Goal: Task Accomplishment & Management: Use online tool/utility

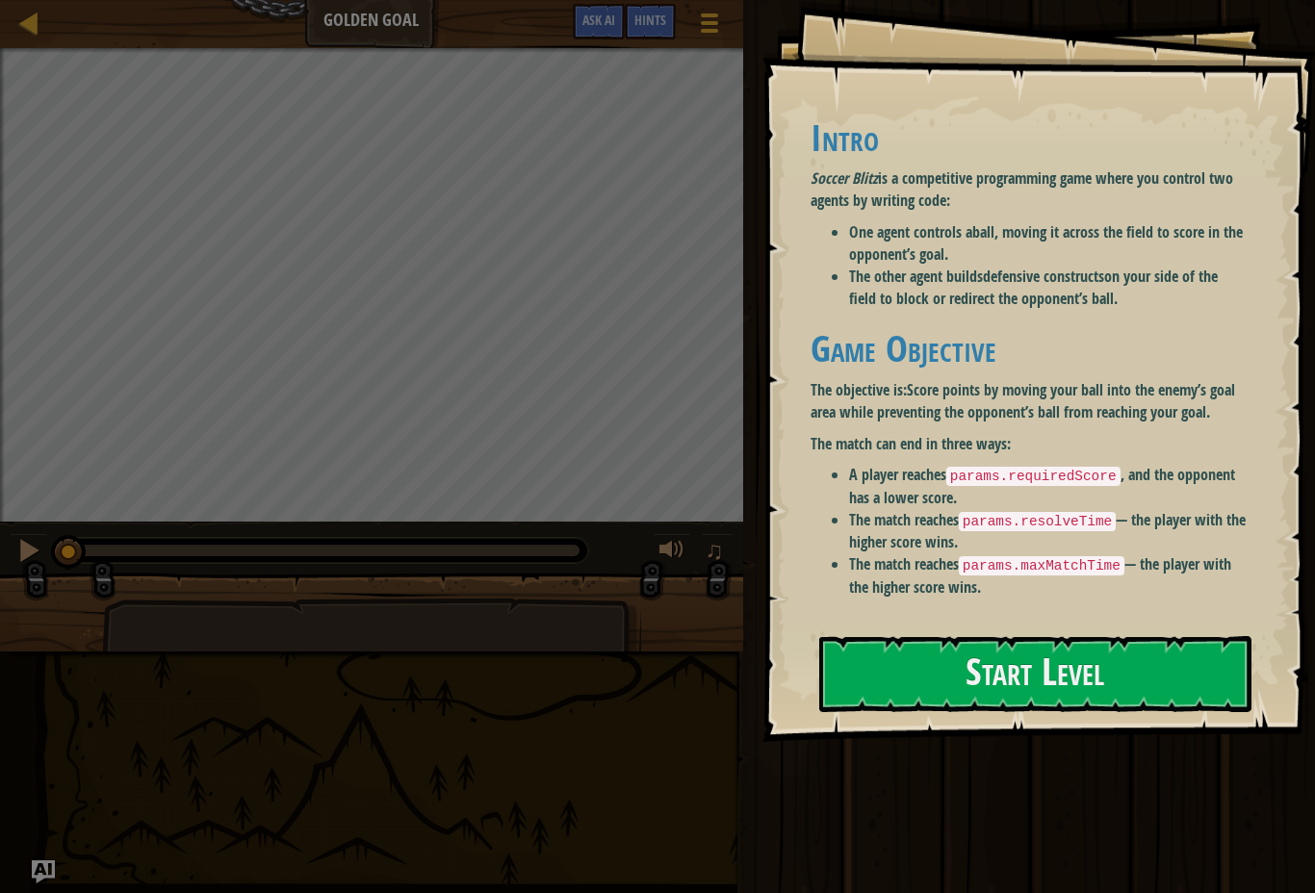
click at [1167, 654] on button "Start Level" at bounding box center [1035, 674] width 432 height 76
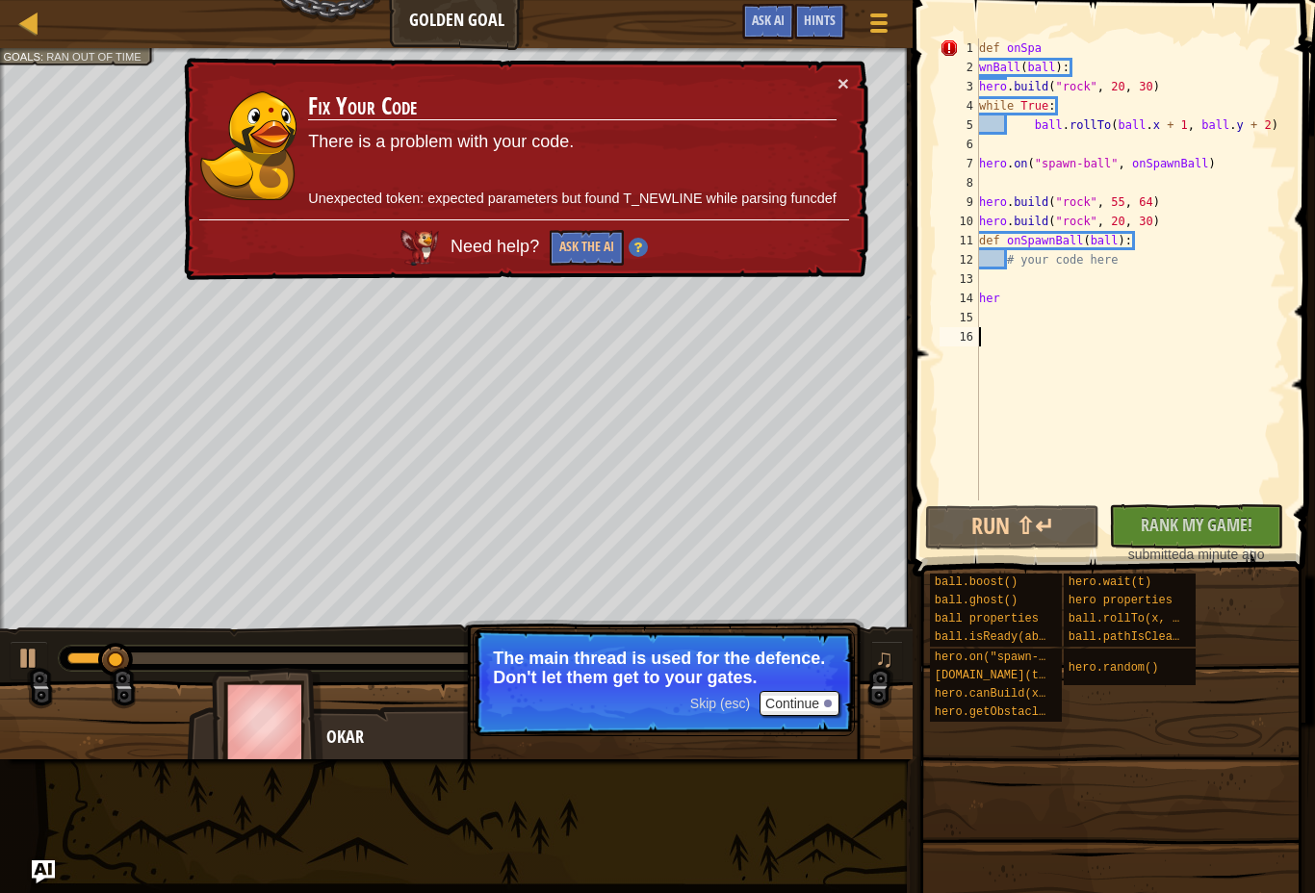
click at [41, 28] on link "Ladder" at bounding box center [43, 24] width 10 height 26
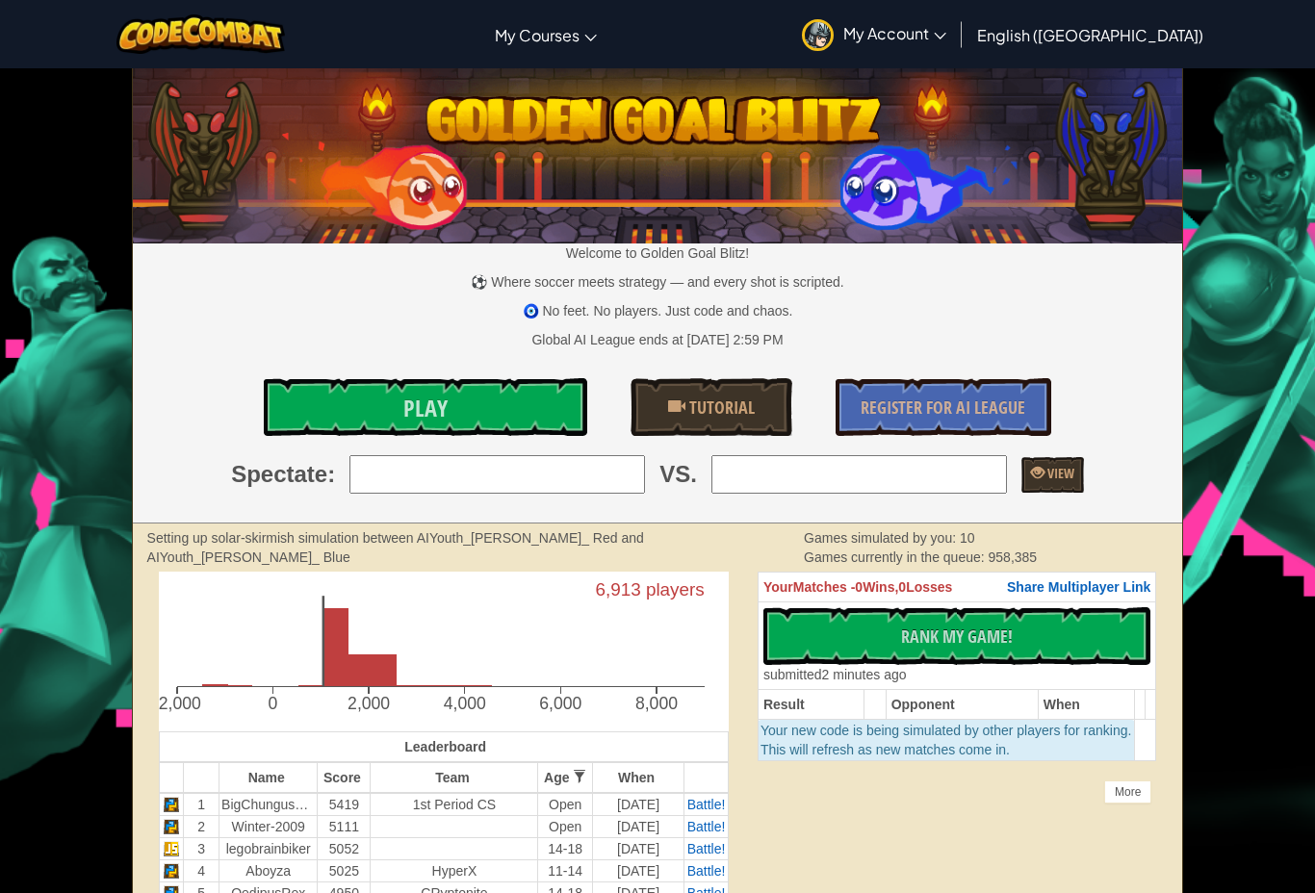
click at [0, 0] on link "CodeCombat Classroom" at bounding box center [0, 0] width 0 height 0
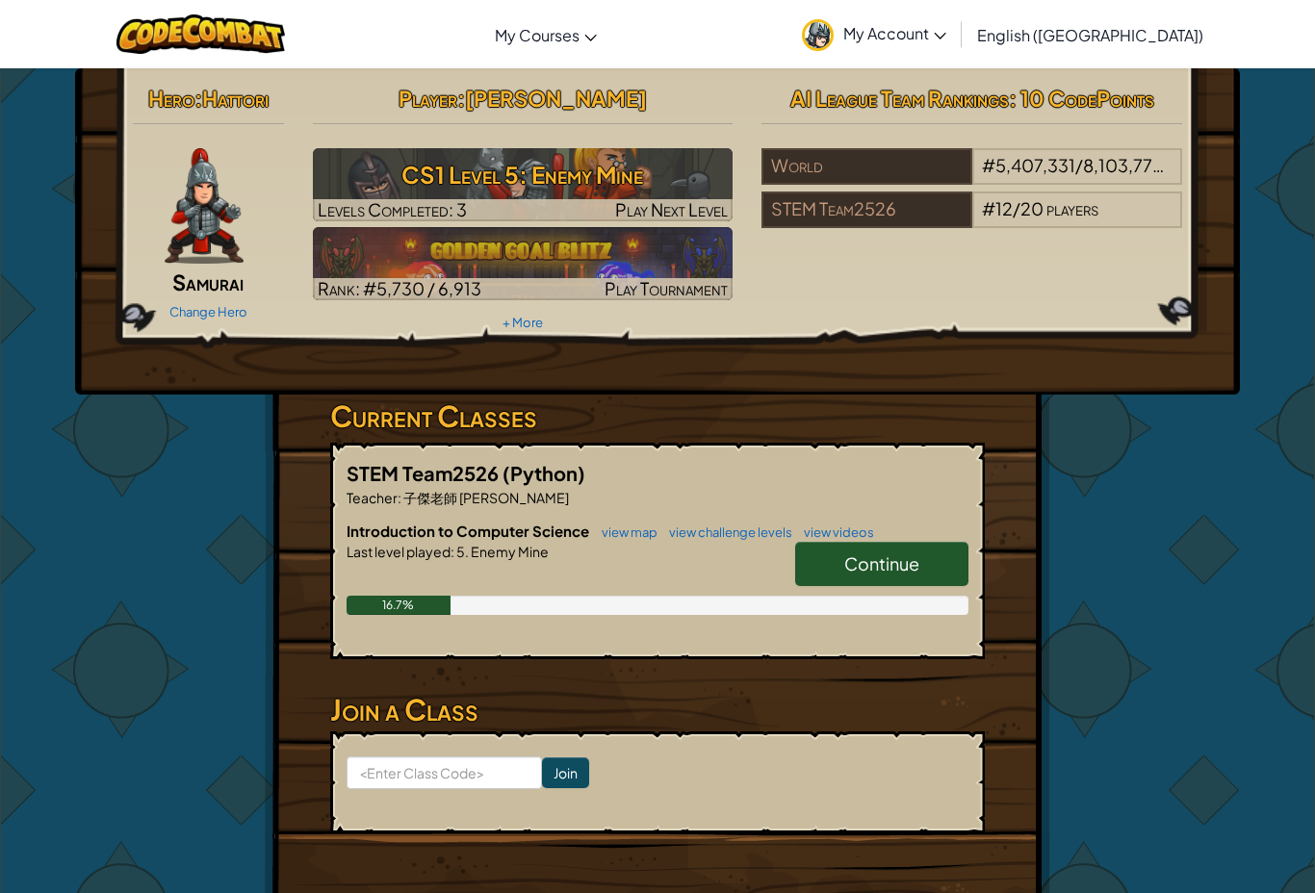
click at [591, 170] on h3 "CS1 Level 5: Enemy Mine" at bounding box center [523, 174] width 421 height 43
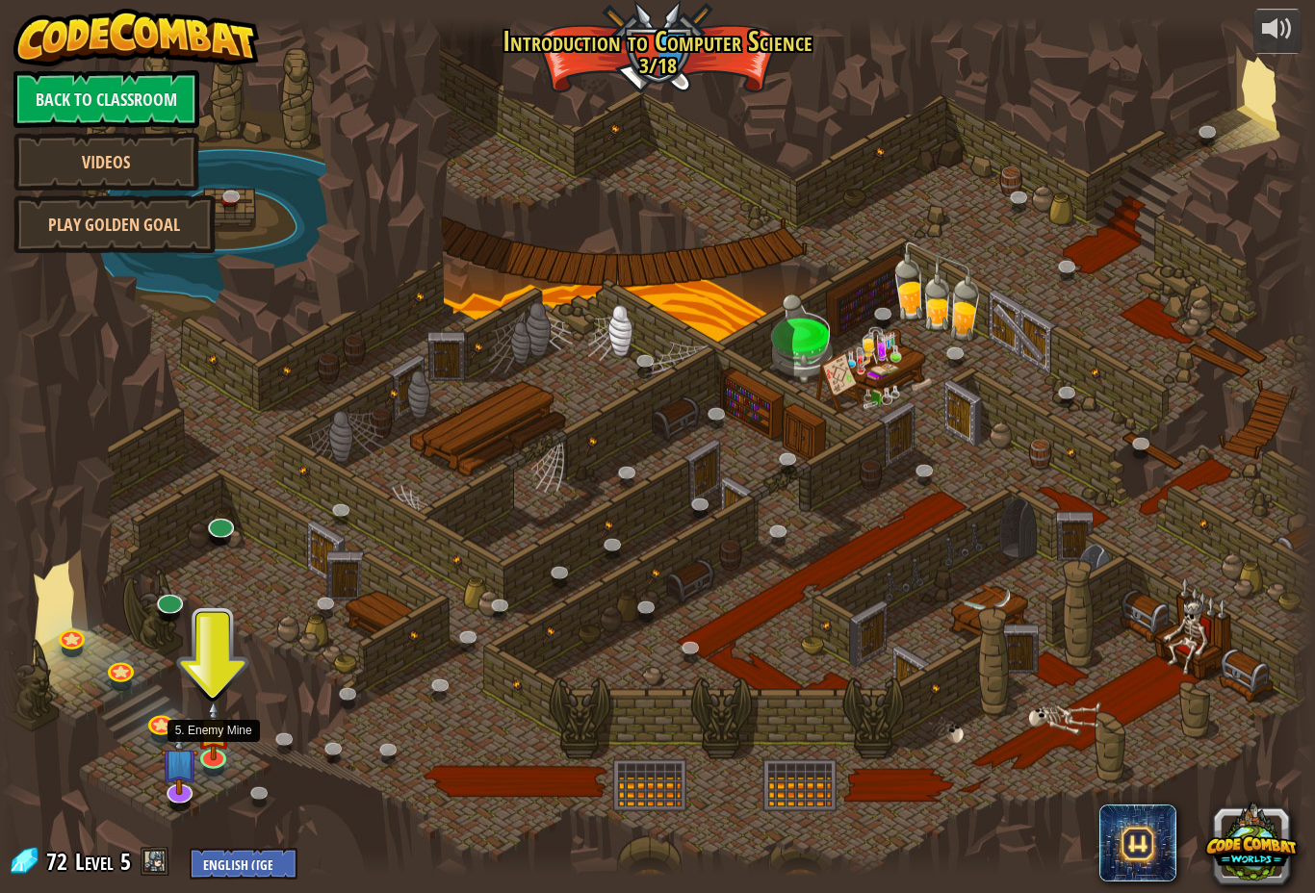
click at [221, 758] on link at bounding box center [212, 758] width 38 height 29
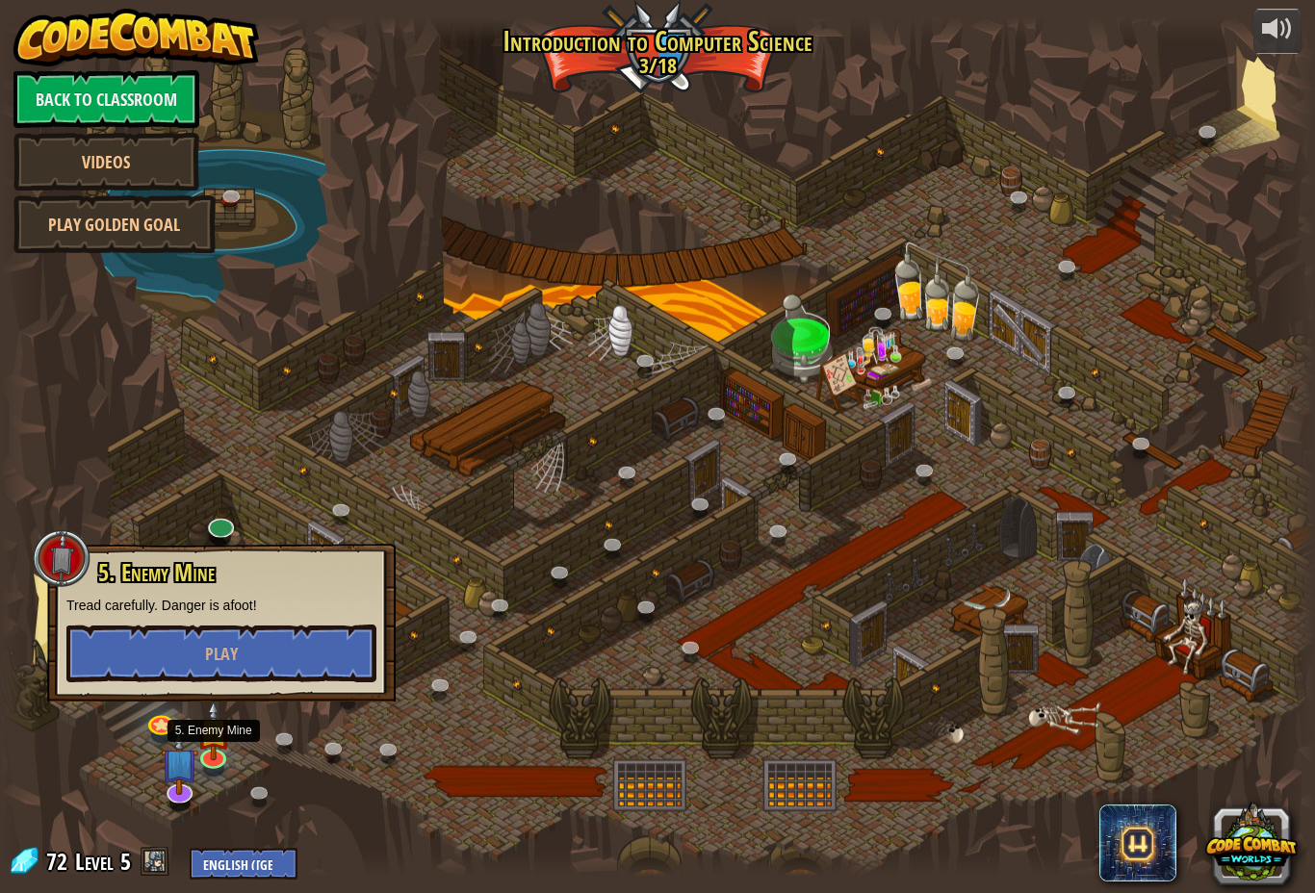
click at [320, 642] on button "Play" at bounding box center [221, 654] width 310 height 58
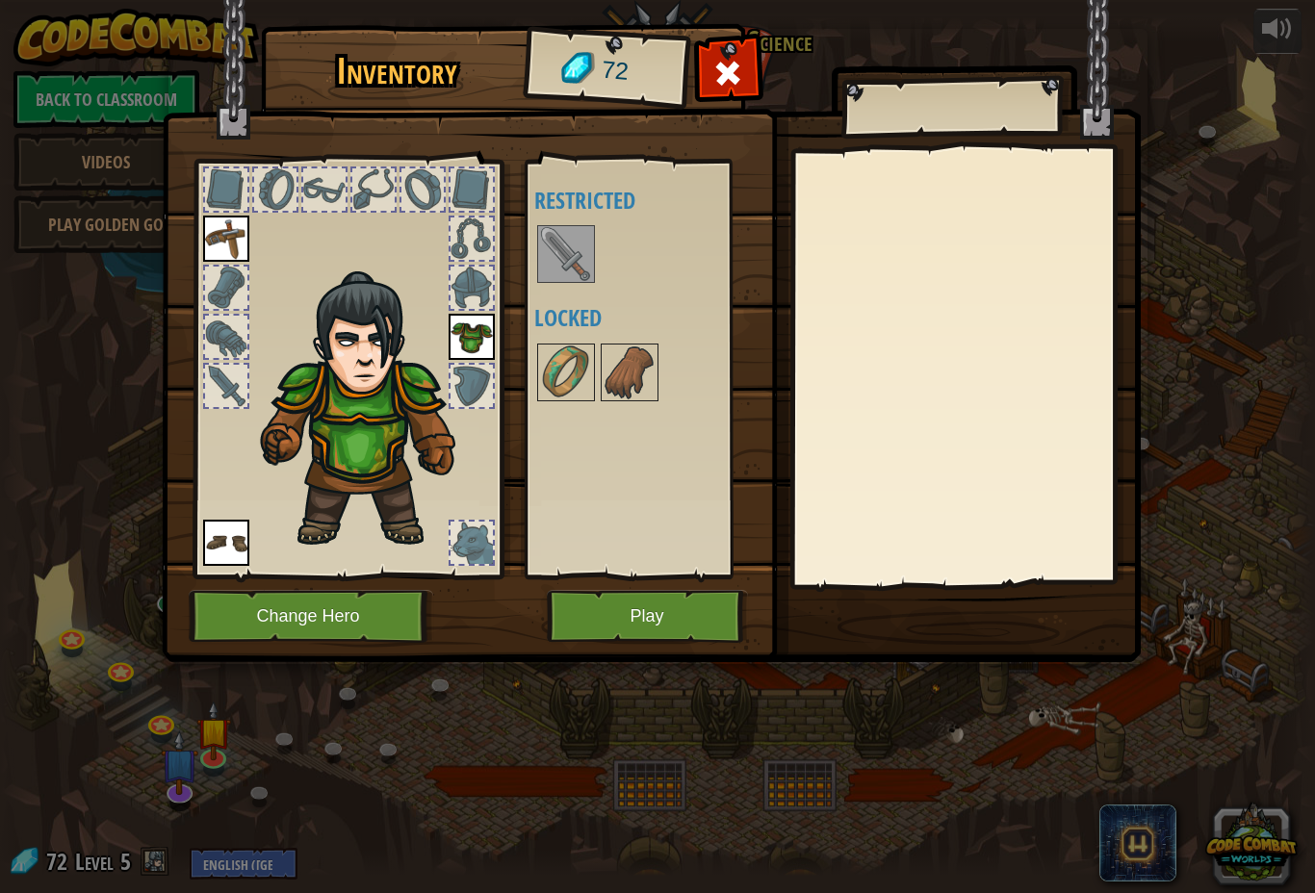
click at [555, 373] on img at bounding box center [566, 372] width 54 height 54
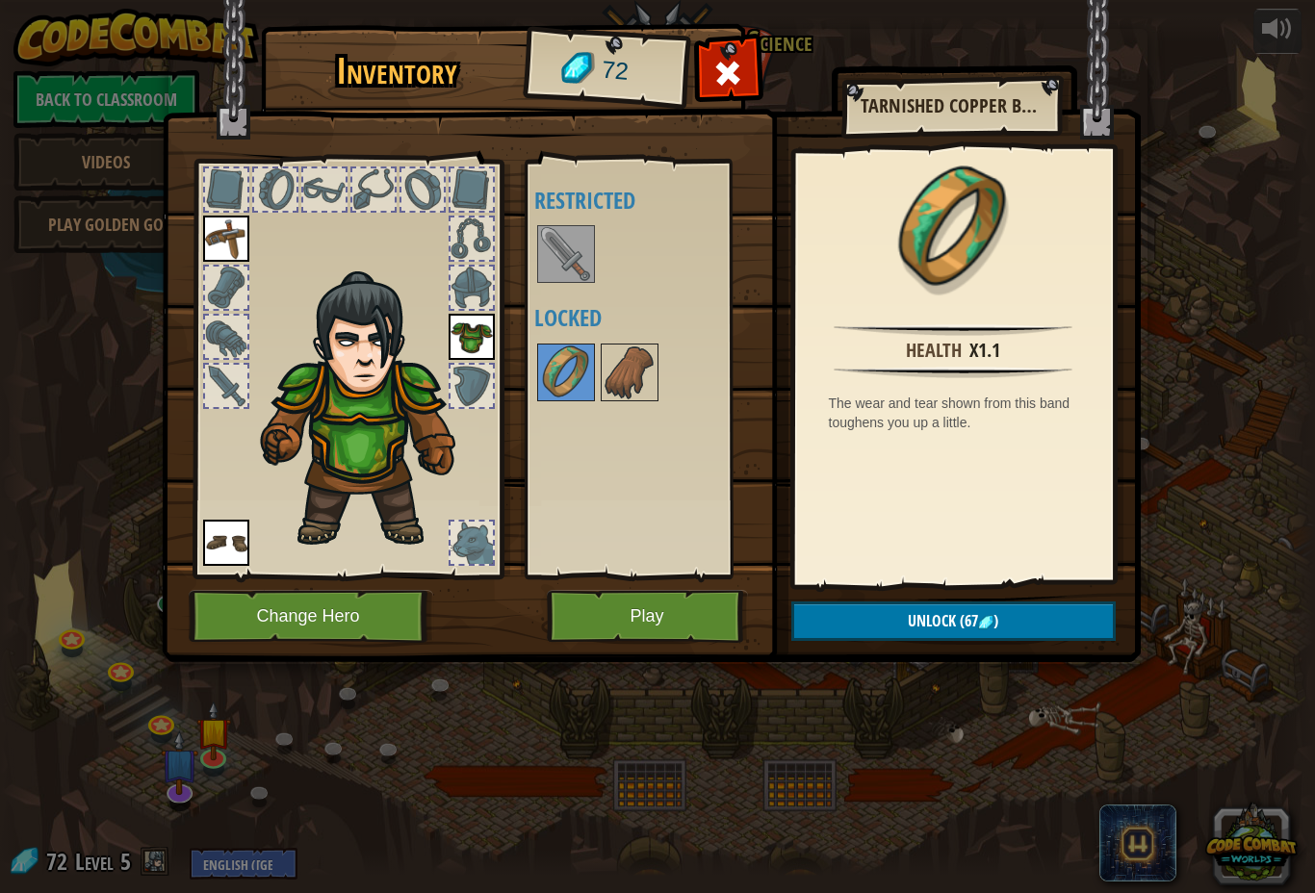
click at [634, 374] on img at bounding box center [629, 372] width 54 height 54
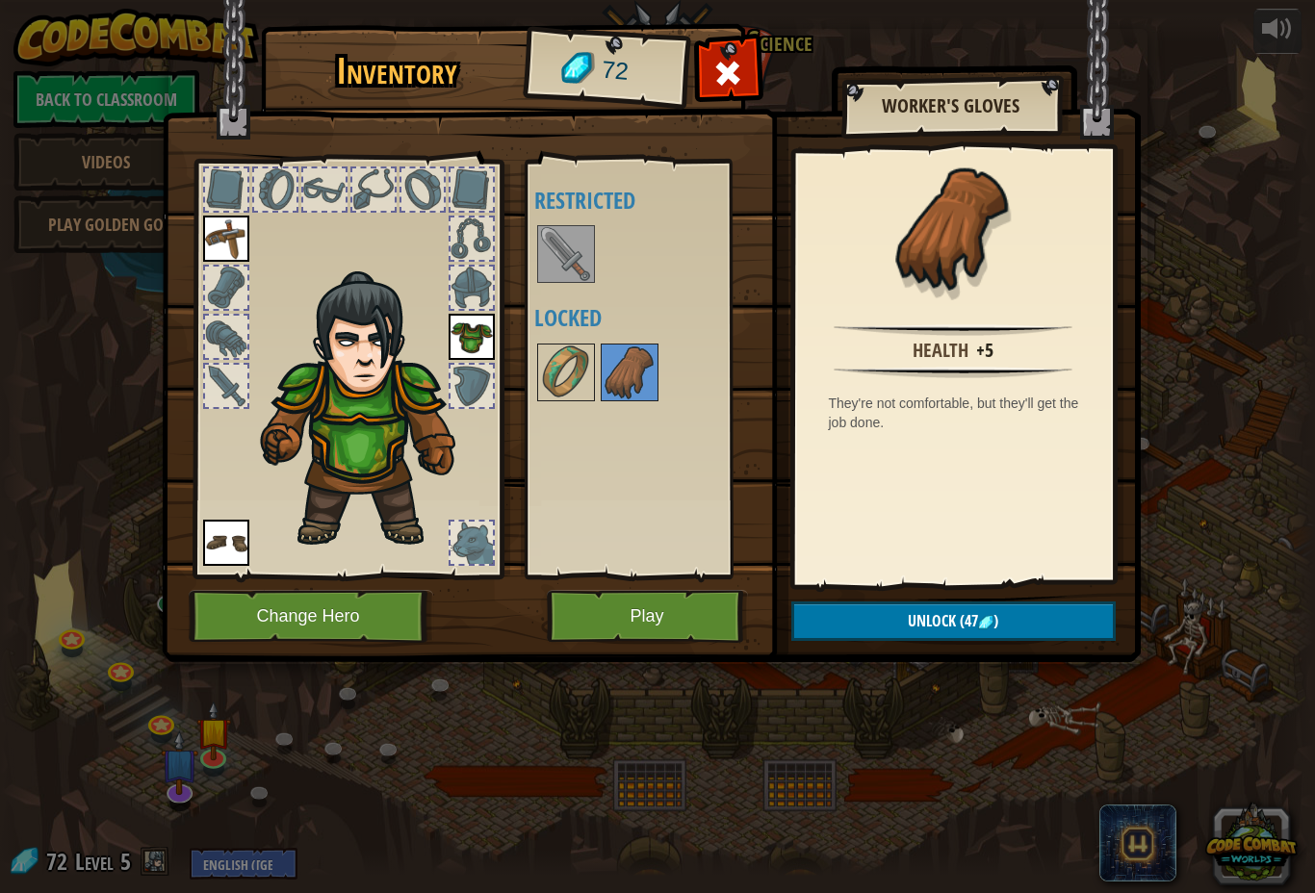
click at [557, 355] on img at bounding box center [566, 372] width 54 height 54
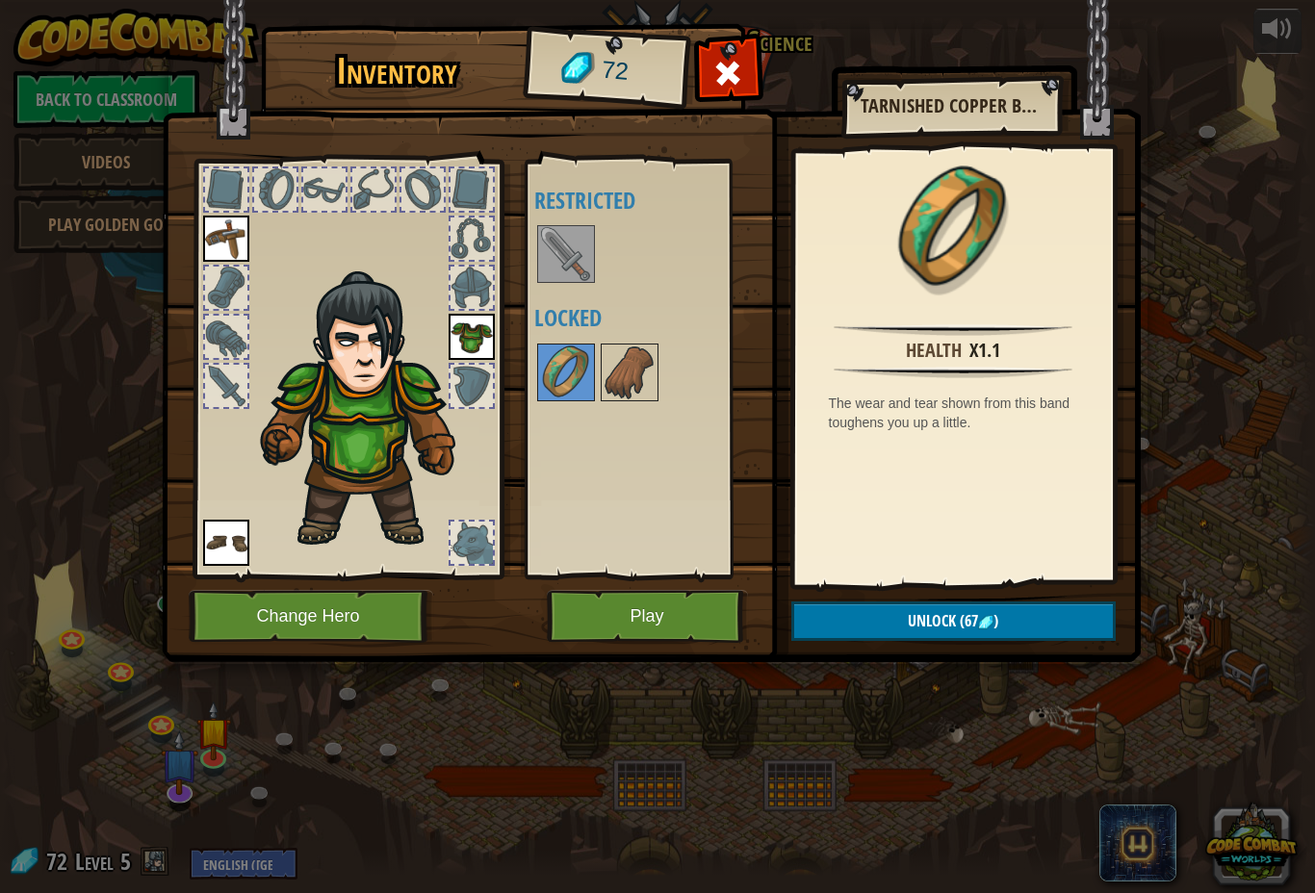
click at [222, 544] on img at bounding box center [226, 543] width 46 height 46
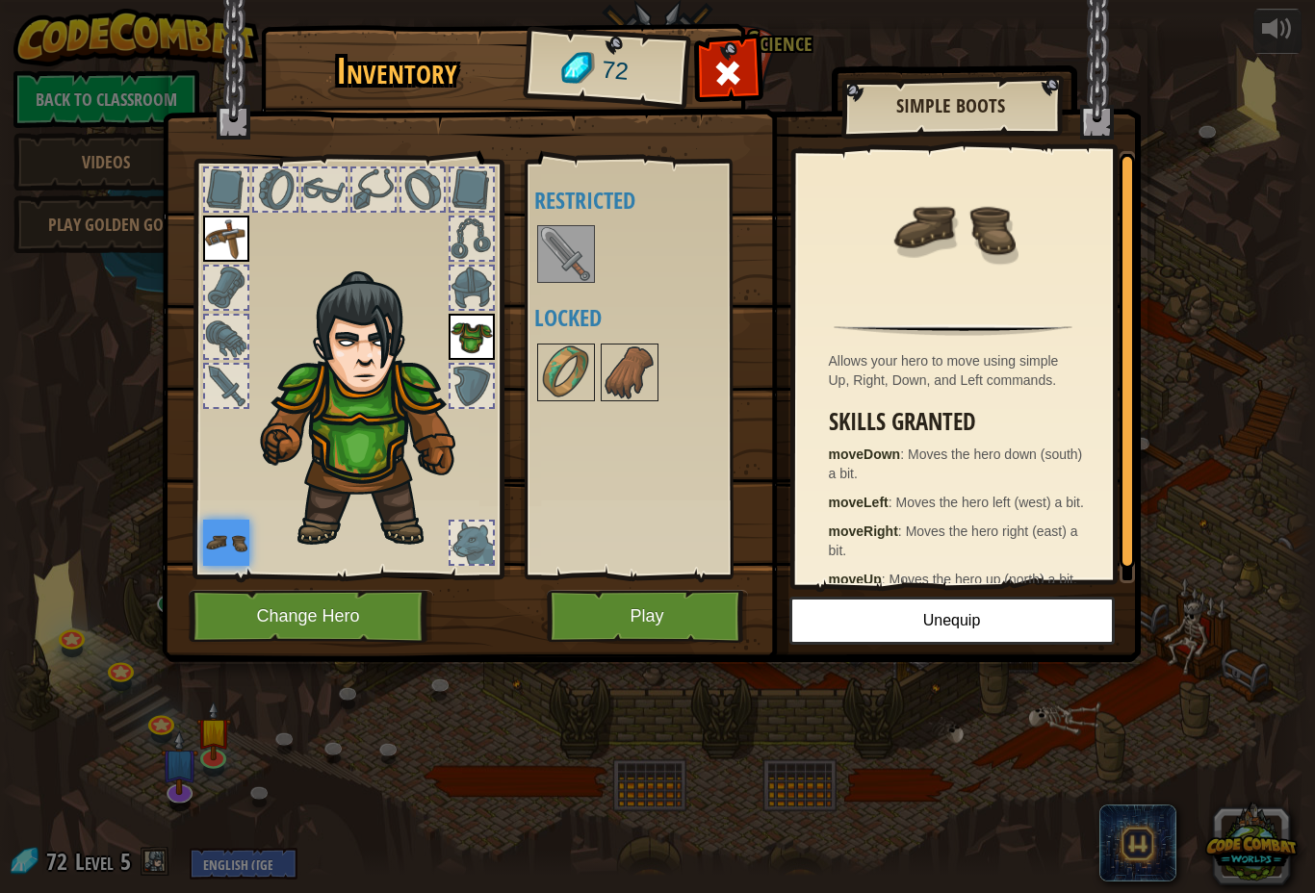
click at [489, 551] on div at bounding box center [471, 543] width 42 height 42
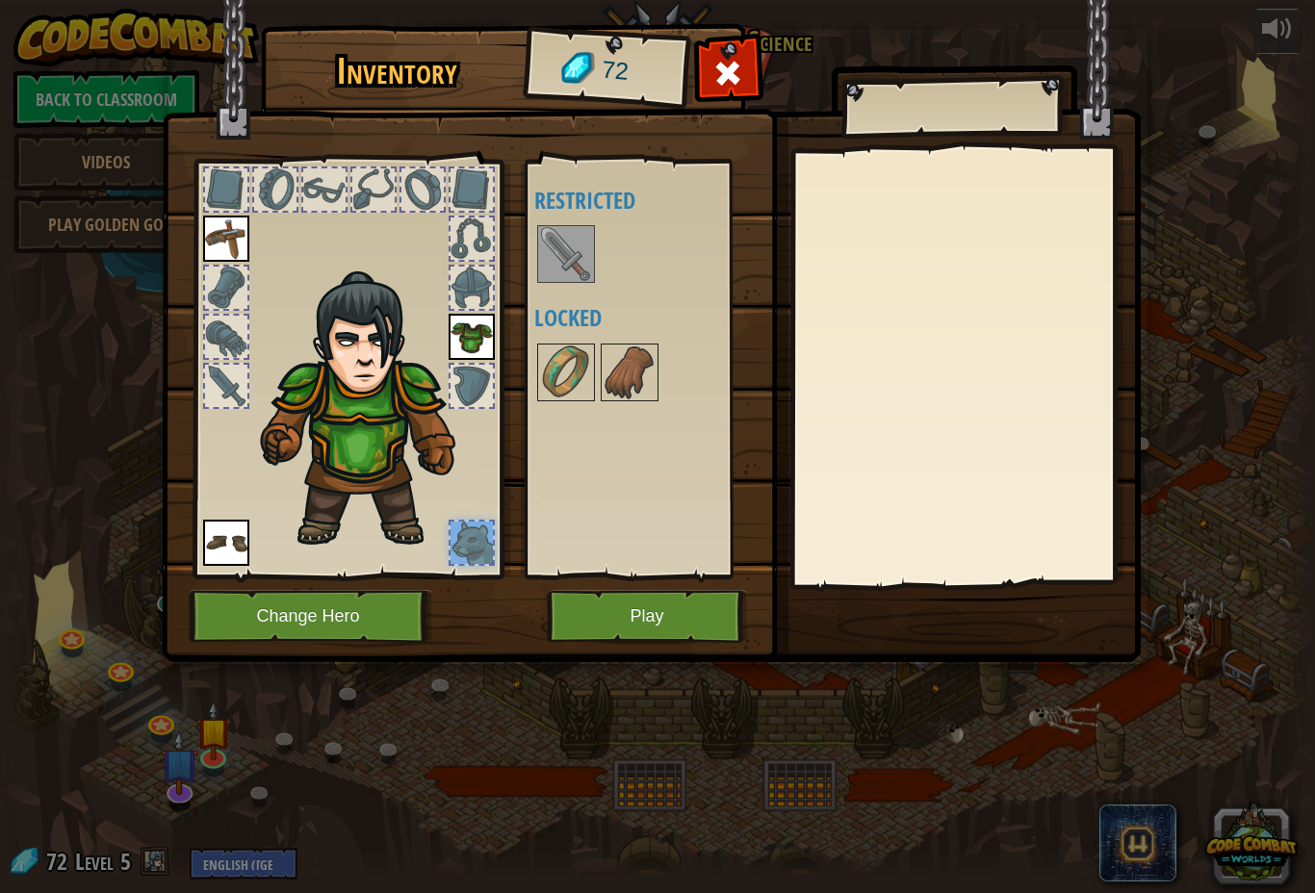
click at [217, 538] on img at bounding box center [226, 543] width 46 height 46
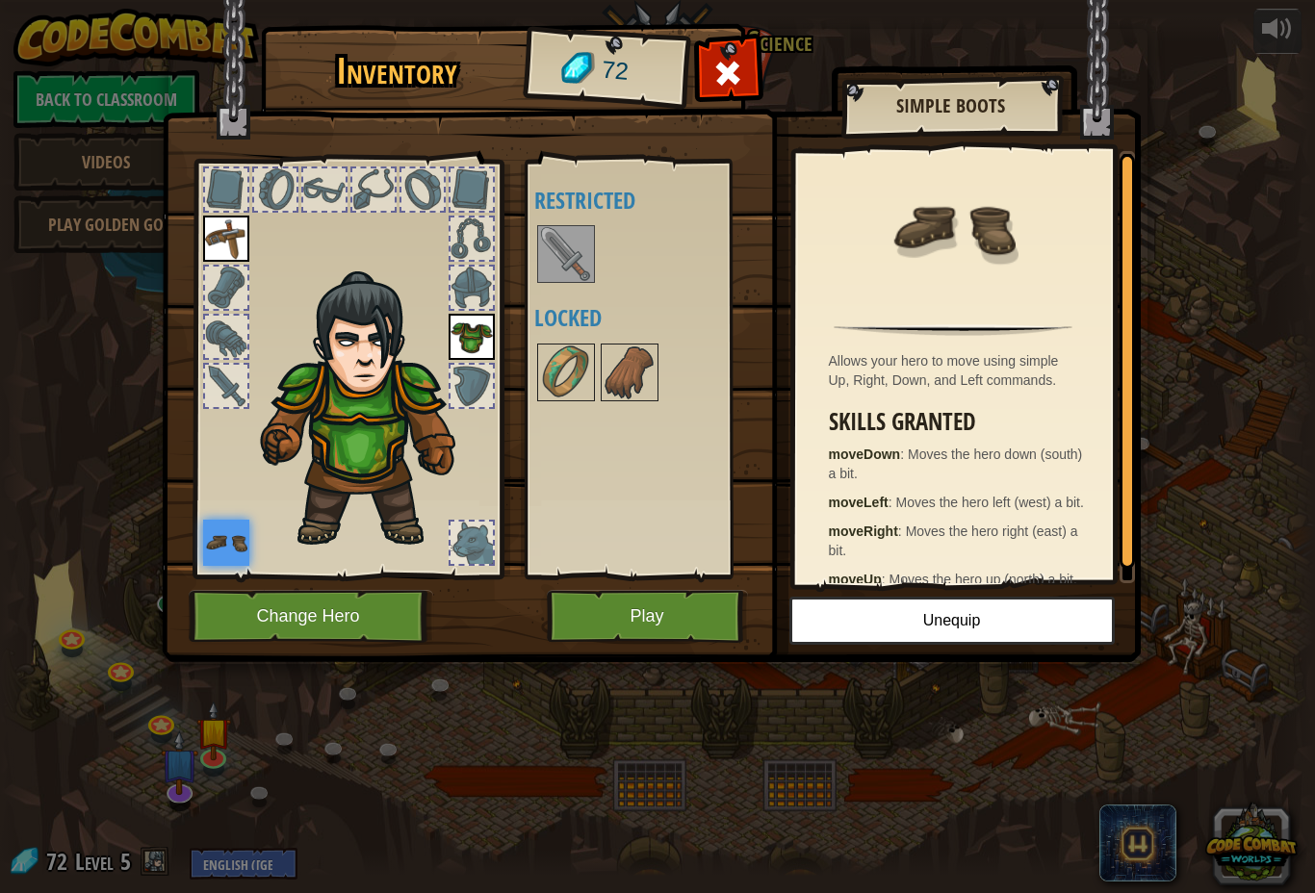
click at [1007, 620] on button "Unequip" at bounding box center [951, 621] width 325 height 48
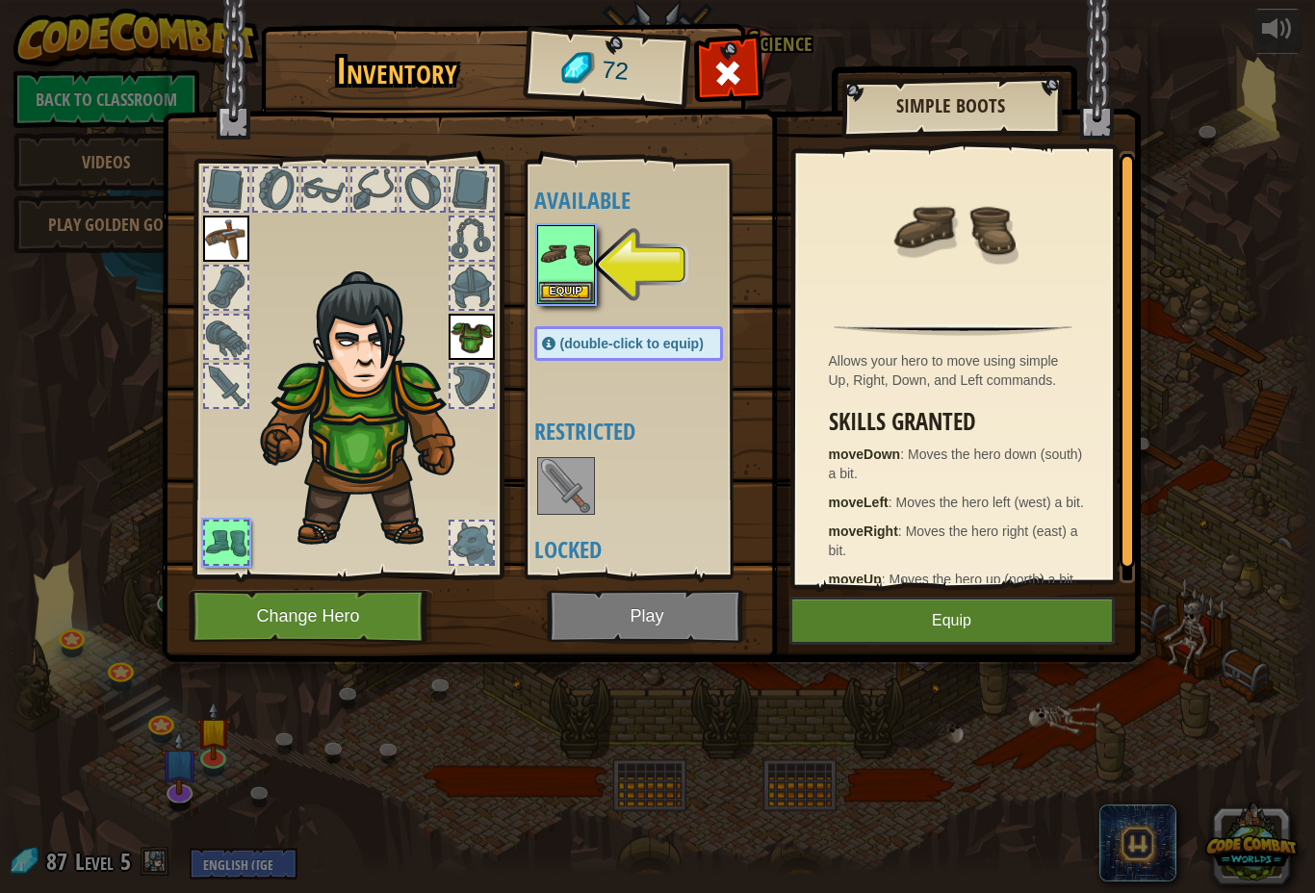
click at [564, 282] on button "Equip" at bounding box center [566, 292] width 54 height 20
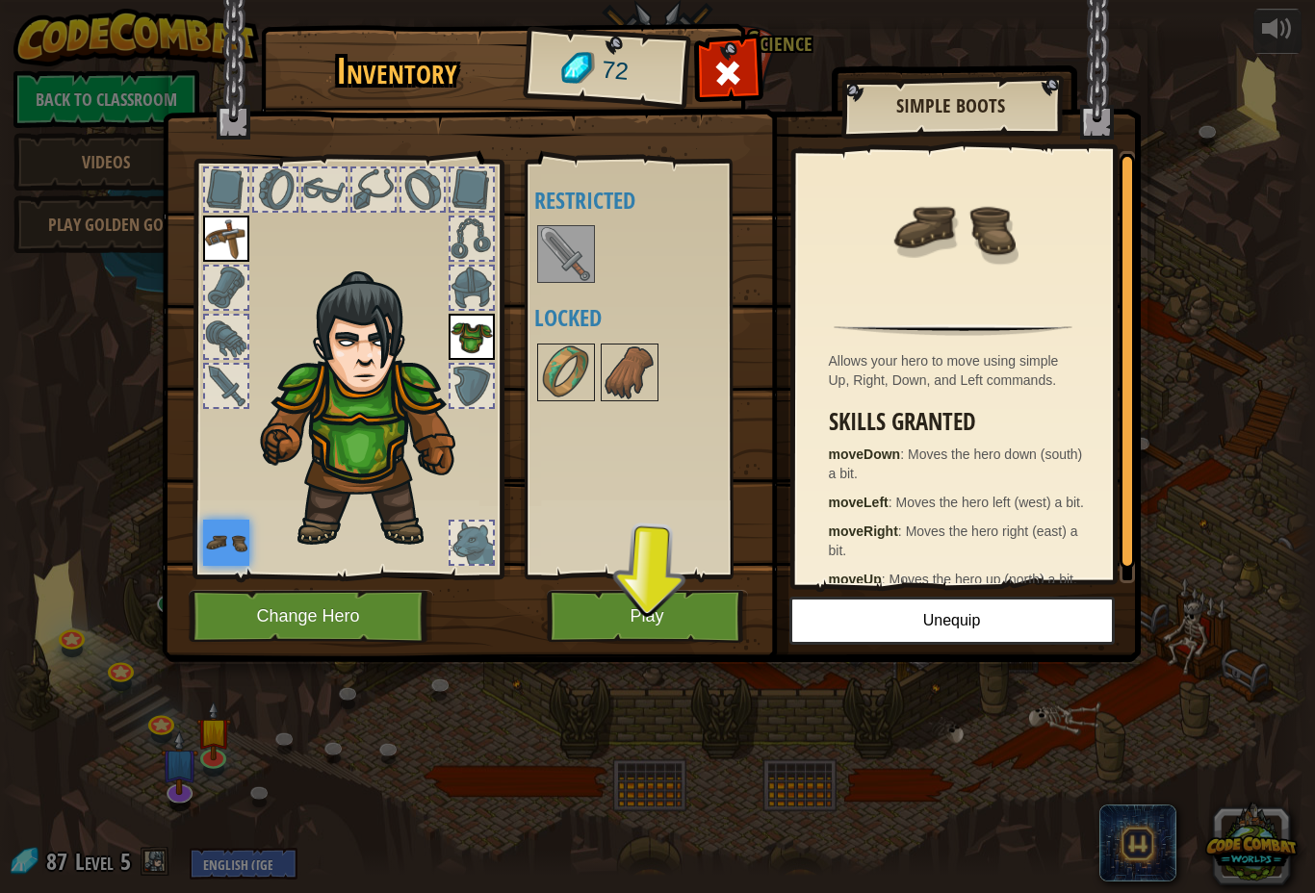
click at [480, 555] on div at bounding box center [471, 543] width 42 height 42
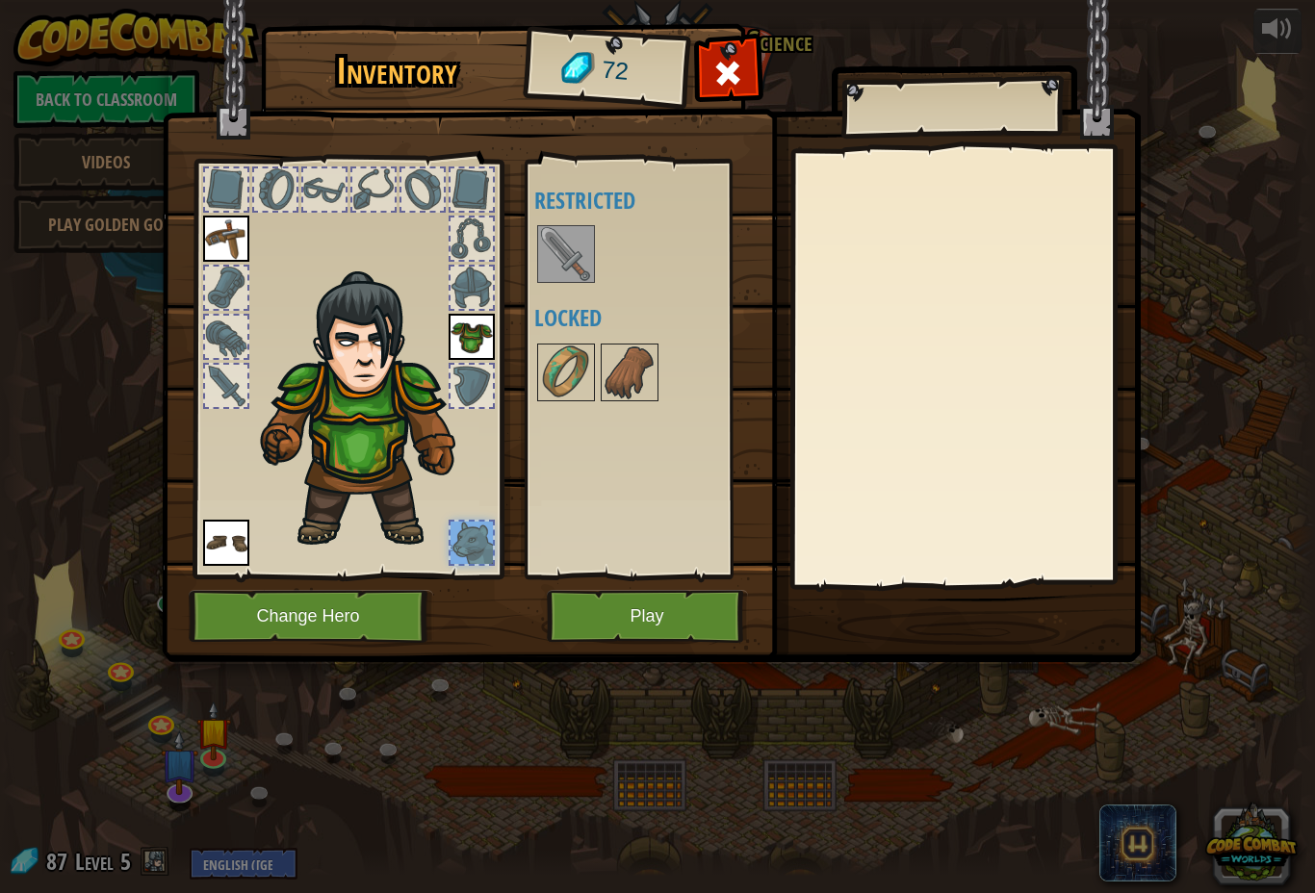
click at [458, 517] on img at bounding box center [369, 410] width 236 height 280
click at [742, 47] on img at bounding box center [651, 312] width 979 height 699
click at [716, 72] on span at bounding box center [727, 73] width 31 height 31
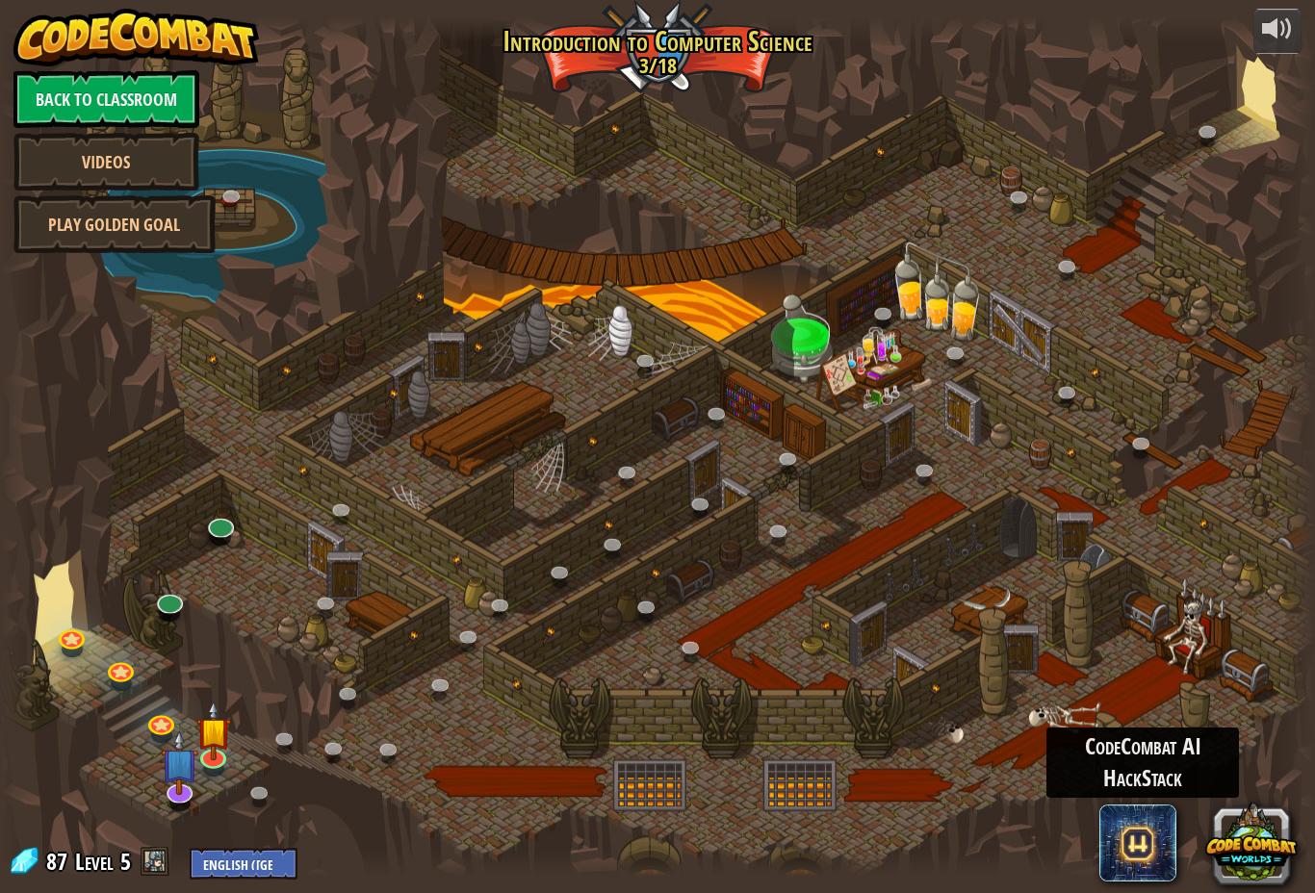
click at [1121, 836] on span at bounding box center [1137, 843] width 77 height 77
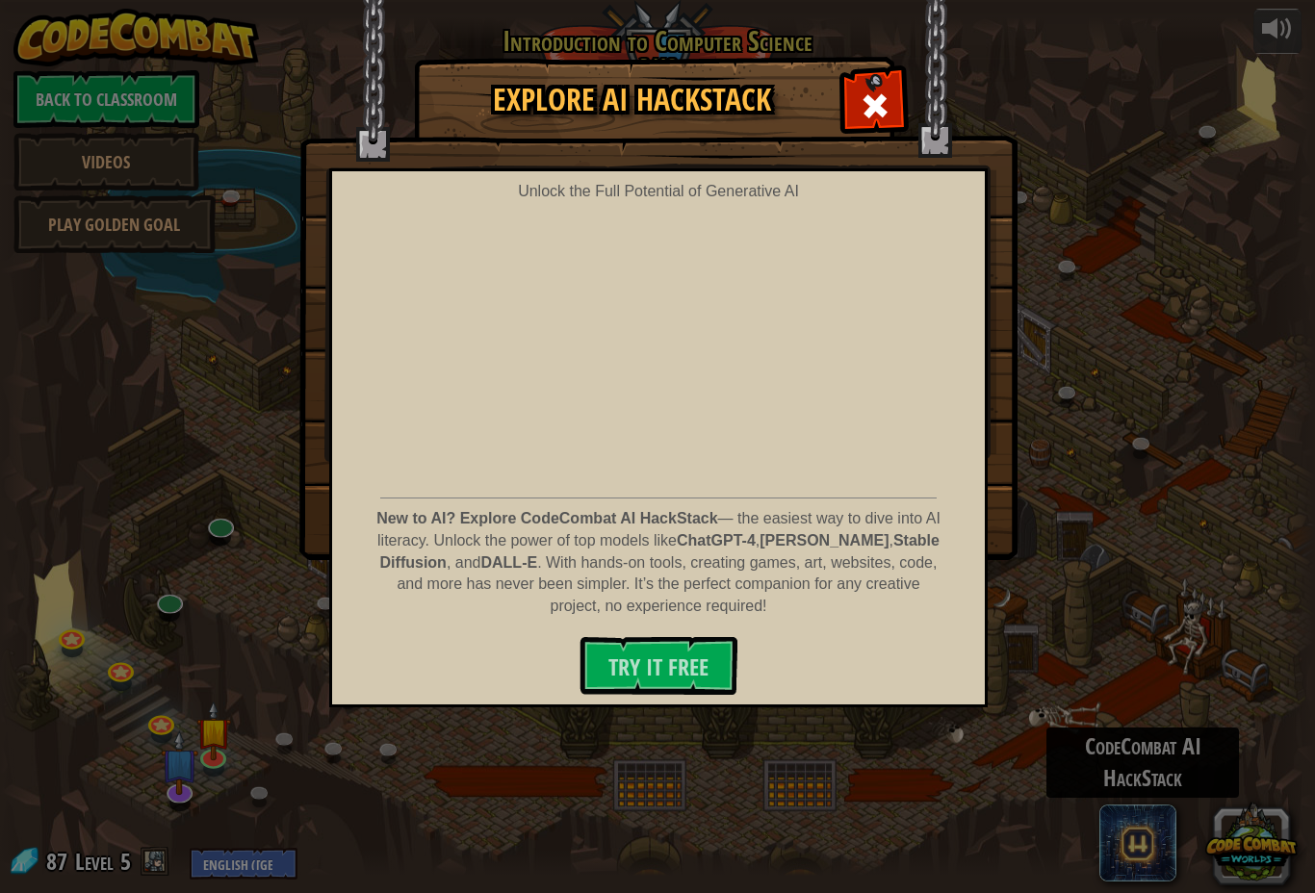
click at [869, 72] on img at bounding box center [658, 280] width 718 height 560
click at [883, 108] on span at bounding box center [874, 105] width 31 height 31
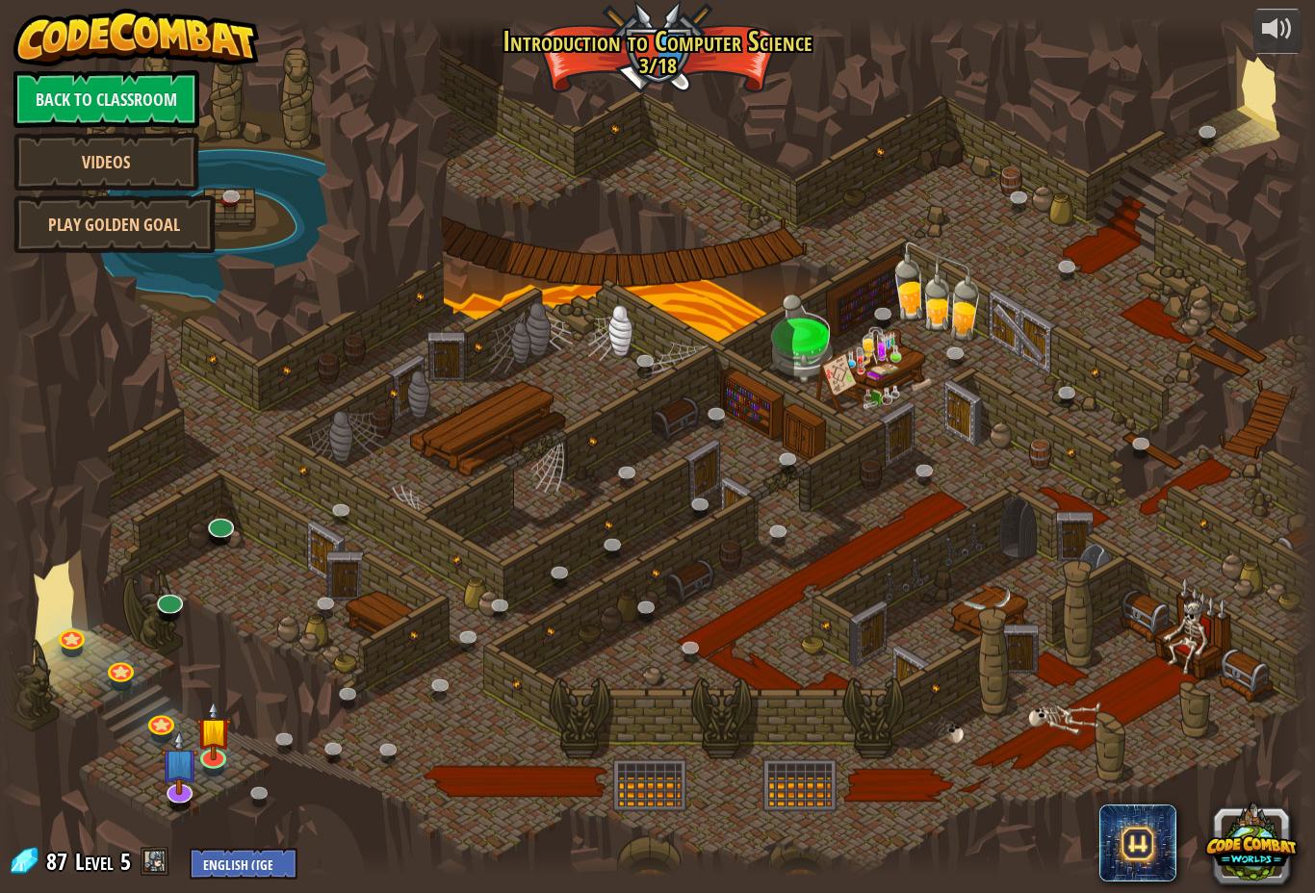
click at [882, 108] on div at bounding box center [657, 446] width 1315 height 859
click at [1254, 869] on button at bounding box center [1251, 842] width 92 height 92
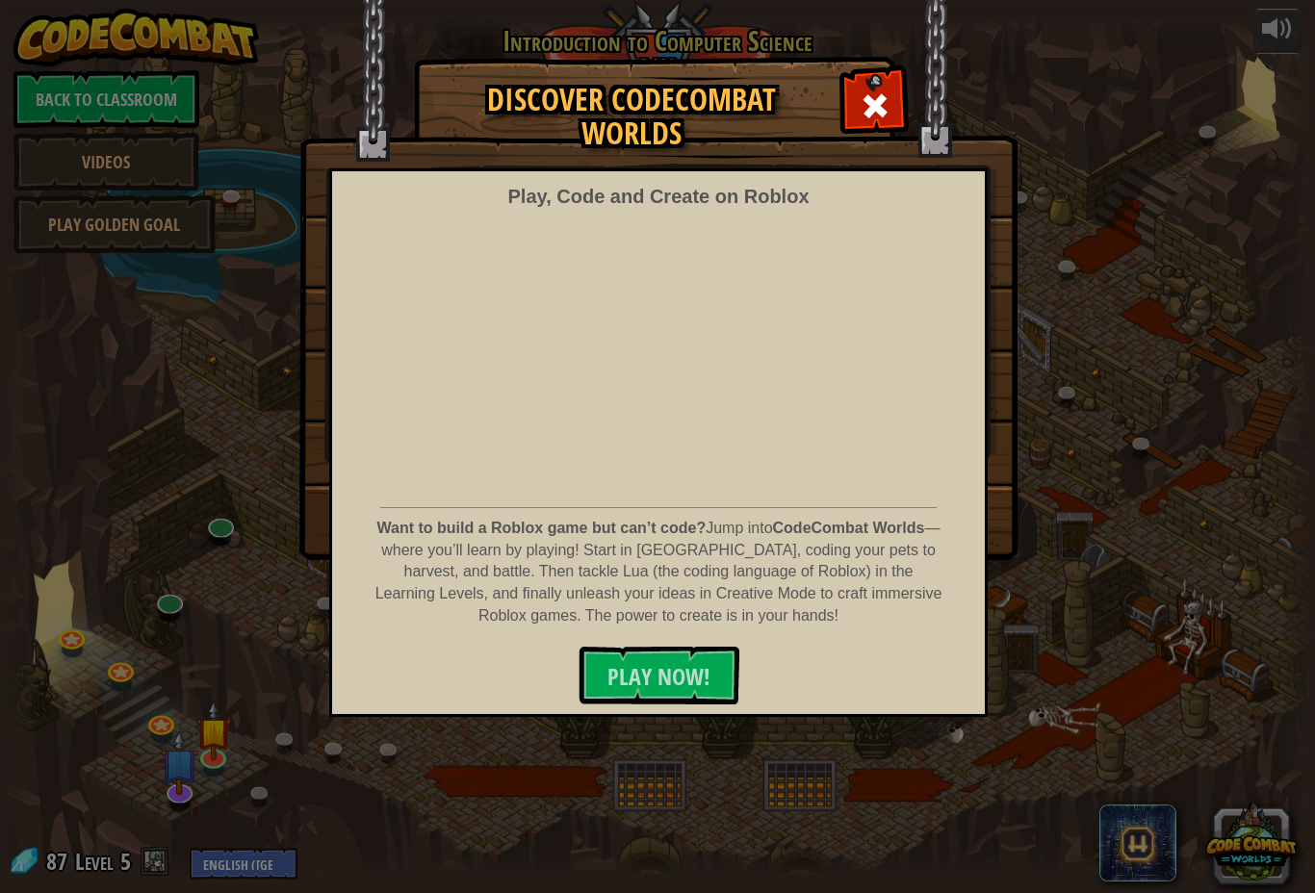
click at [891, 87] on div at bounding box center [874, 103] width 61 height 61
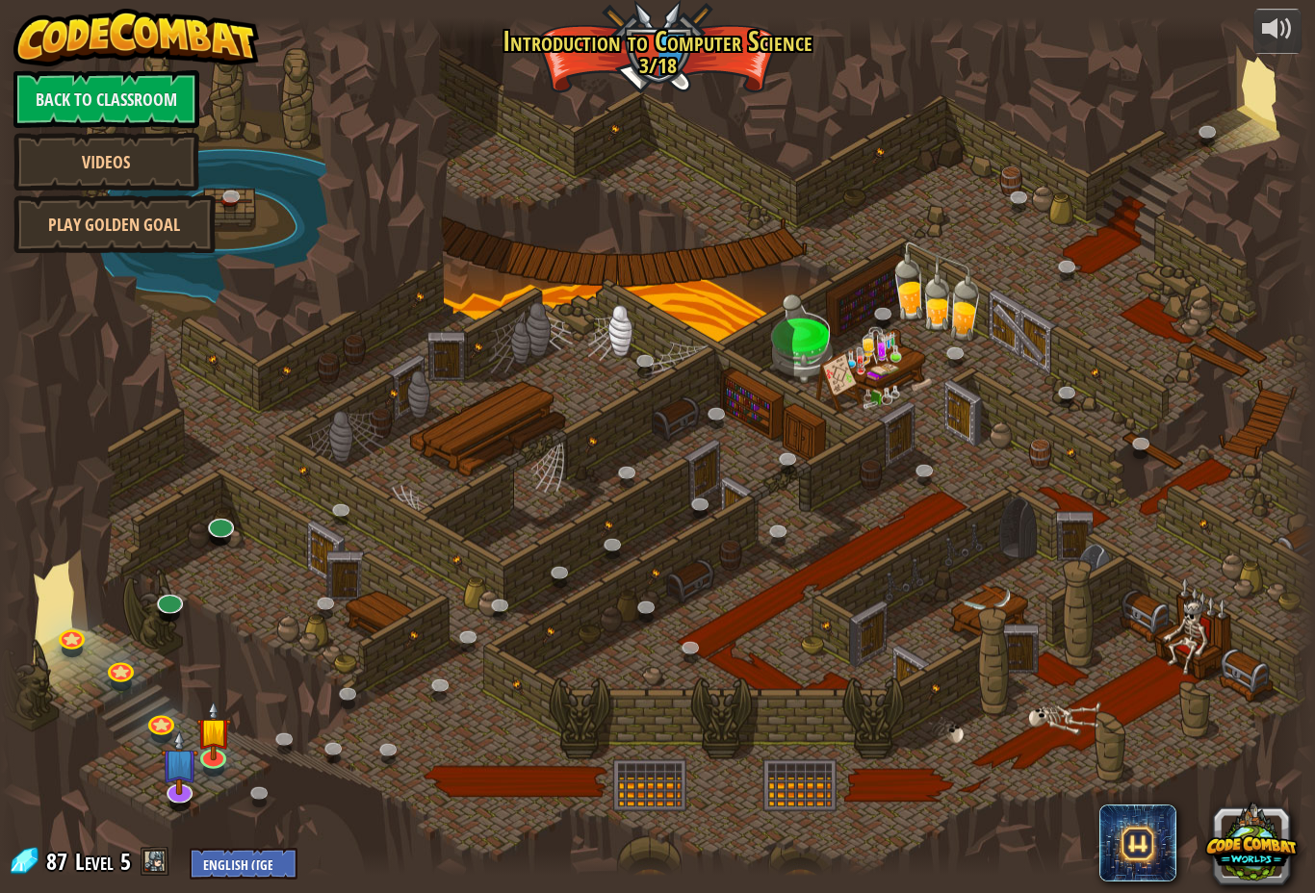
click at [249, 841] on div at bounding box center [657, 446] width 1315 height 859
click at [248, 841] on div at bounding box center [657, 446] width 1315 height 859
click at [159, 856] on span at bounding box center [155, 861] width 29 height 29
click at [158, 856] on span at bounding box center [155, 861] width 29 height 29
click at [153, 860] on span at bounding box center [155, 861] width 29 height 29
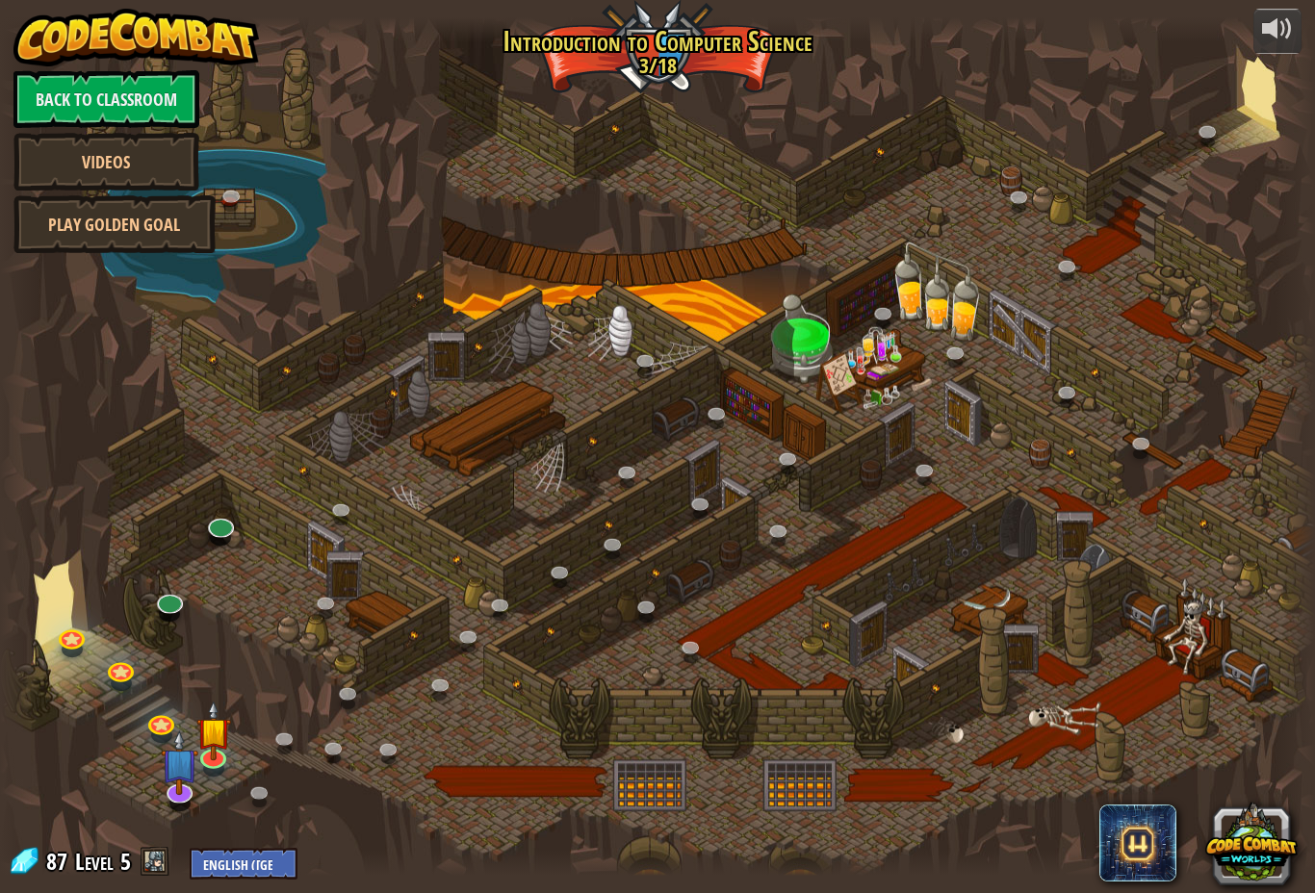
click at [176, 780] on img at bounding box center [180, 762] width 38 height 65
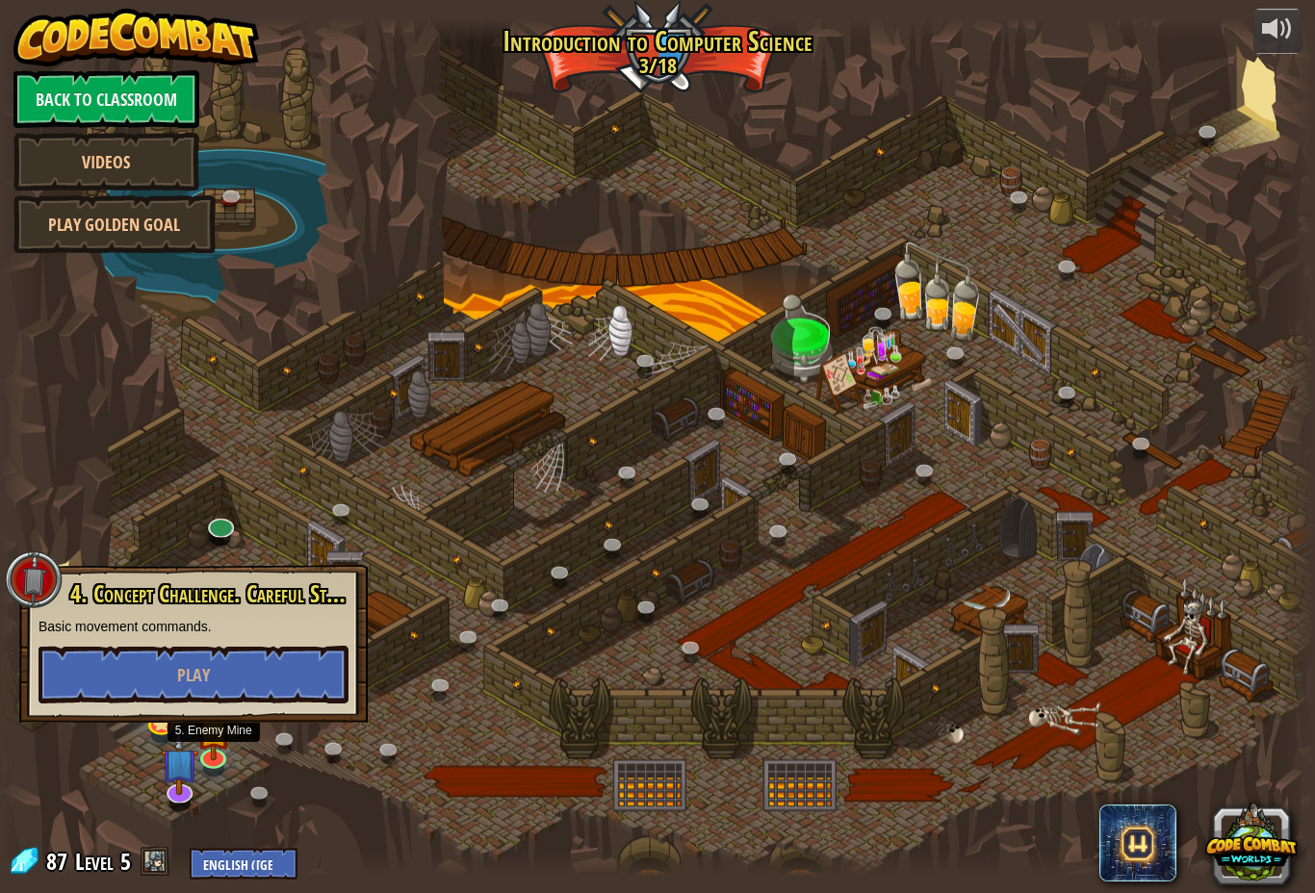
click at [226, 760] on link at bounding box center [212, 758] width 38 height 29
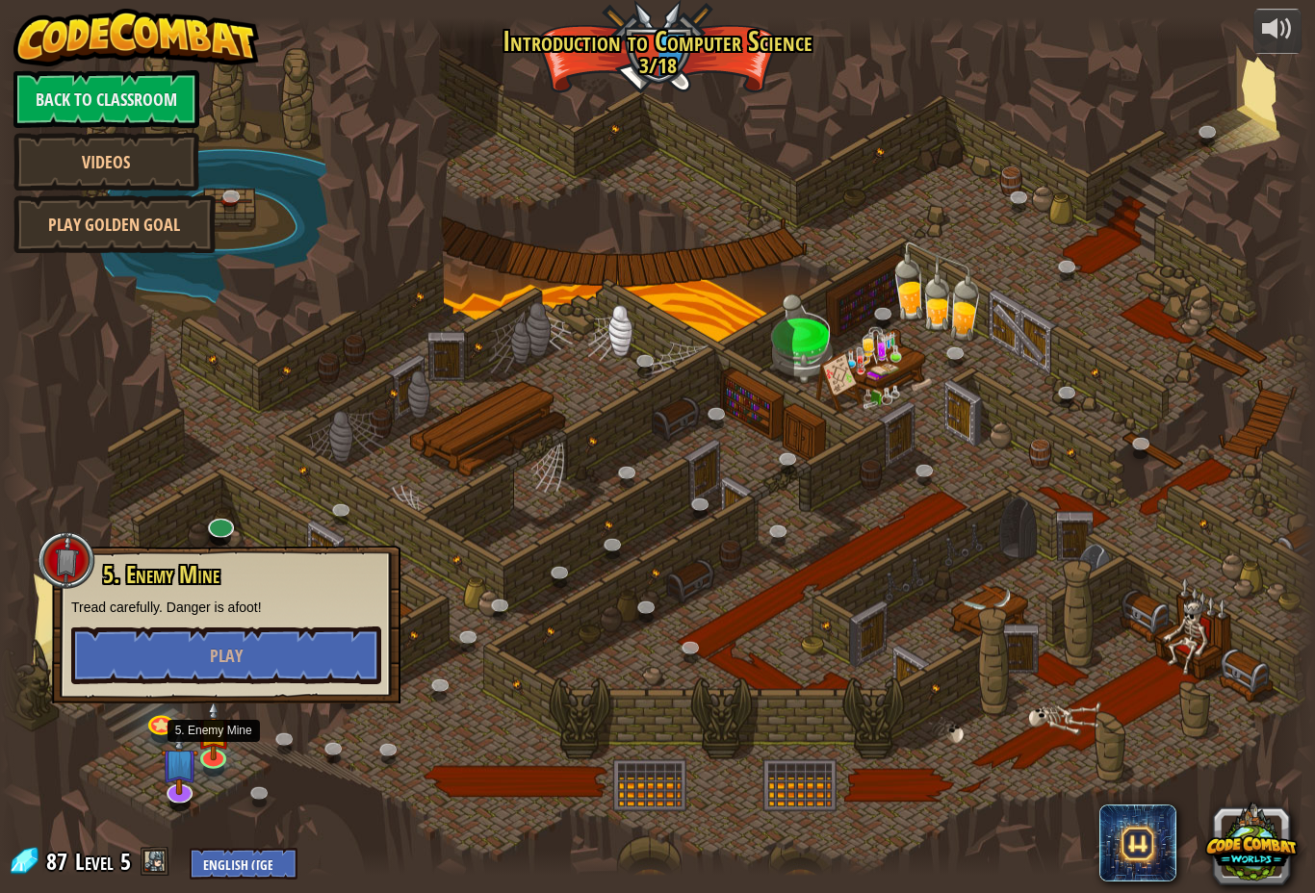
click at [225, 762] on link at bounding box center [212, 758] width 38 height 29
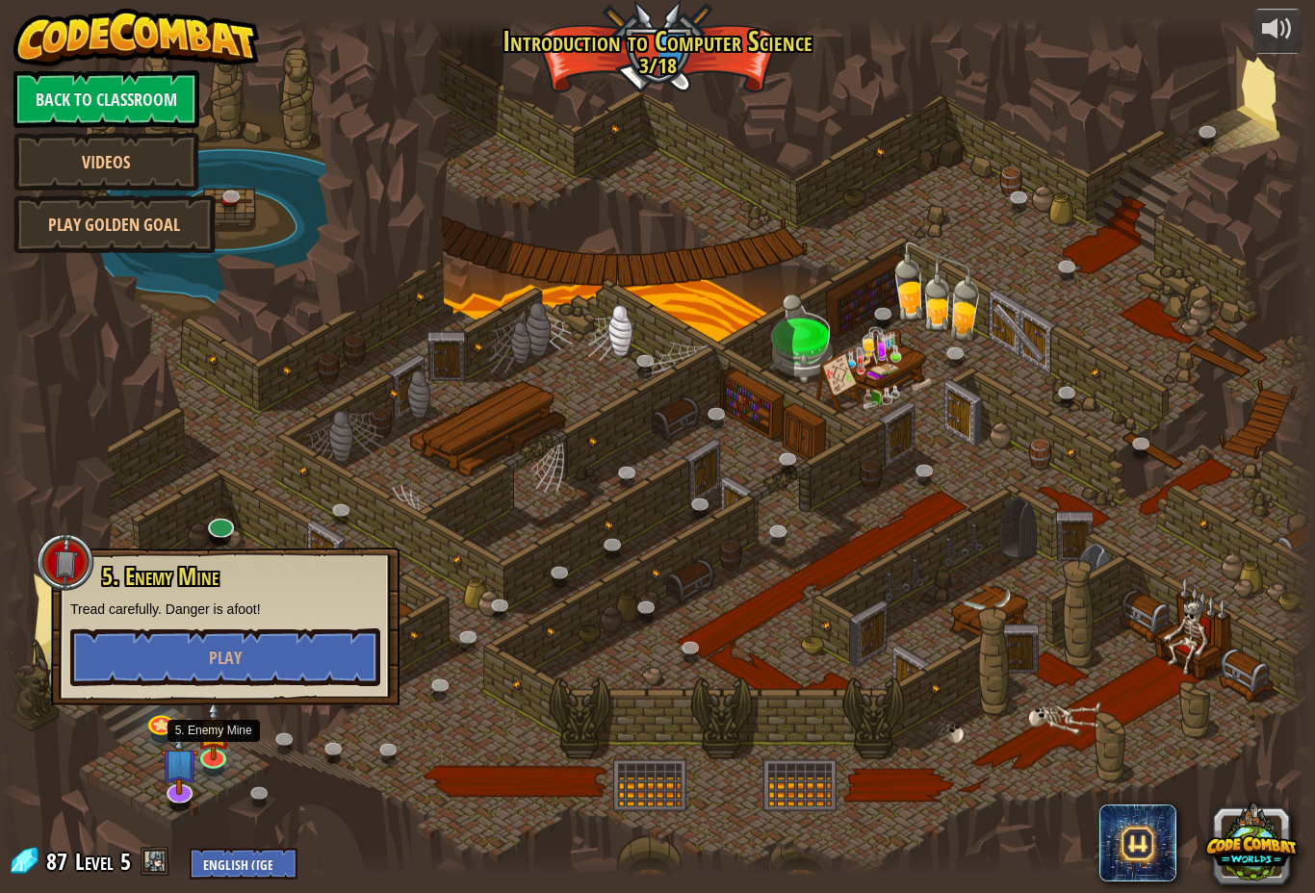
click at [327, 666] on button "Play" at bounding box center [225, 657] width 310 height 58
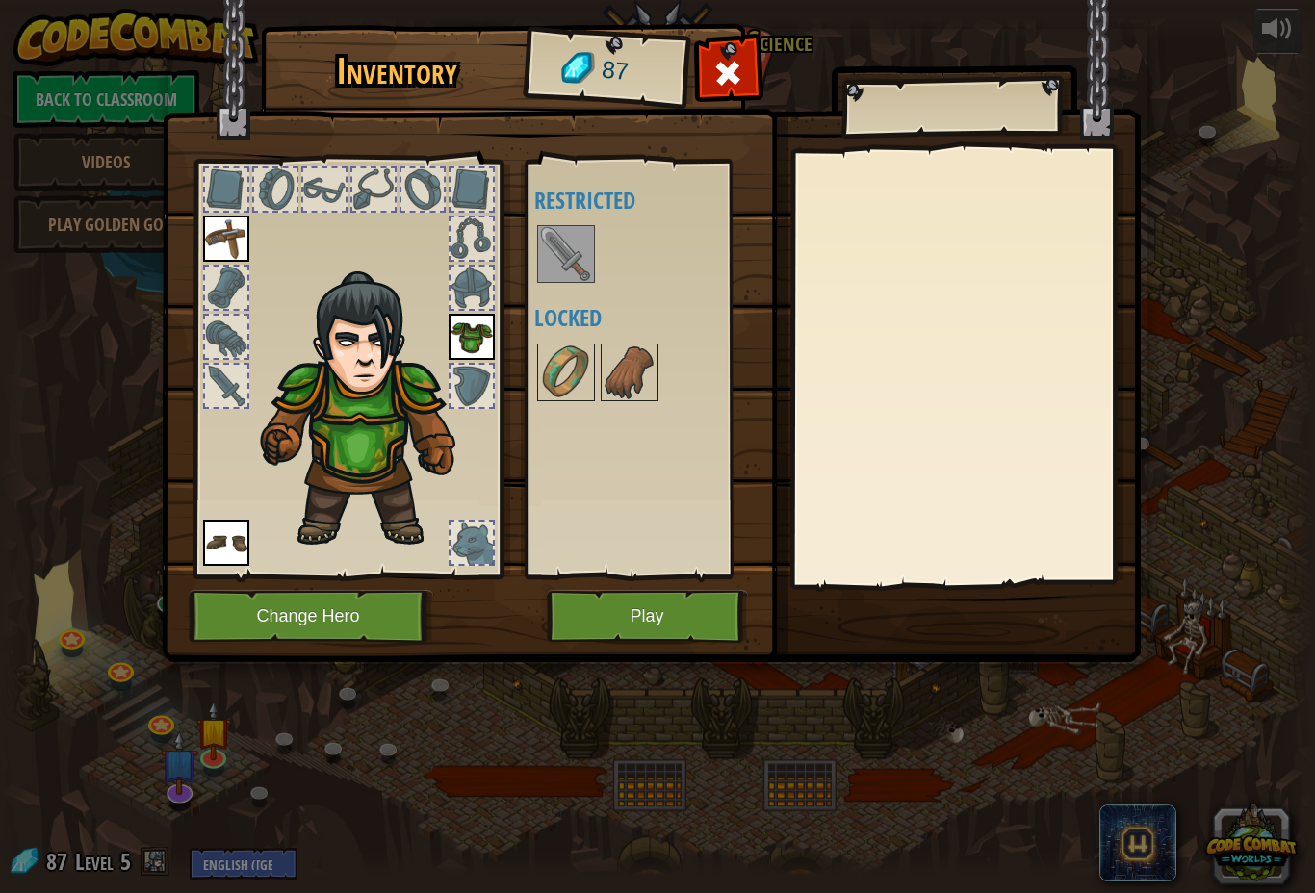
click at [589, 367] on img at bounding box center [566, 372] width 54 height 54
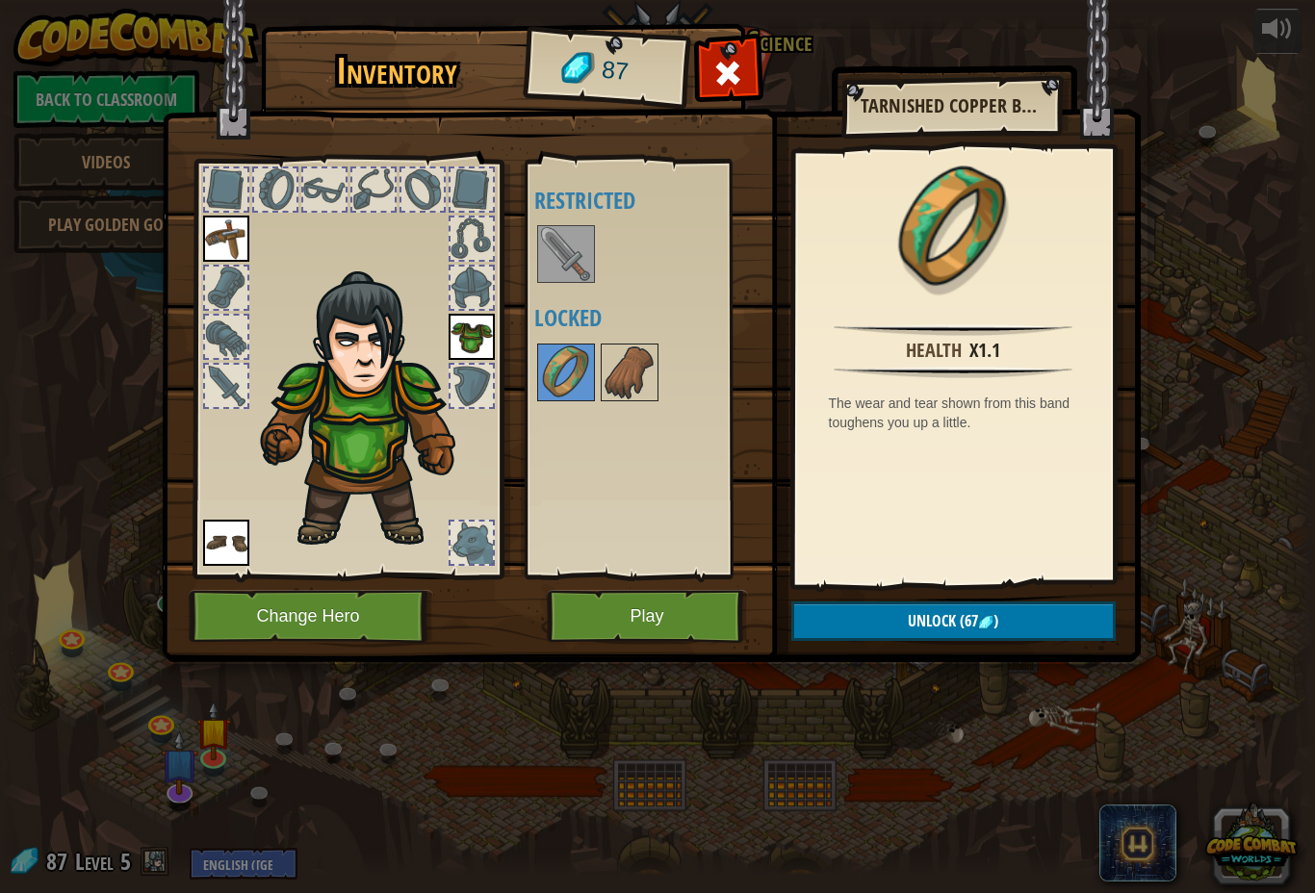
click at [992, 626] on img at bounding box center [985, 622] width 15 height 15
click at [993, 611] on button "Confirm" at bounding box center [953, 620] width 324 height 39
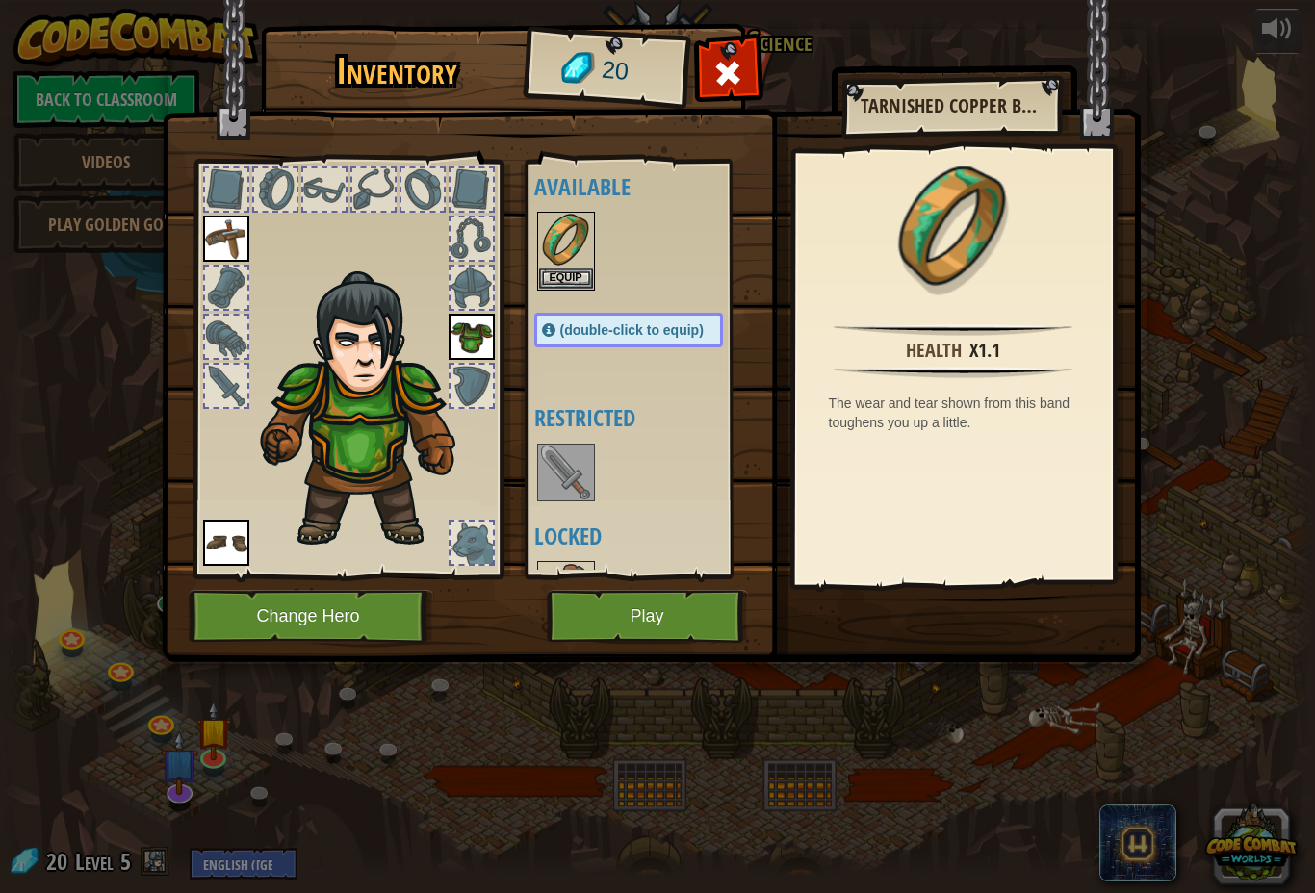
scroll to position [7, 0]
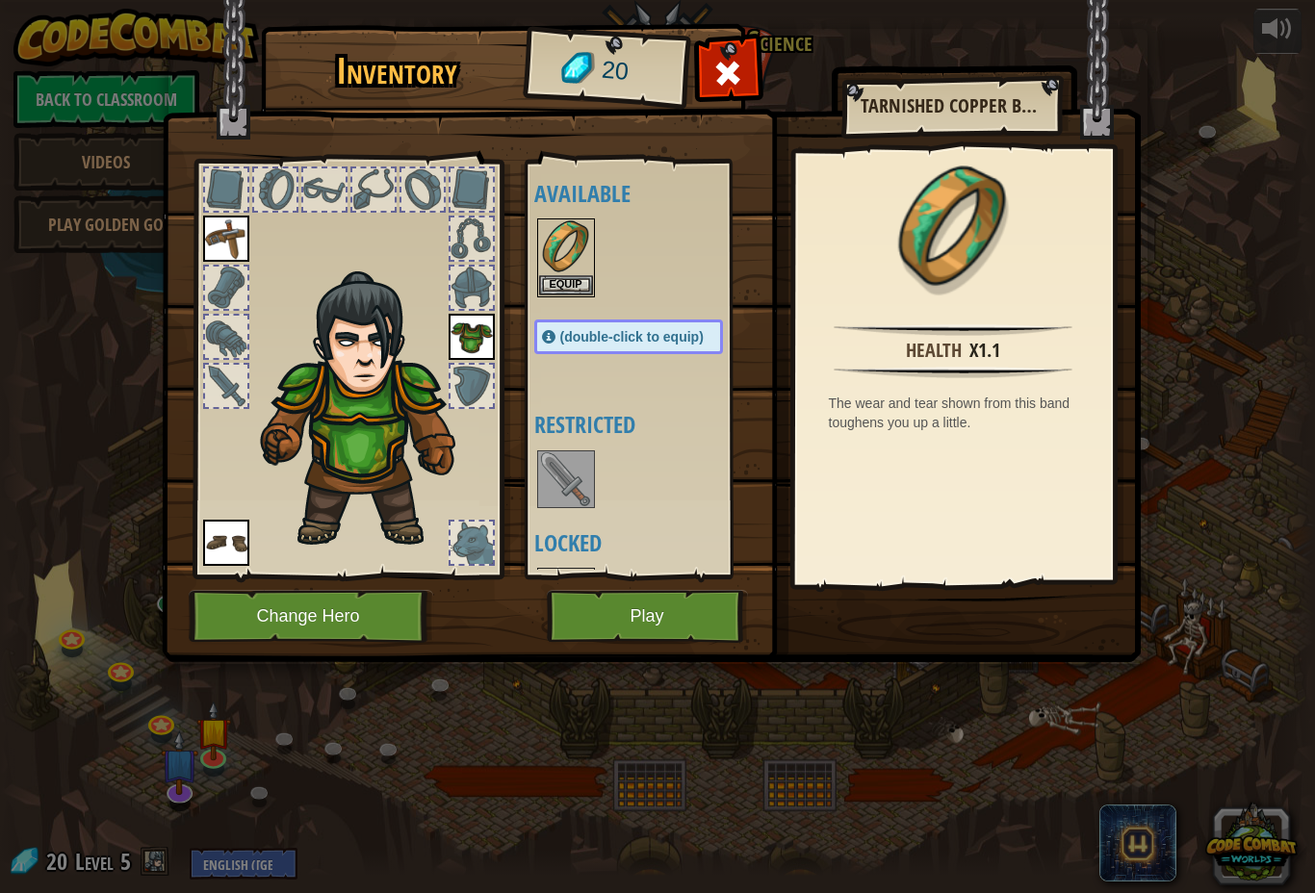
click at [582, 291] on button "Equip" at bounding box center [566, 285] width 54 height 20
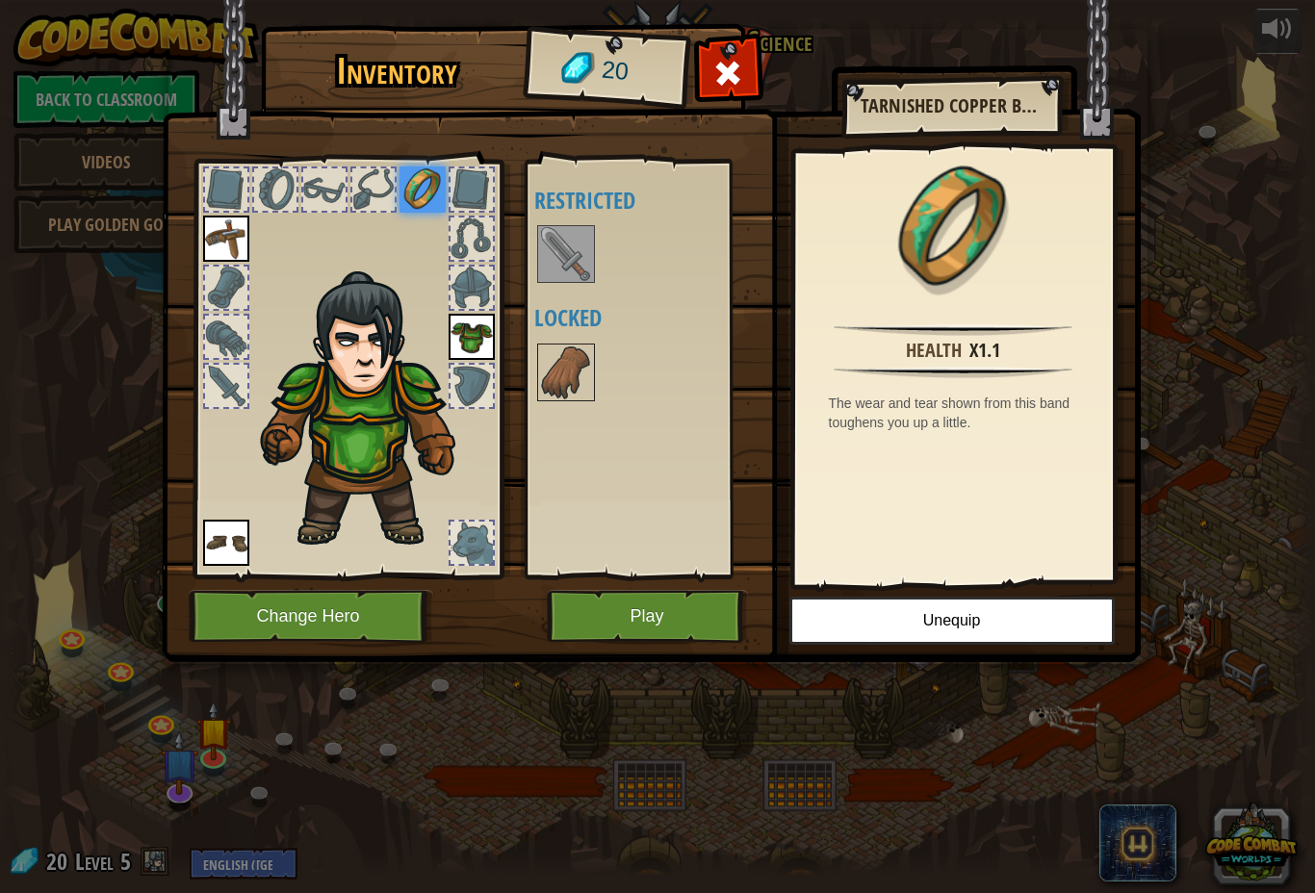
click at [430, 192] on img at bounding box center [422, 189] width 46 height 46
click at [471, 322] on img at bounding box center [471, 337] width 46 height 46
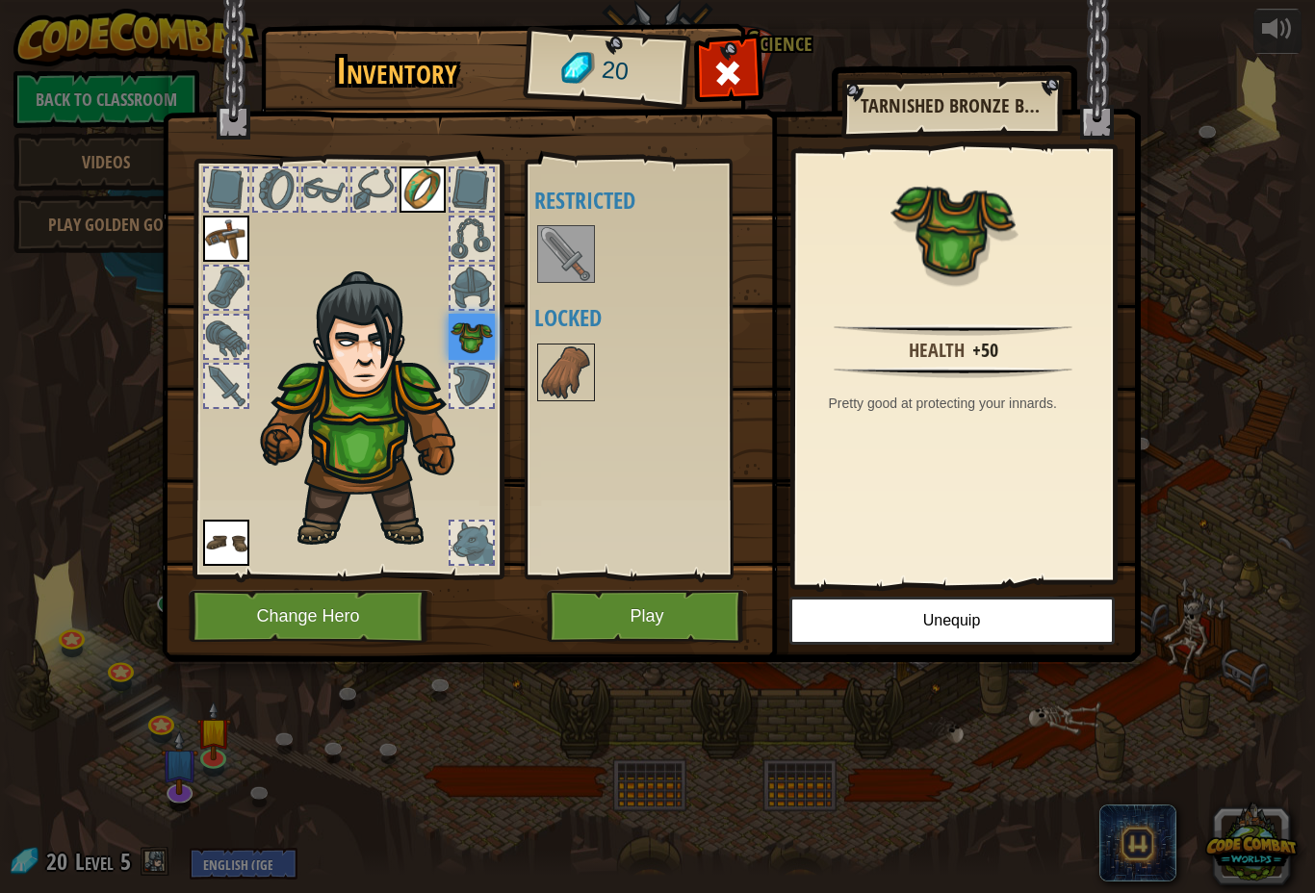
click at [566, 269] on img at bounding box center [566, 254] width 54 height 54
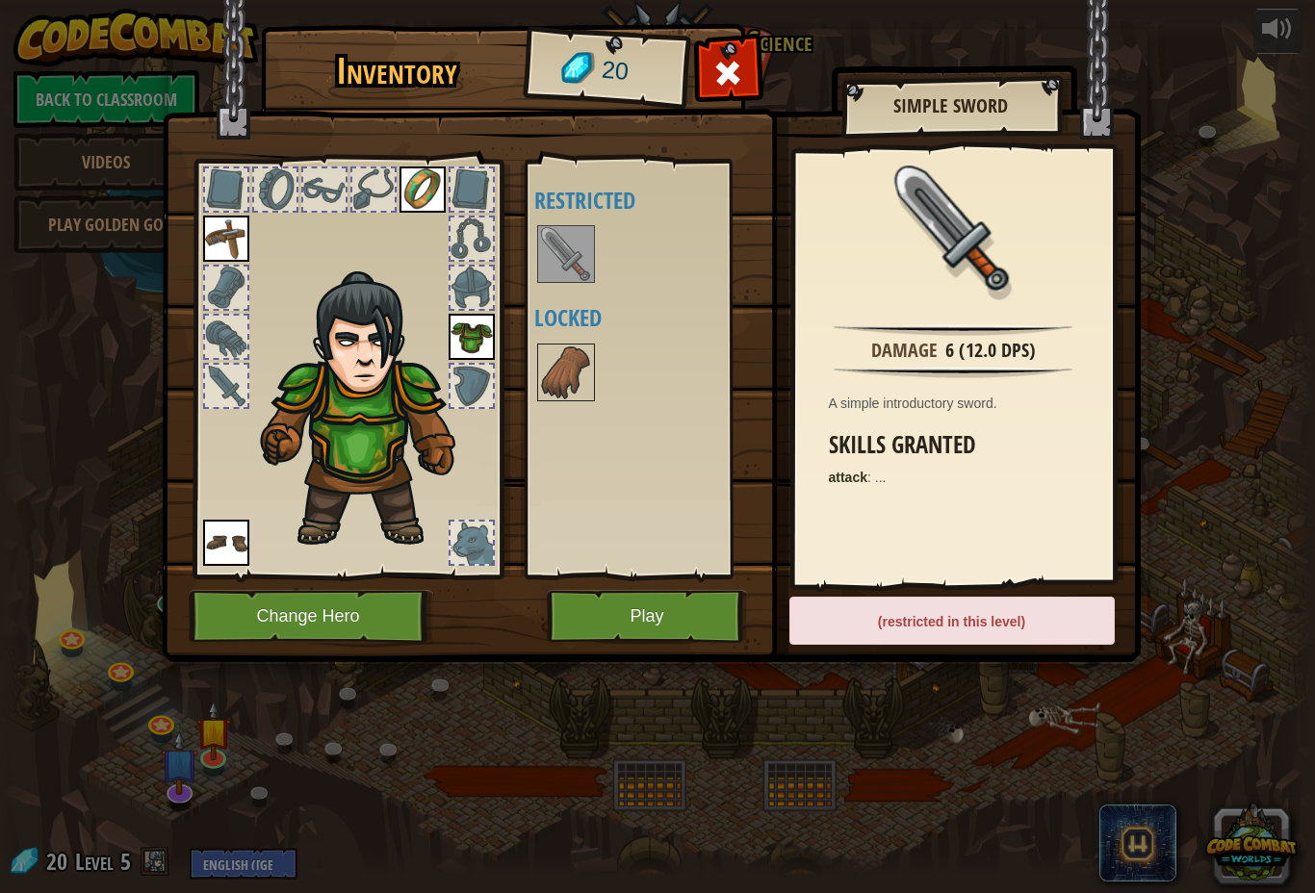
click at [576, 389] on img at bounding box center [566, 372] width 54 height 54
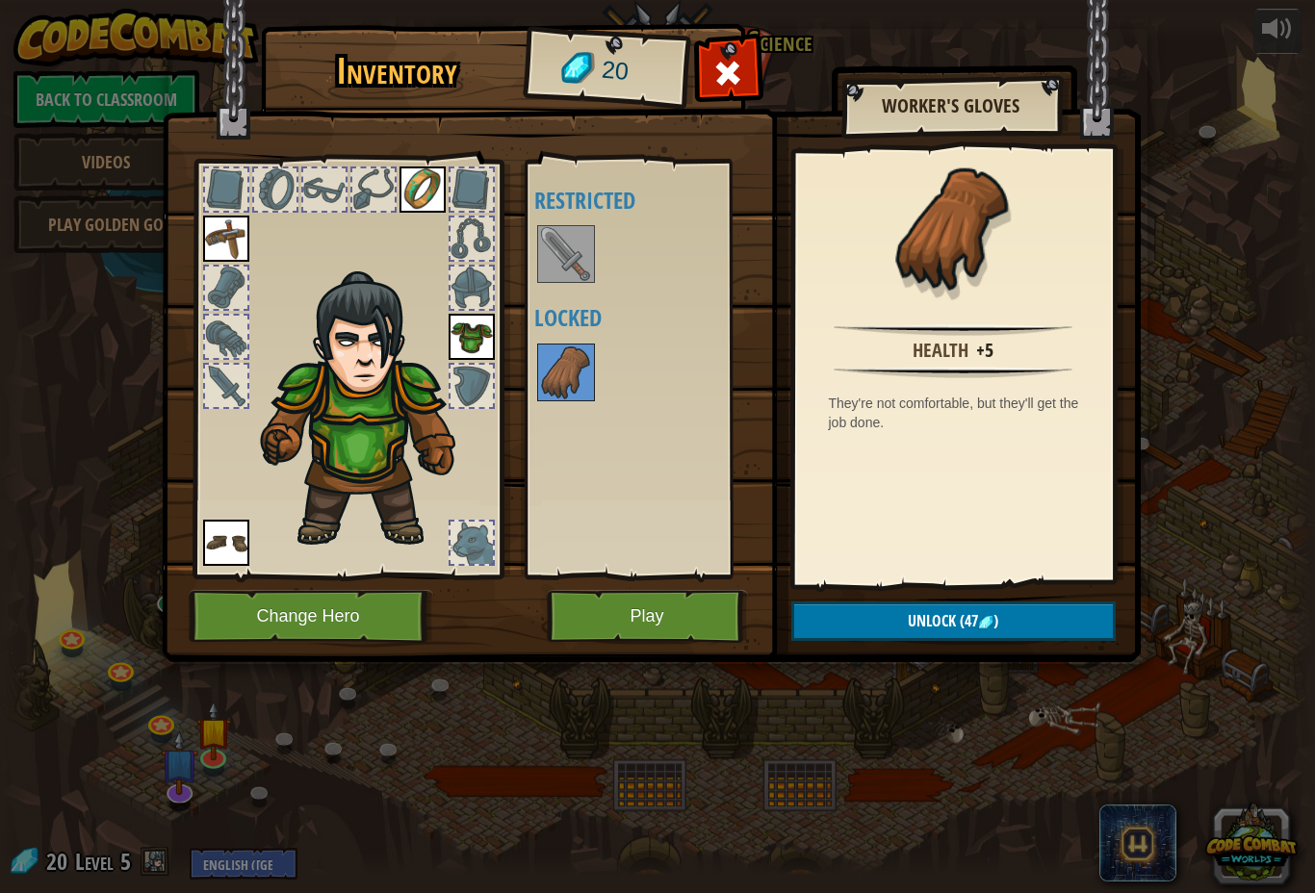
click at [753, 63] on div at bounding box center [728, 78] width 61 height 61
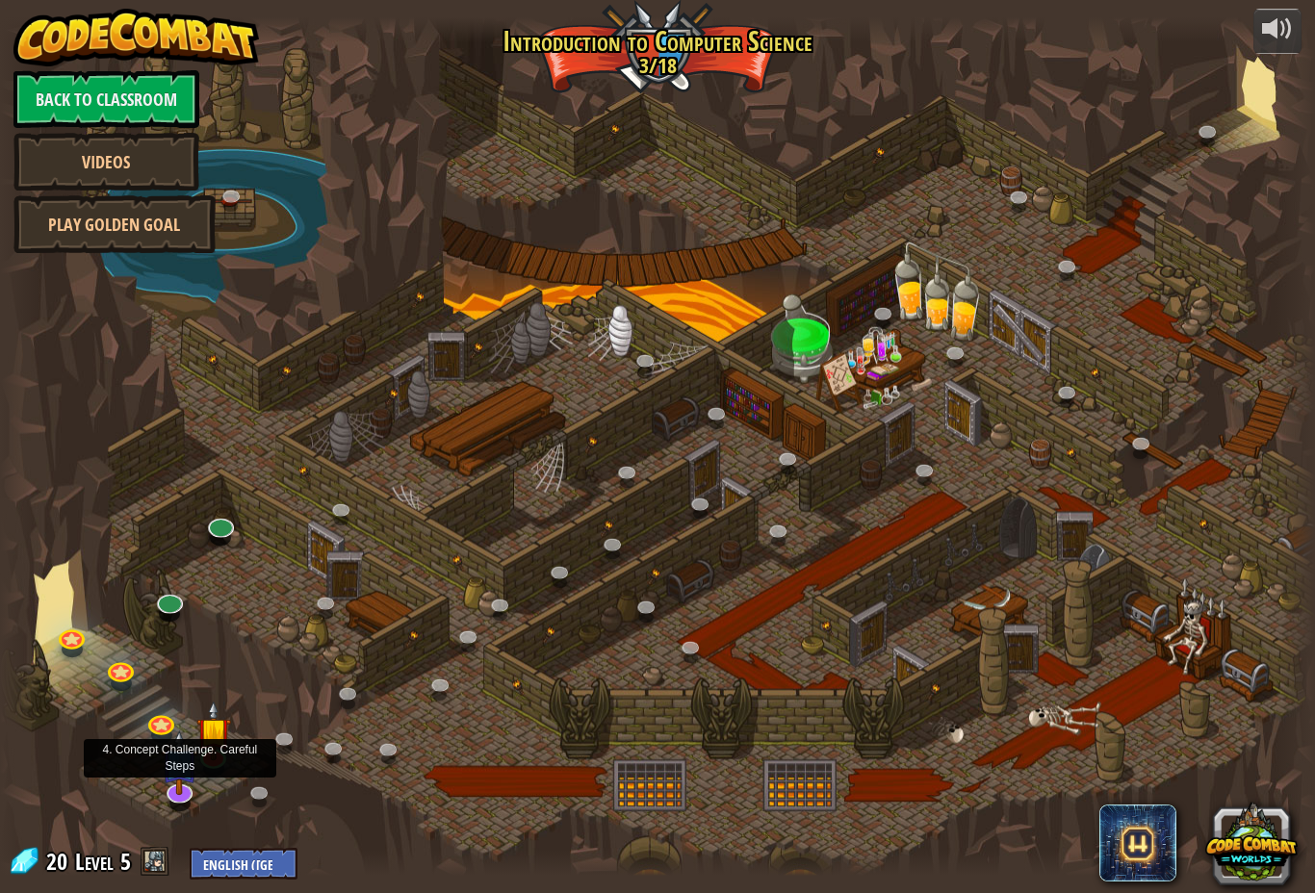
click at [187, 775] on img at bounding box center [180, 762] width 38 height 65
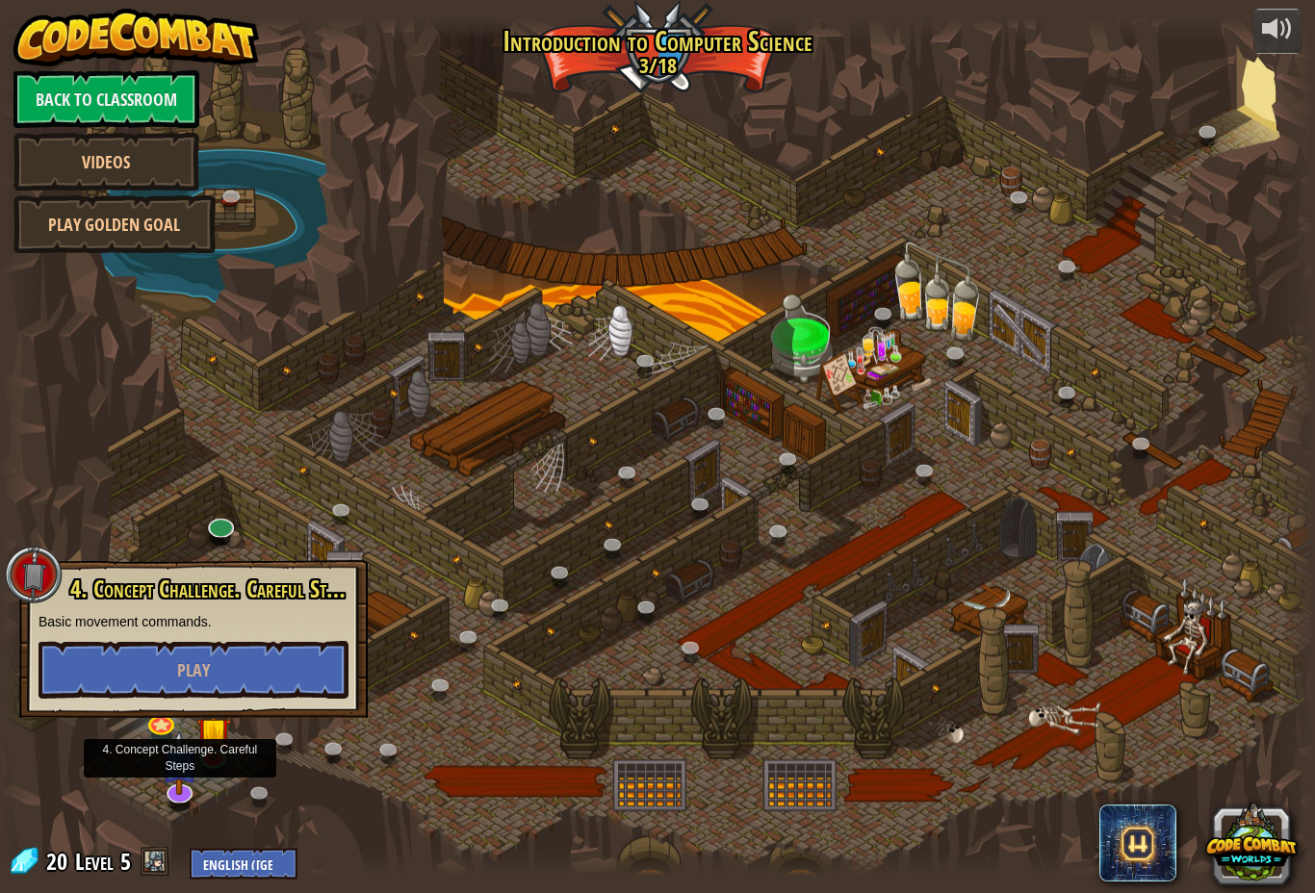
click at [166, 730] on img at bounding box center [180, 762] width 38 height 65
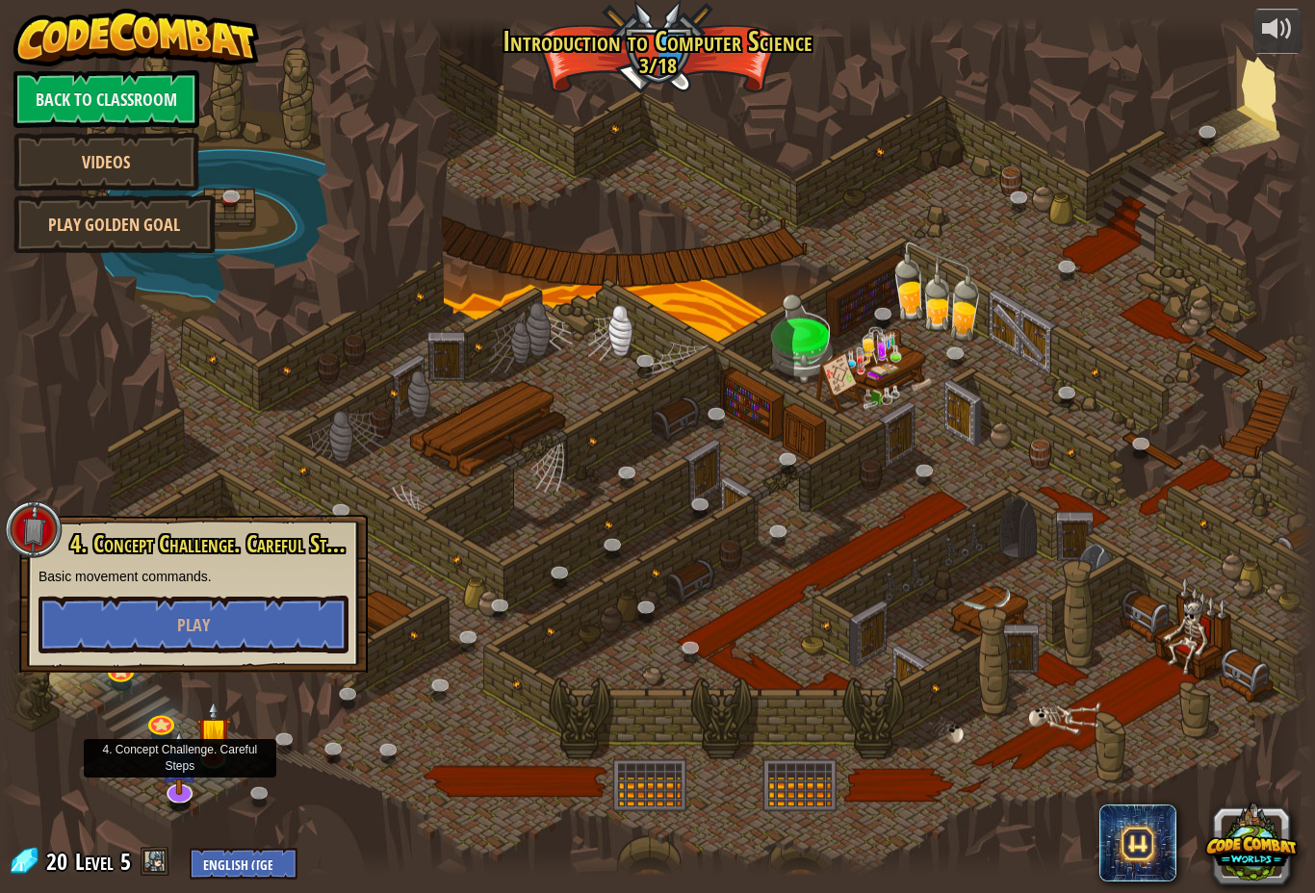
click at [166, 730] on img at bounding box center [180, 762] width 38 height 65
click at [126, 683] on link at bounding box center [120, 672] width 38 height 29
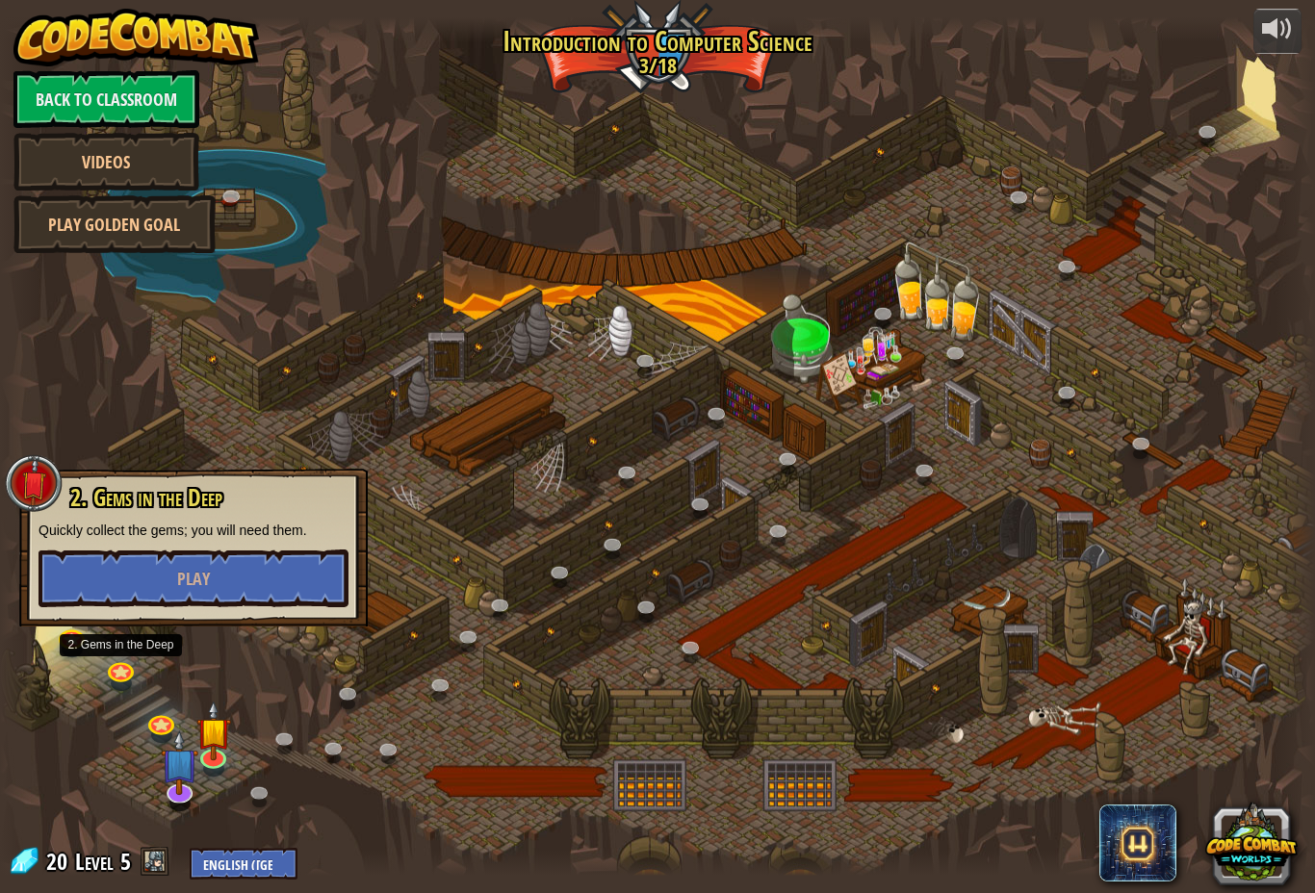
click at [133, 689] on div at bounding box center [657, 446] width 1315 height 859
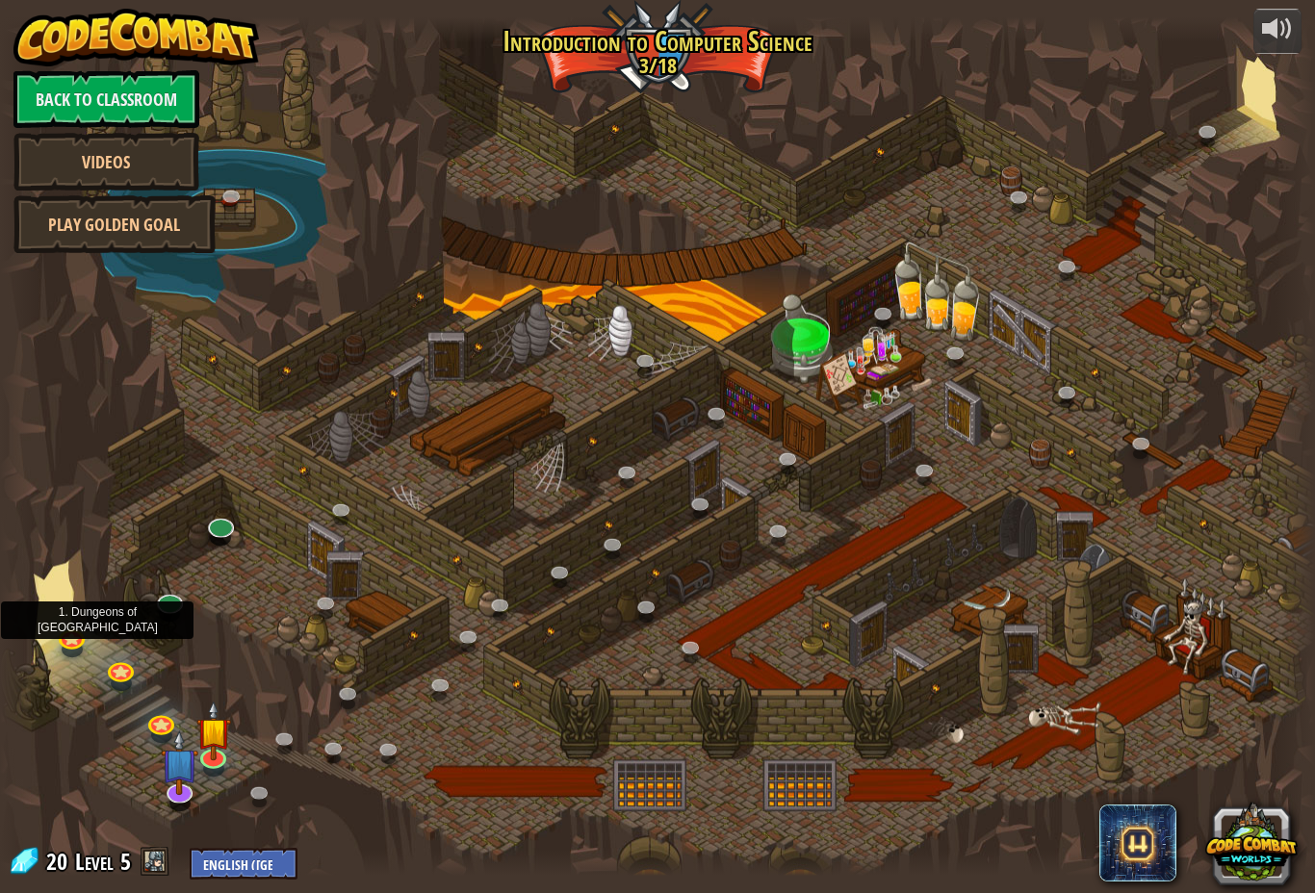
click at [85, 649] on div at bounding box center [657, 446] width 1315 height 859
click at [63, 652] on div at bounding box center [72, 649] width 21 height 15
click at [113, 659] on link at bounding box center [120, 672] width 38 height 29
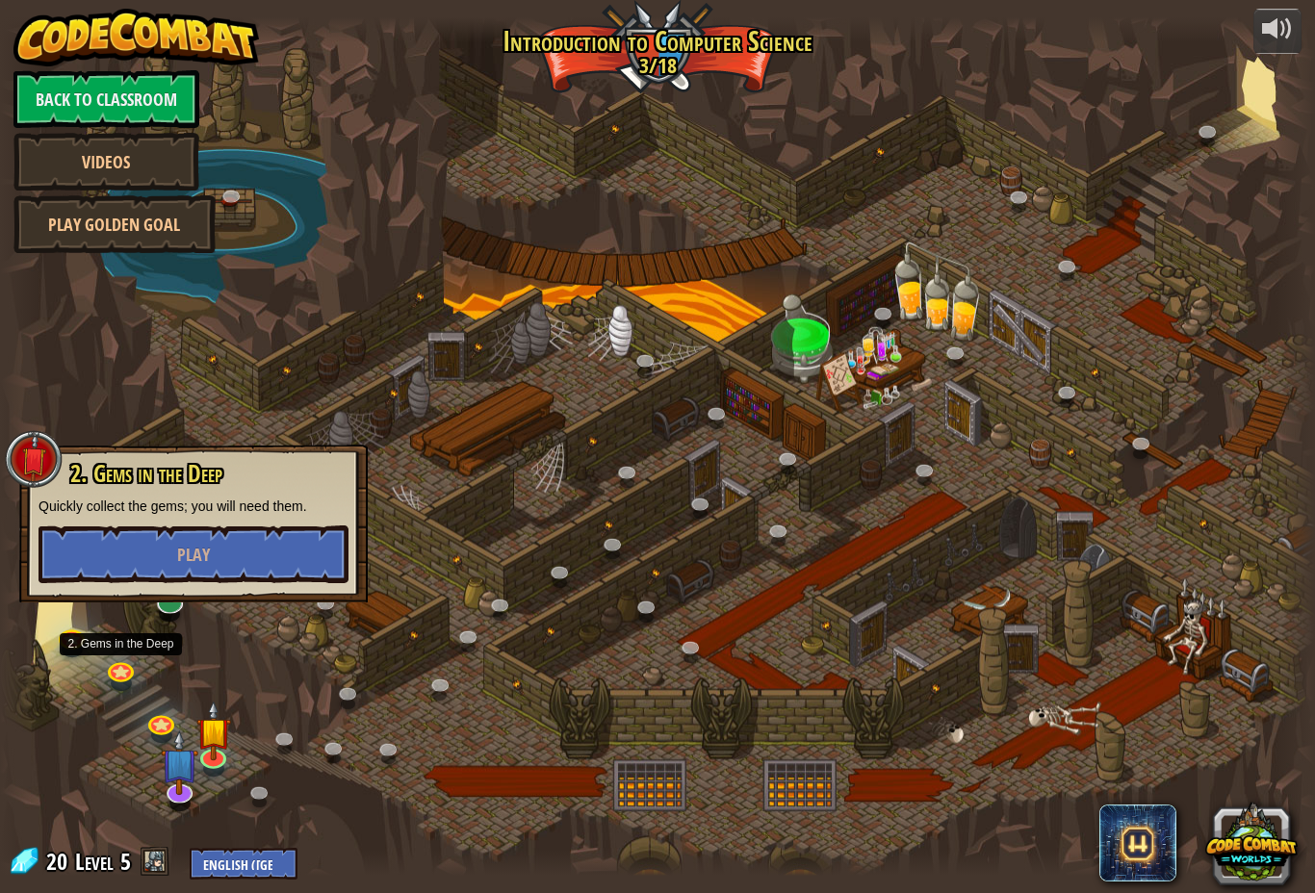
click at [174, 556] on button "Play" at bounding box center [193, 554] width 310 height 58
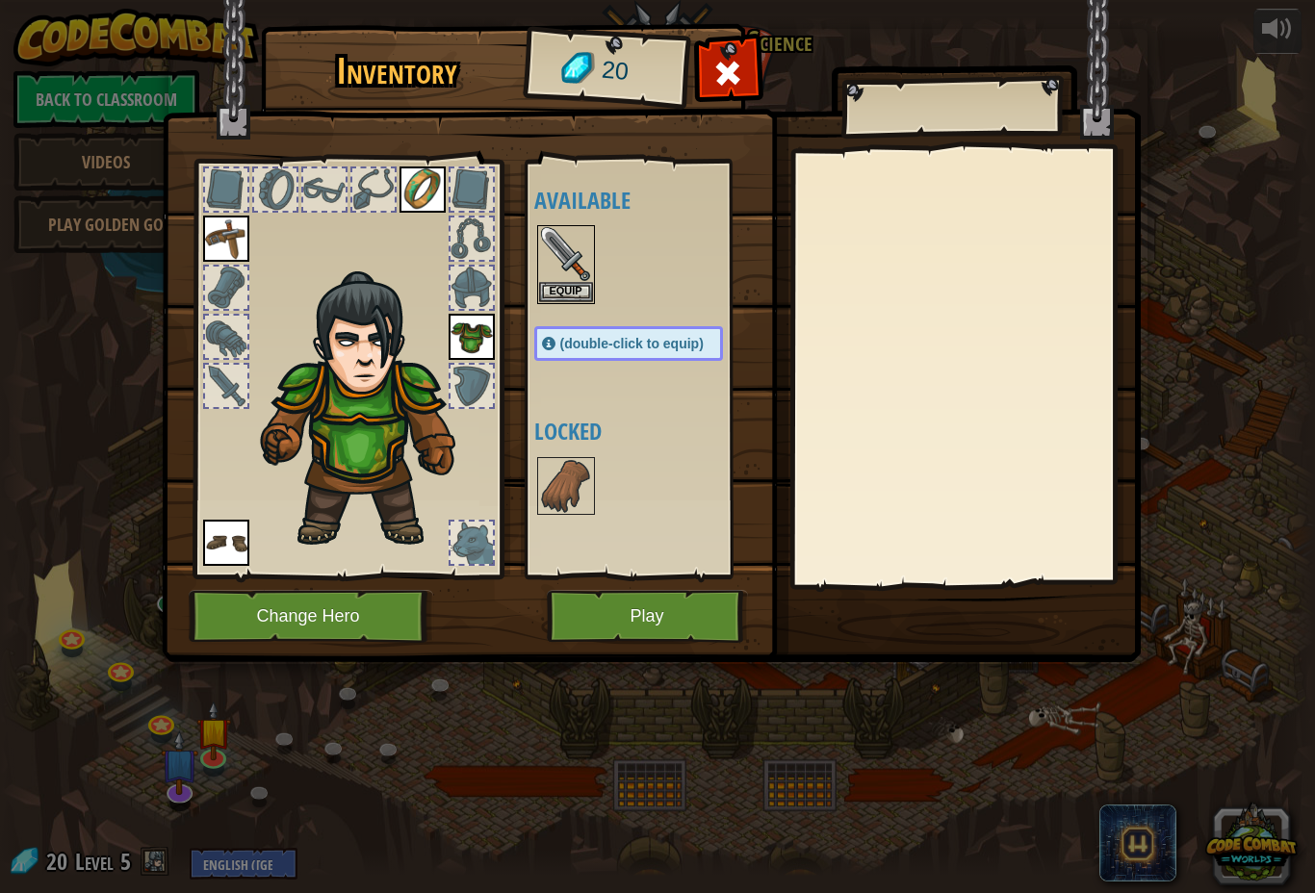
click at [634, 613] on button "Play" at bounding box center [647, 616] width 201 height 53
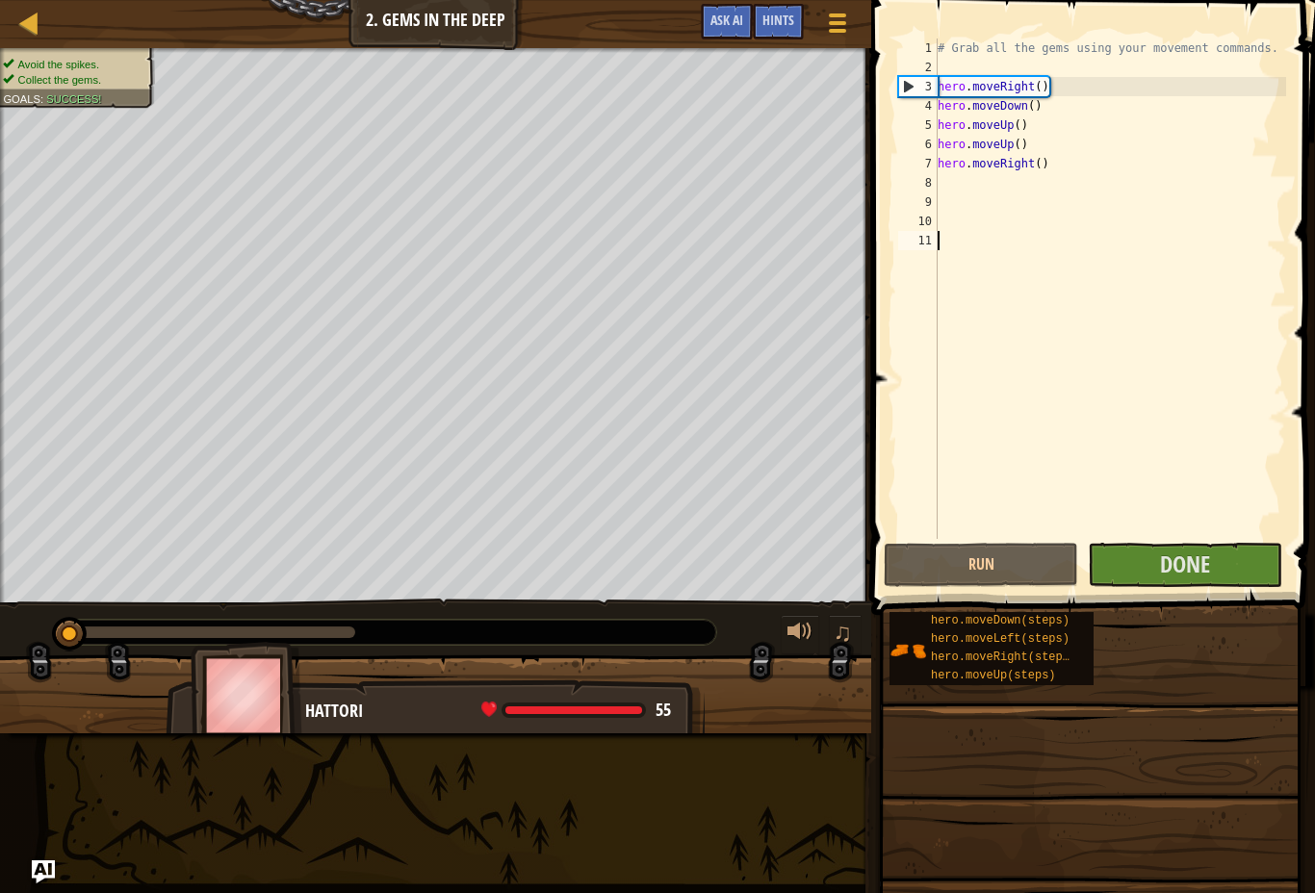
click at [1201, 574] on span "Done" at bounding box center [1185, 564] width 50 height 31
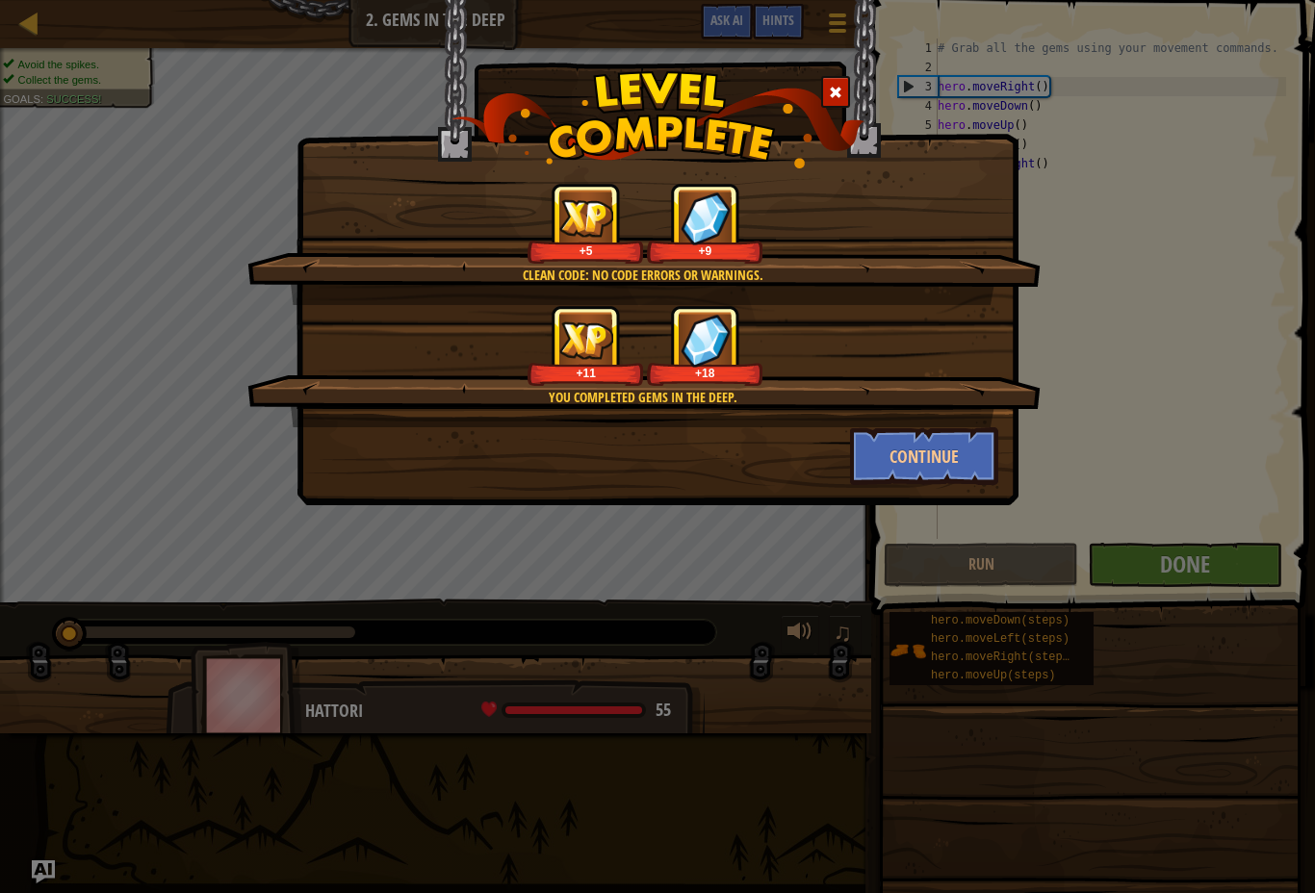
click at [855, 67] on div "Clean code: no code errors or warnings. +5 +9 You completed Gems in the Deep. +…" at bounding box center [657, 204] width 722 height 410
click at [839, 94] on span at bounding box center [835, 92] width 13 height 13
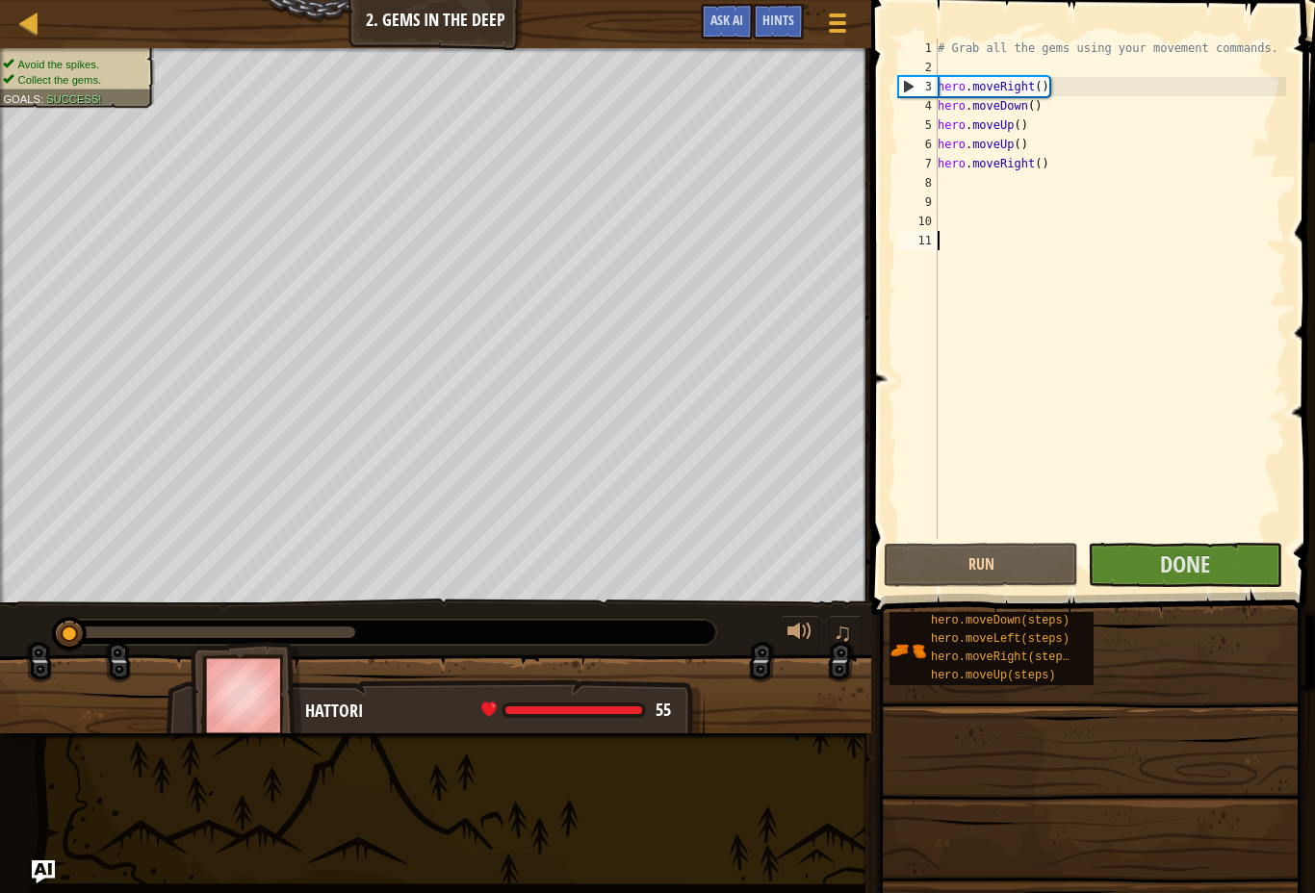
click at [1227, 570] on button "Done" at bounding box center [1184, 565] width 194 height 44
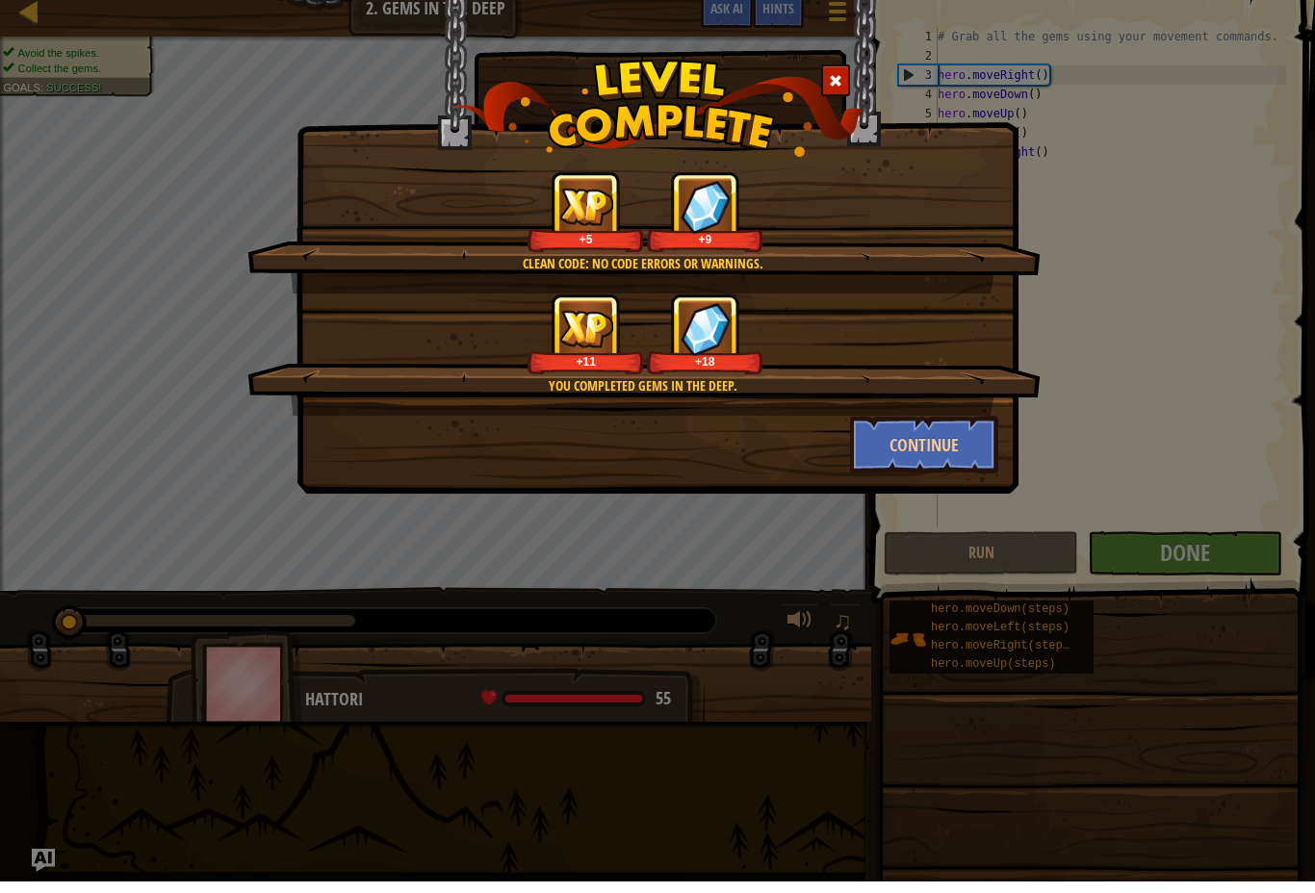
click at [832, 89] on span at bounding box center [835, 92] width 13 height 13
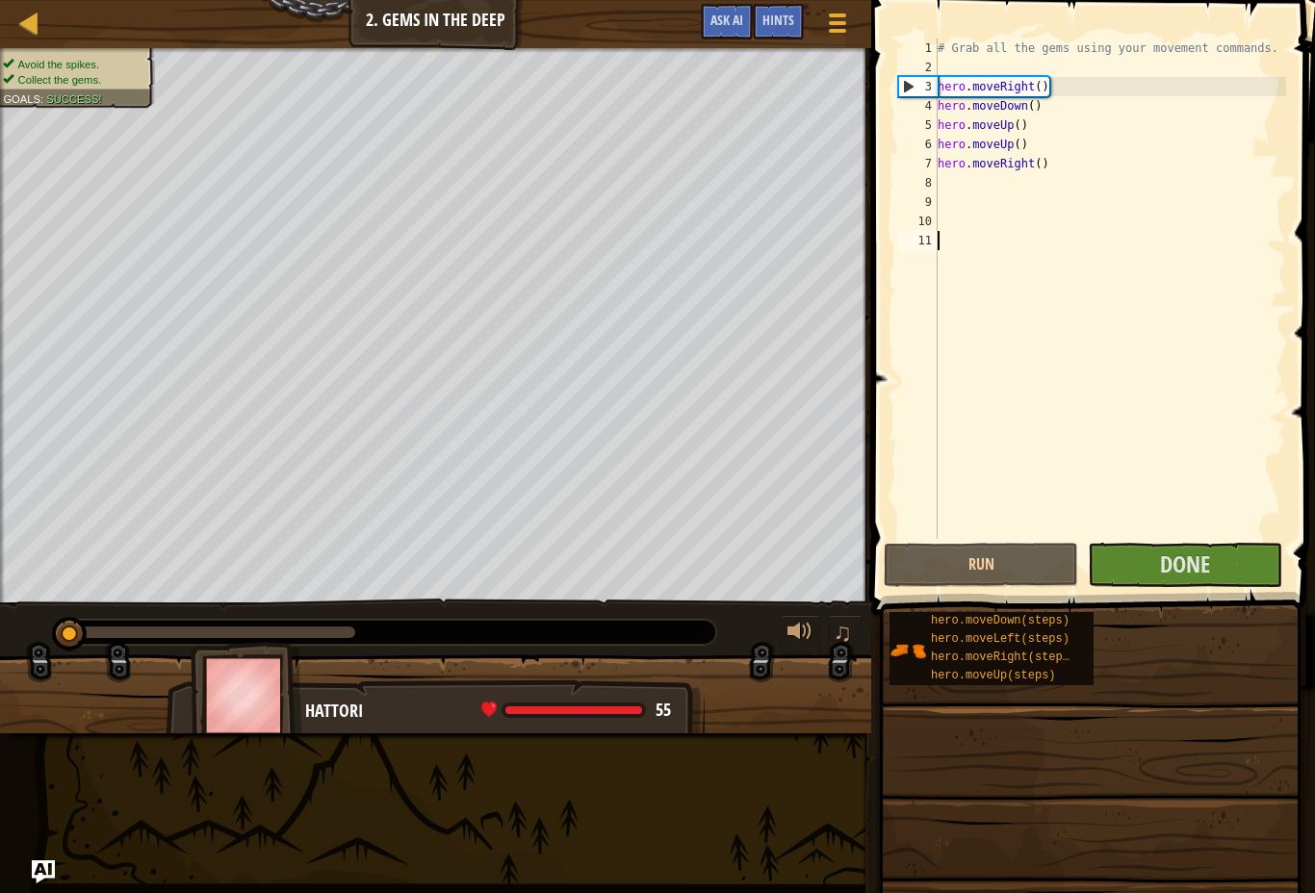
click at [1033, 561] on button "Run" at bounding box center [980, 565] width 194 height 44
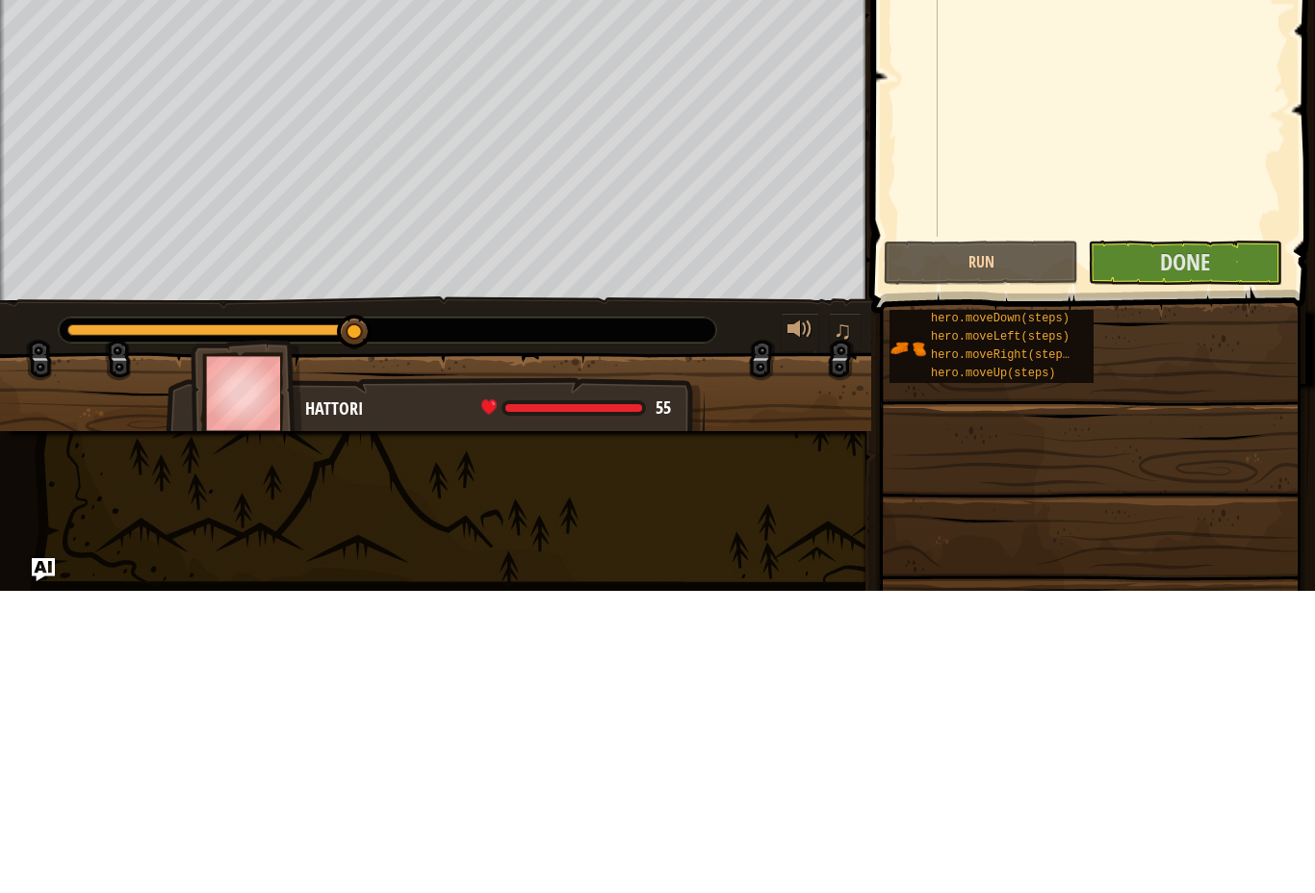
click at [1233, 543] on button "Done" at bounding box center [1184, 565] width 194 height 44
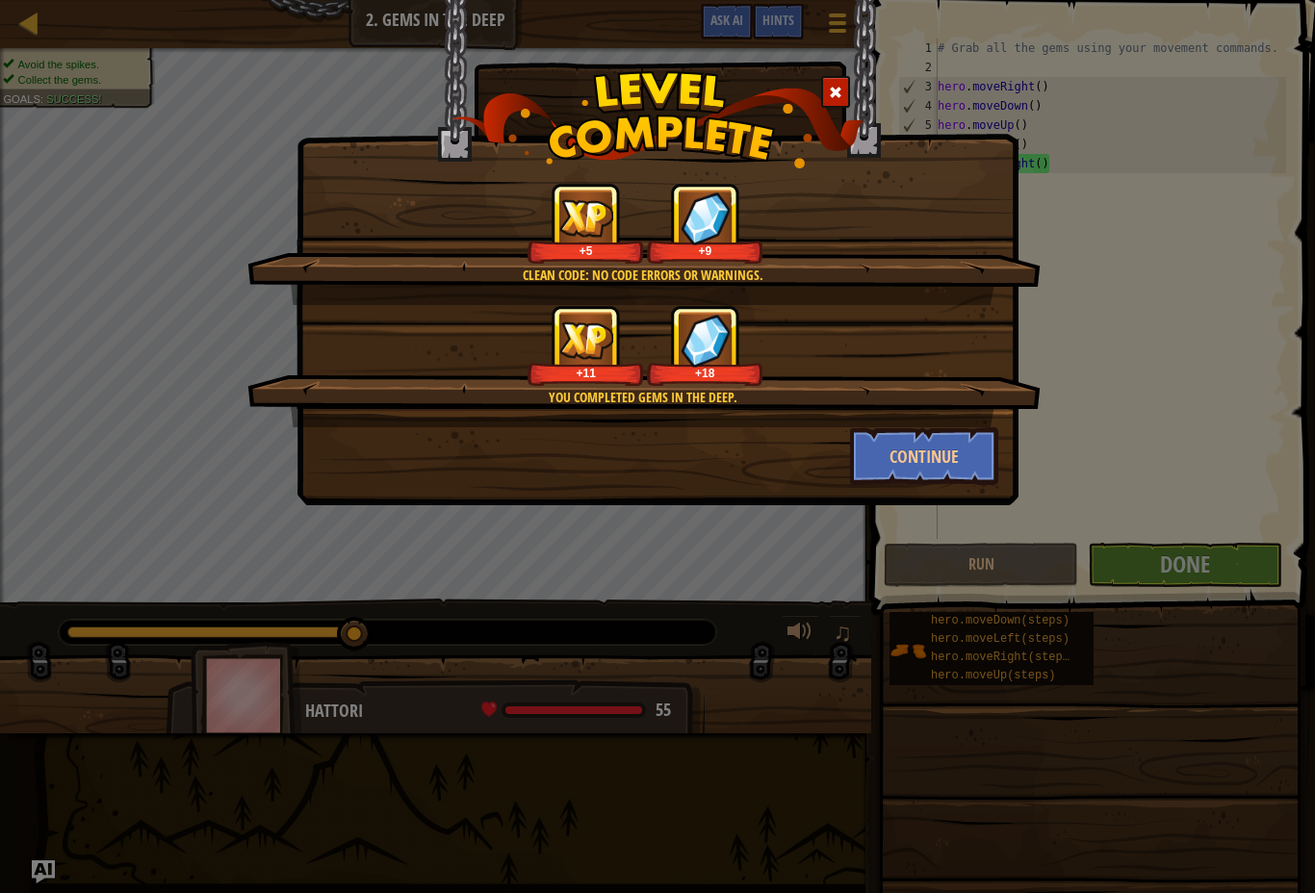
click at [969, 463] on button "Continue" at bounding box center [924, 456] width 149 height 58
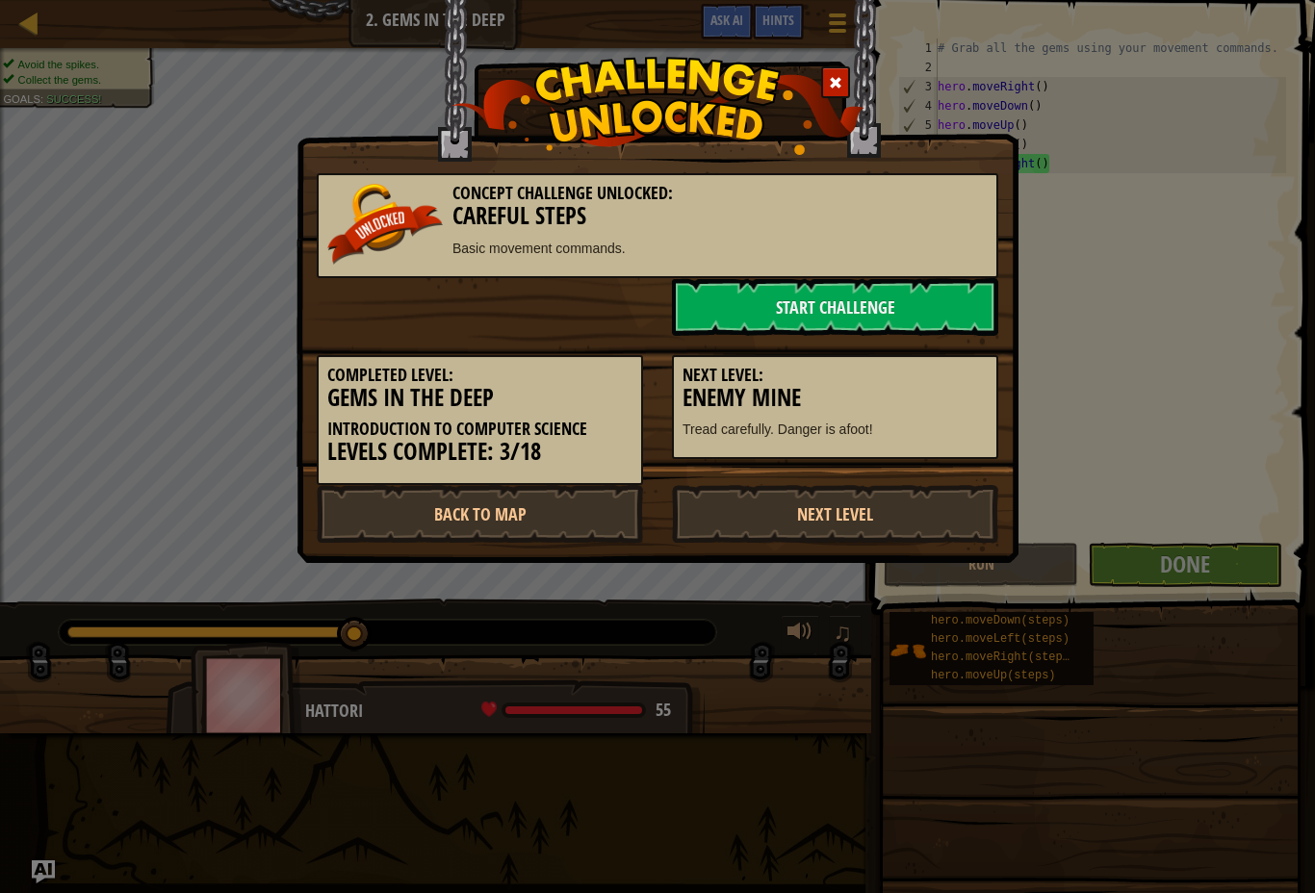
click at [915, 301] on link "Start Challenge" at bounding box center [835, 307] width 326 height 58
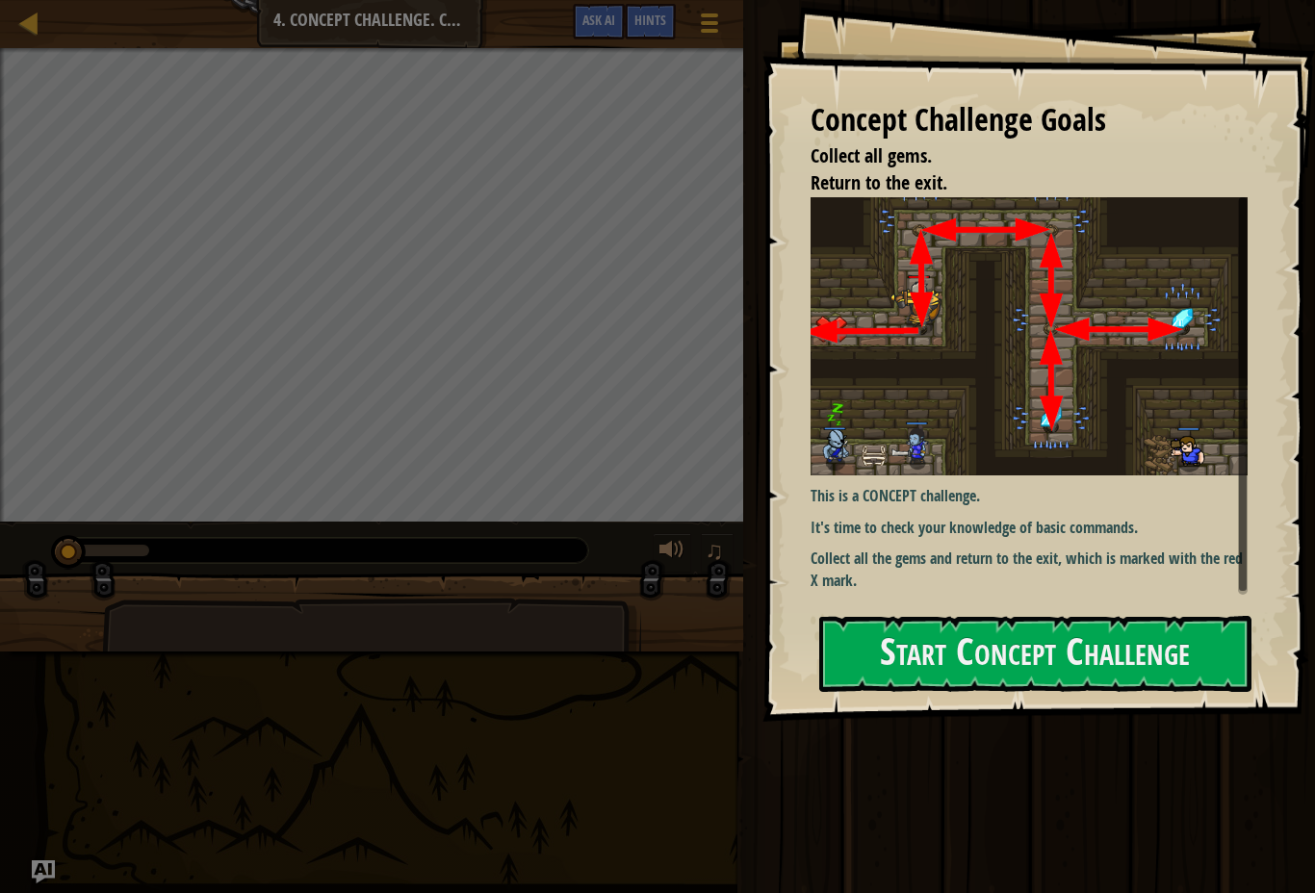
click at [1155, 616] on button "Start Concept Challenge" at bounding box center [1035, 654] width 432 height 76
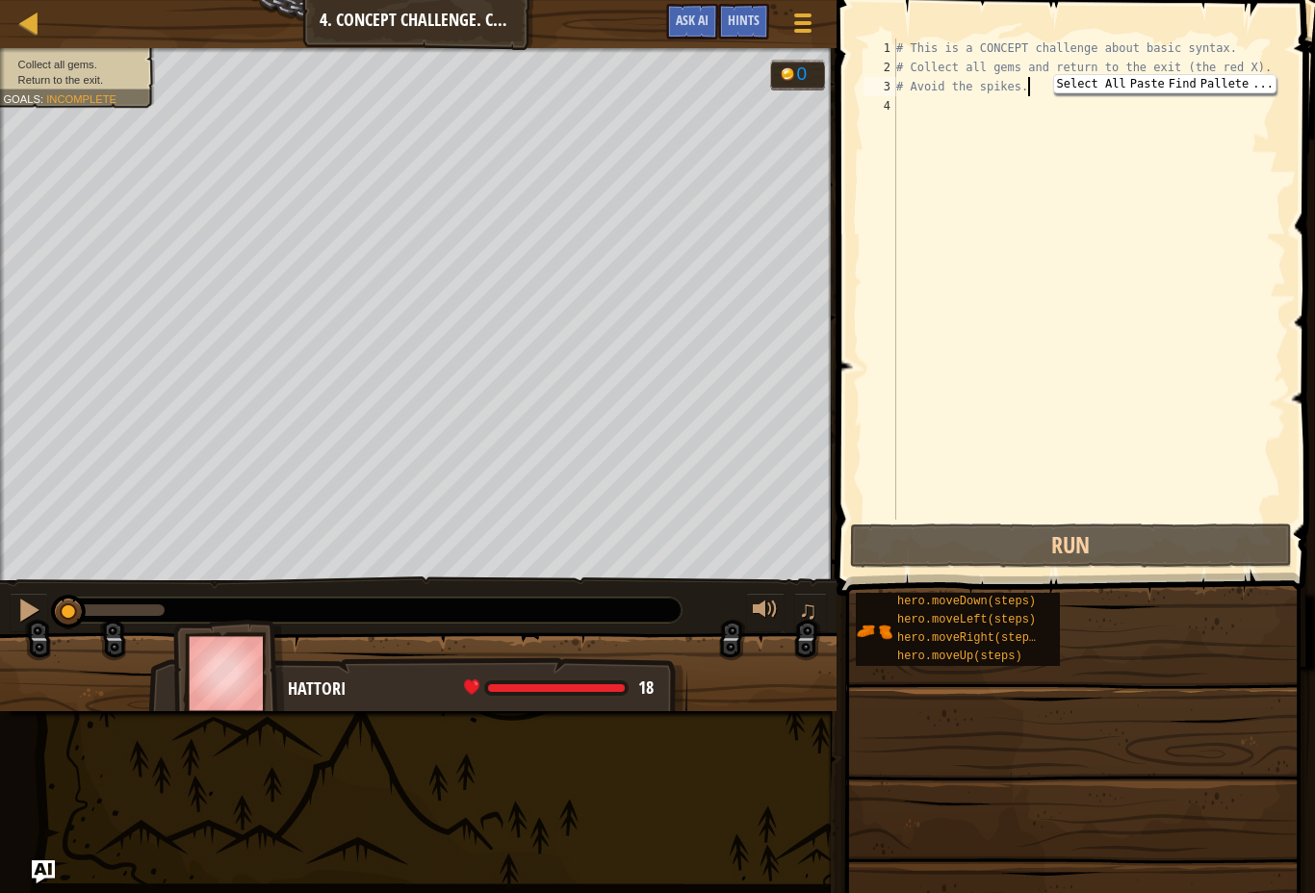
type textarea "# Avoid the spikes.h"
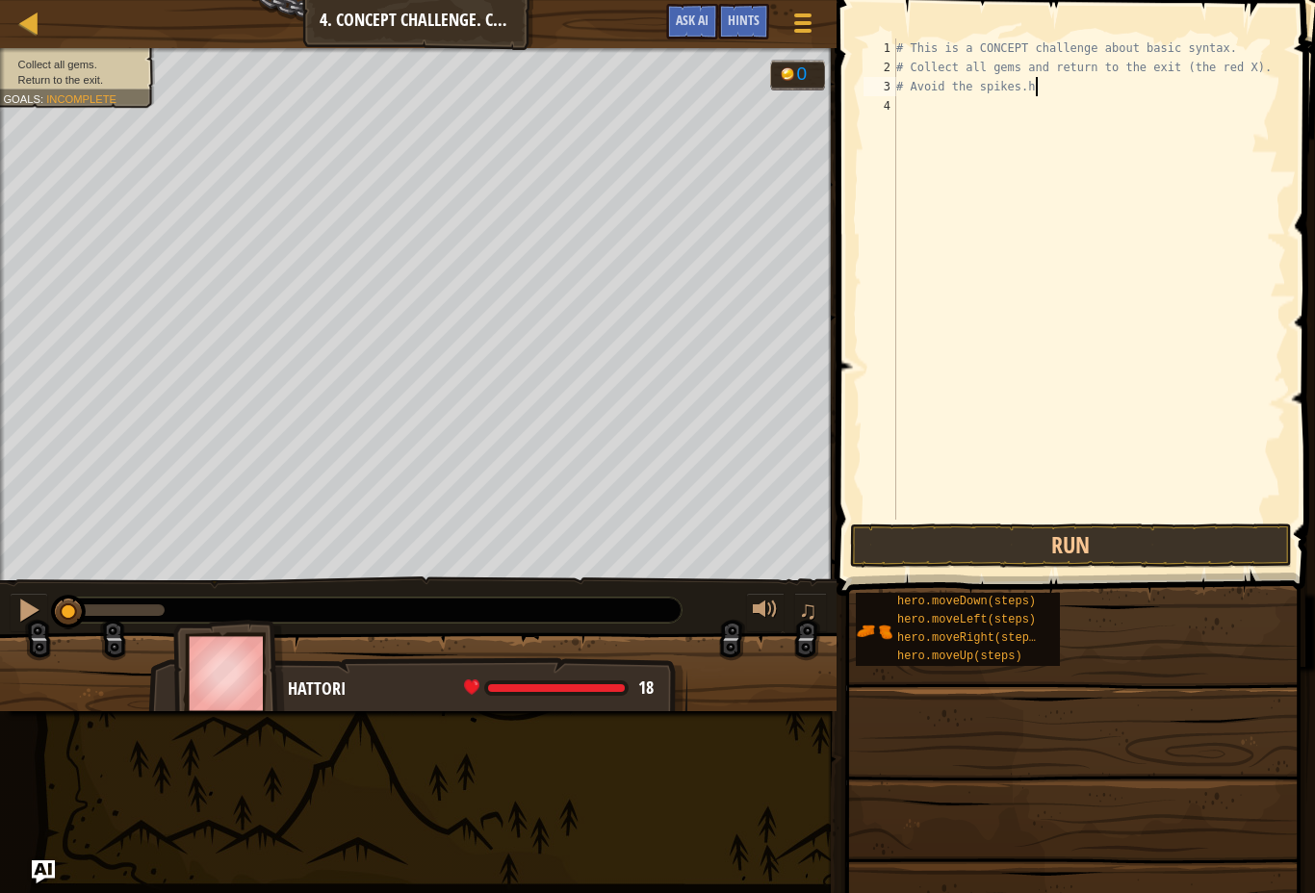
scroll to position [10, 0]
type textarea "h"
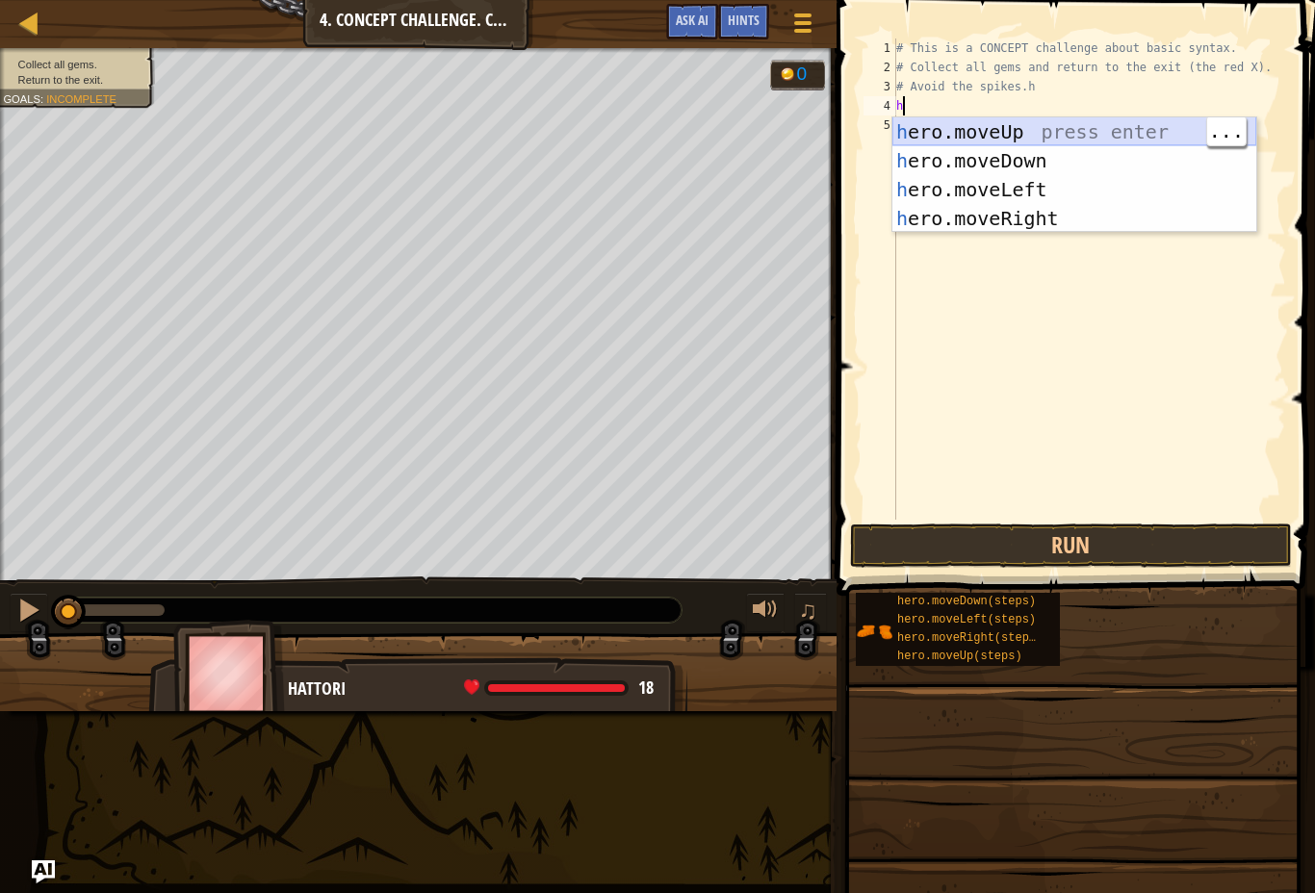
click at [1087, 129] on div "h ero.moveUp press enter h ero.moveDown press enter h ero.moveLeft press enter …" at bounding box center [1074, 203] width 364 height 173
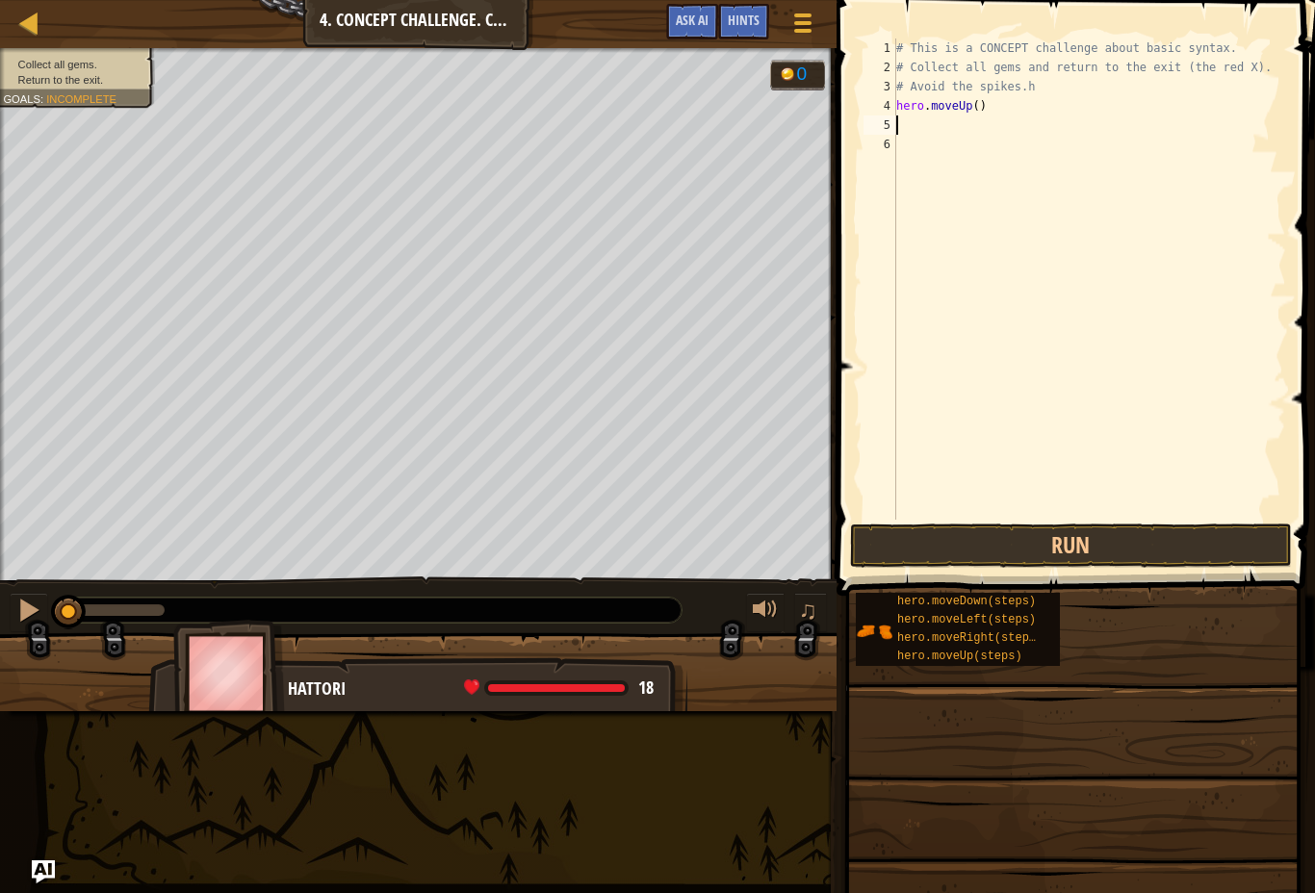
type textarea "h"
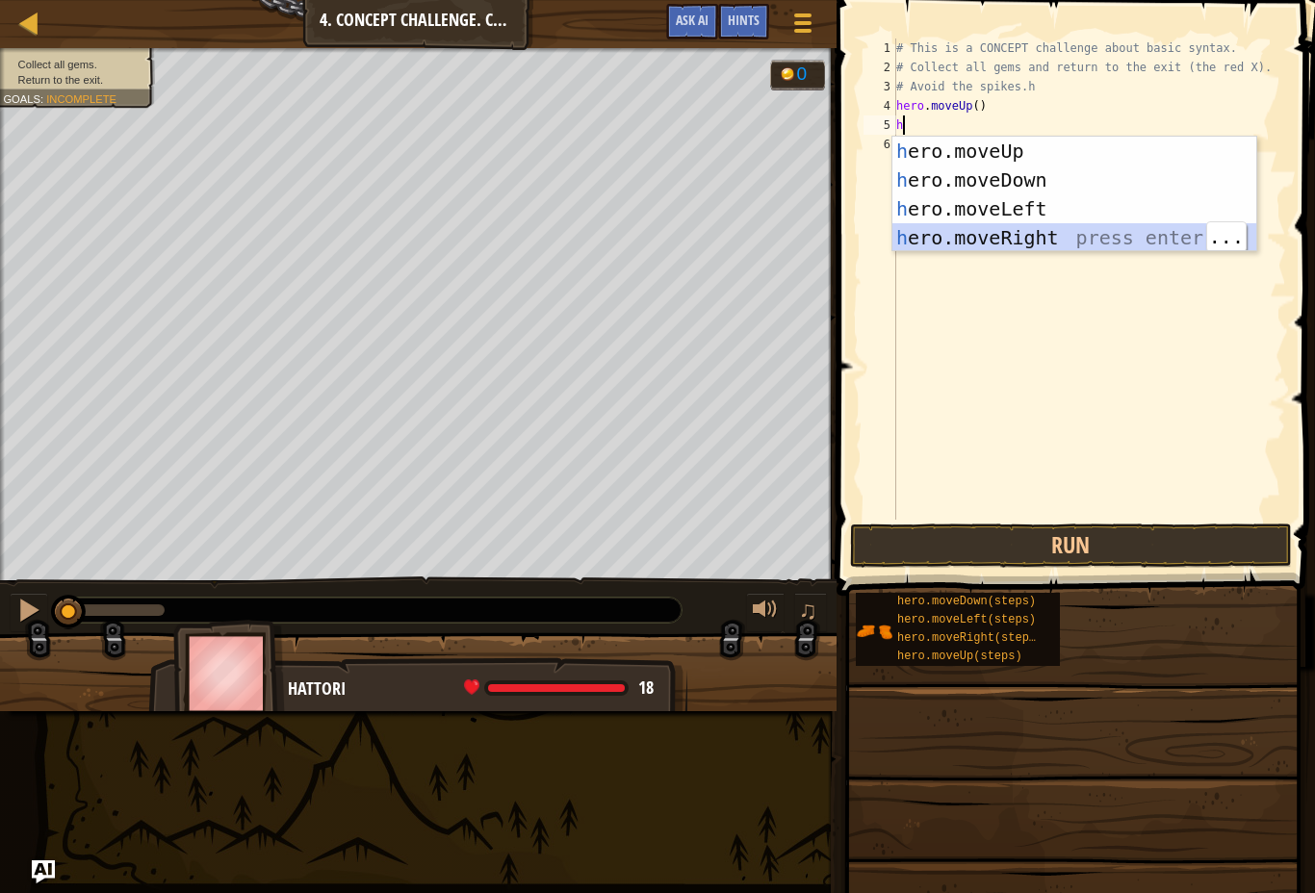
click at [1057, 235] on div "h ero.moveUp press enter h ero.moveDown press enter h ero.moveLeft press enter …" at bounding box center [1074, 223] width 364 height 173
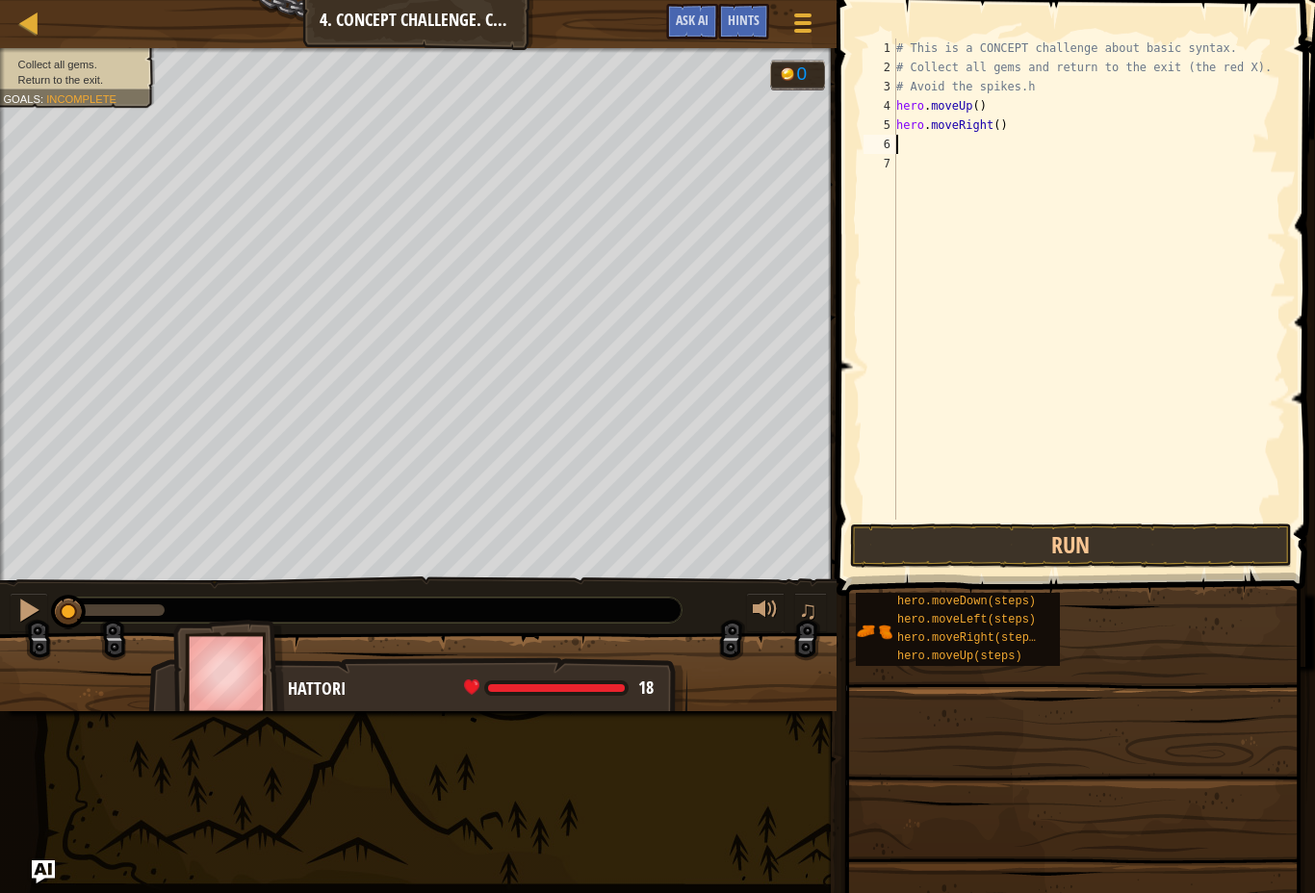
type textarea "h"
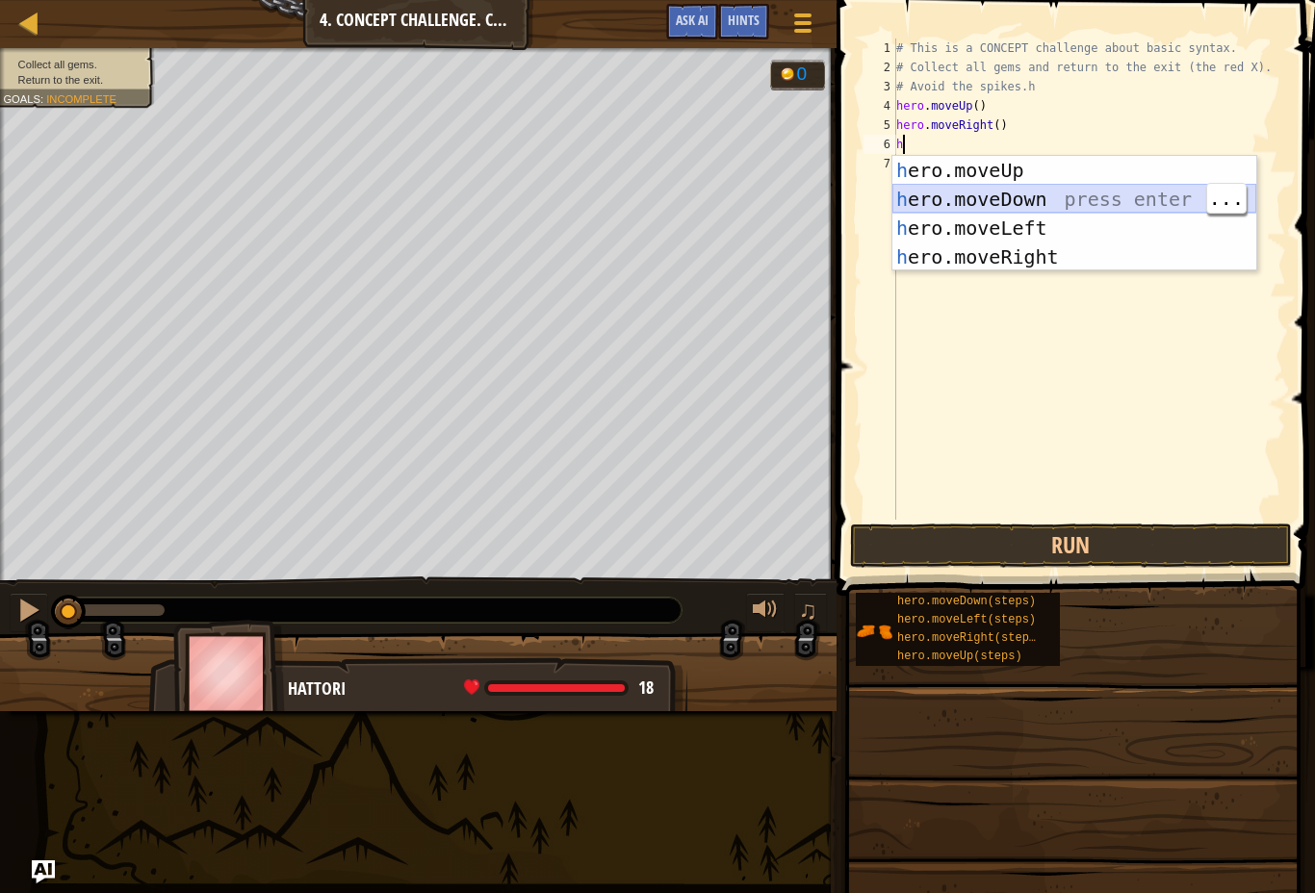
click at [1051, 195] on div "h ero.moveUp press enter h ero.moveDown press enter h ero.moveLeft press enter …" at bounding box center [1074, 242] width 364 height 173
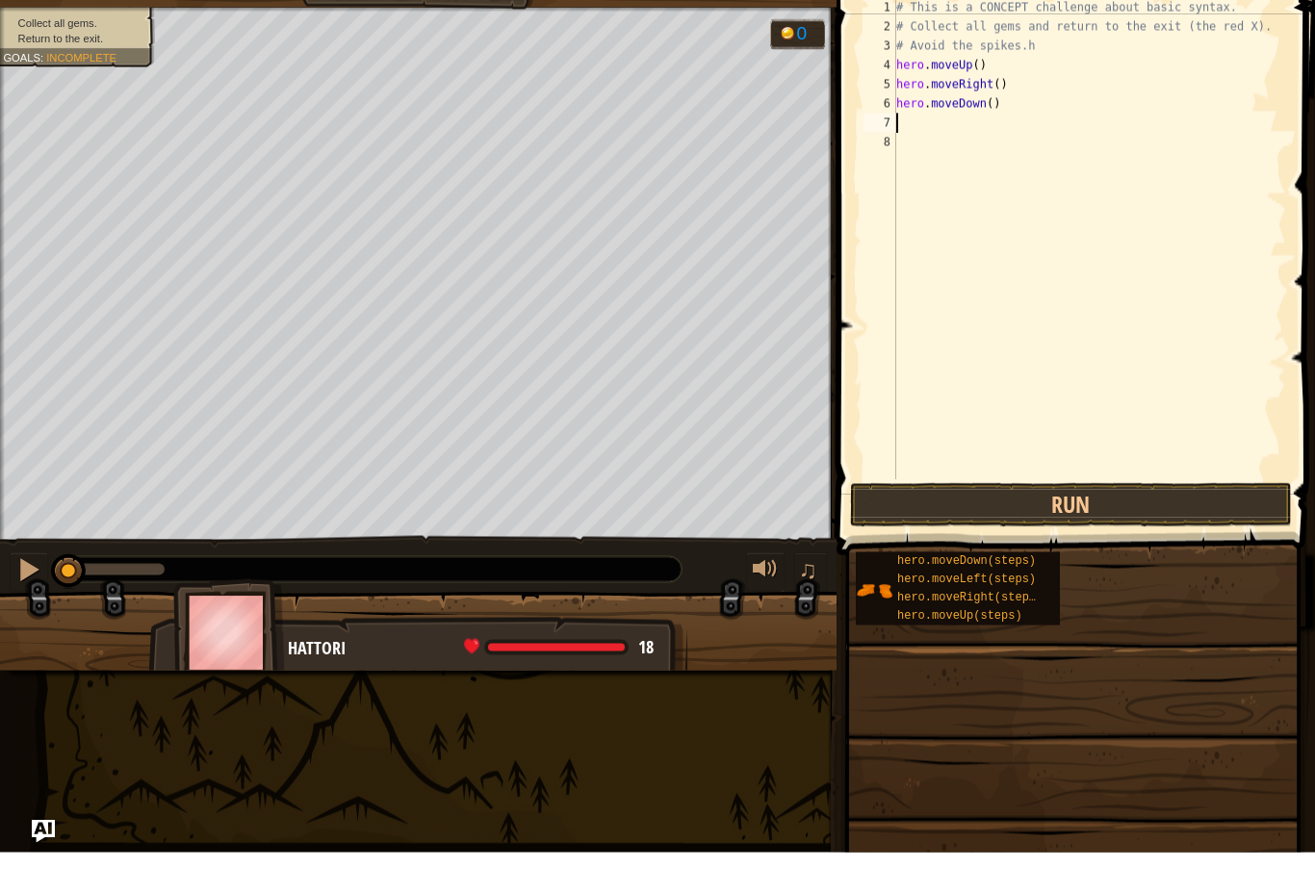
type textarea "h"
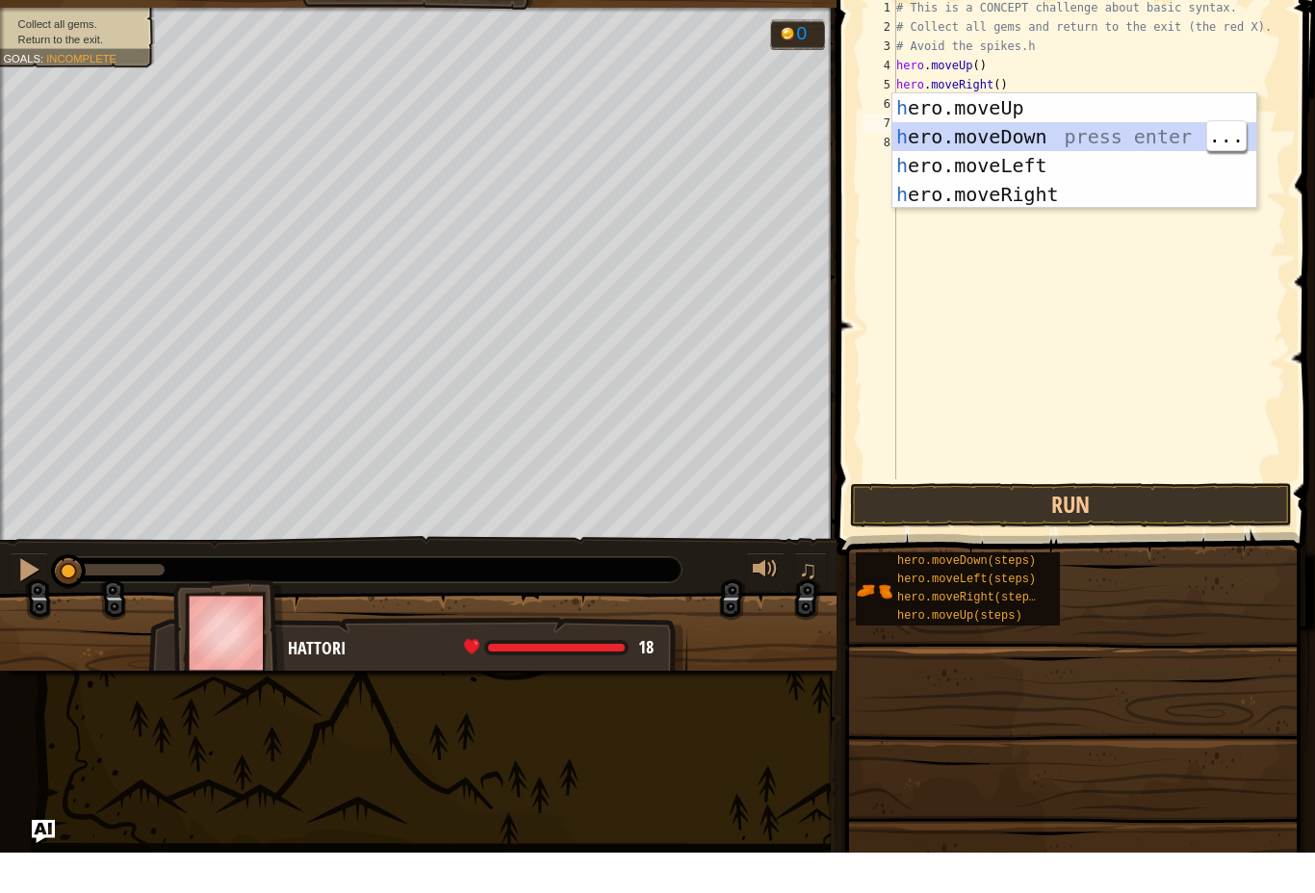
click at [1054, 142] on div "h ero.moveUp press enter h ero.moveDown press enter h ero.moveLeft press enter …" at bounding box center [1074, 220] width 364 height 173
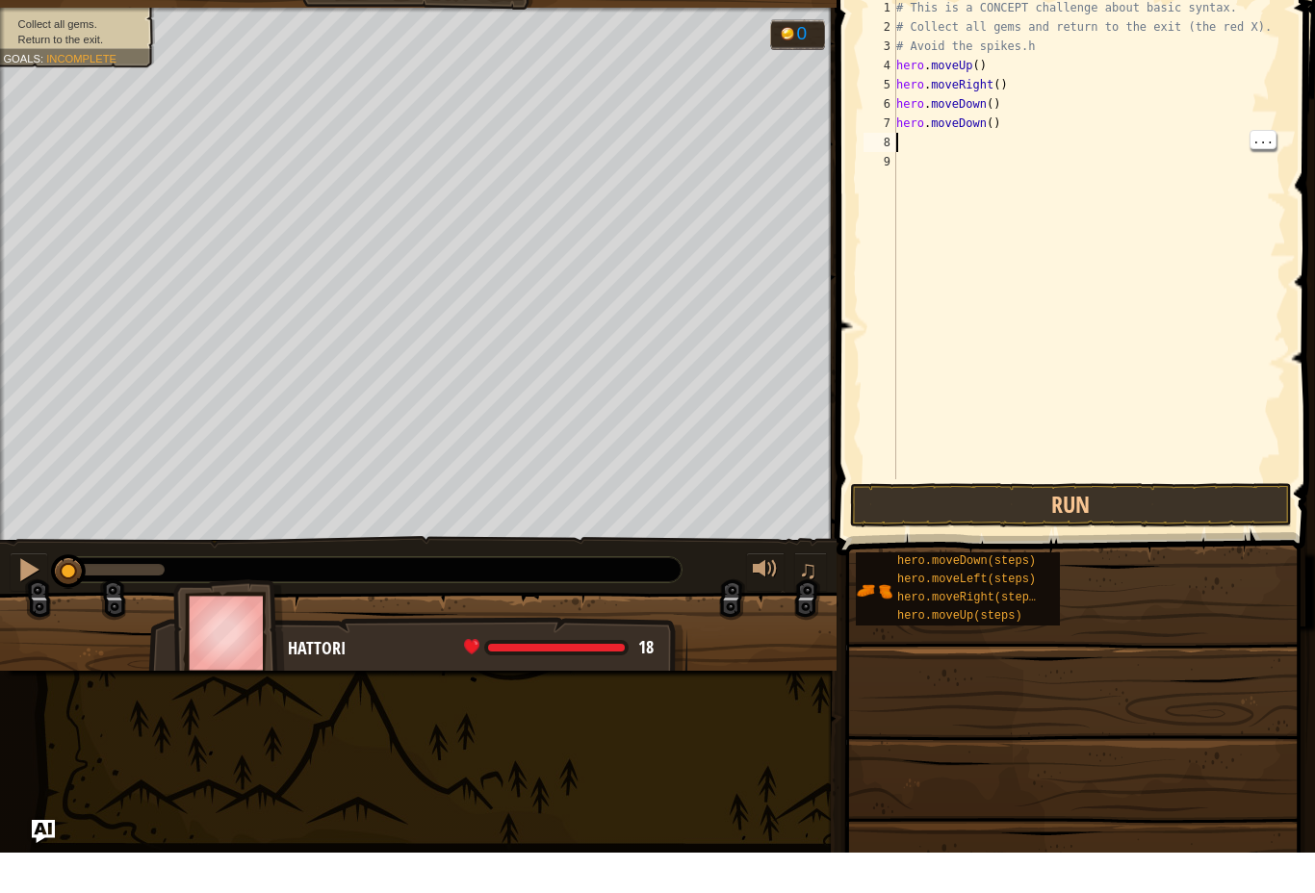
type textarea "h"
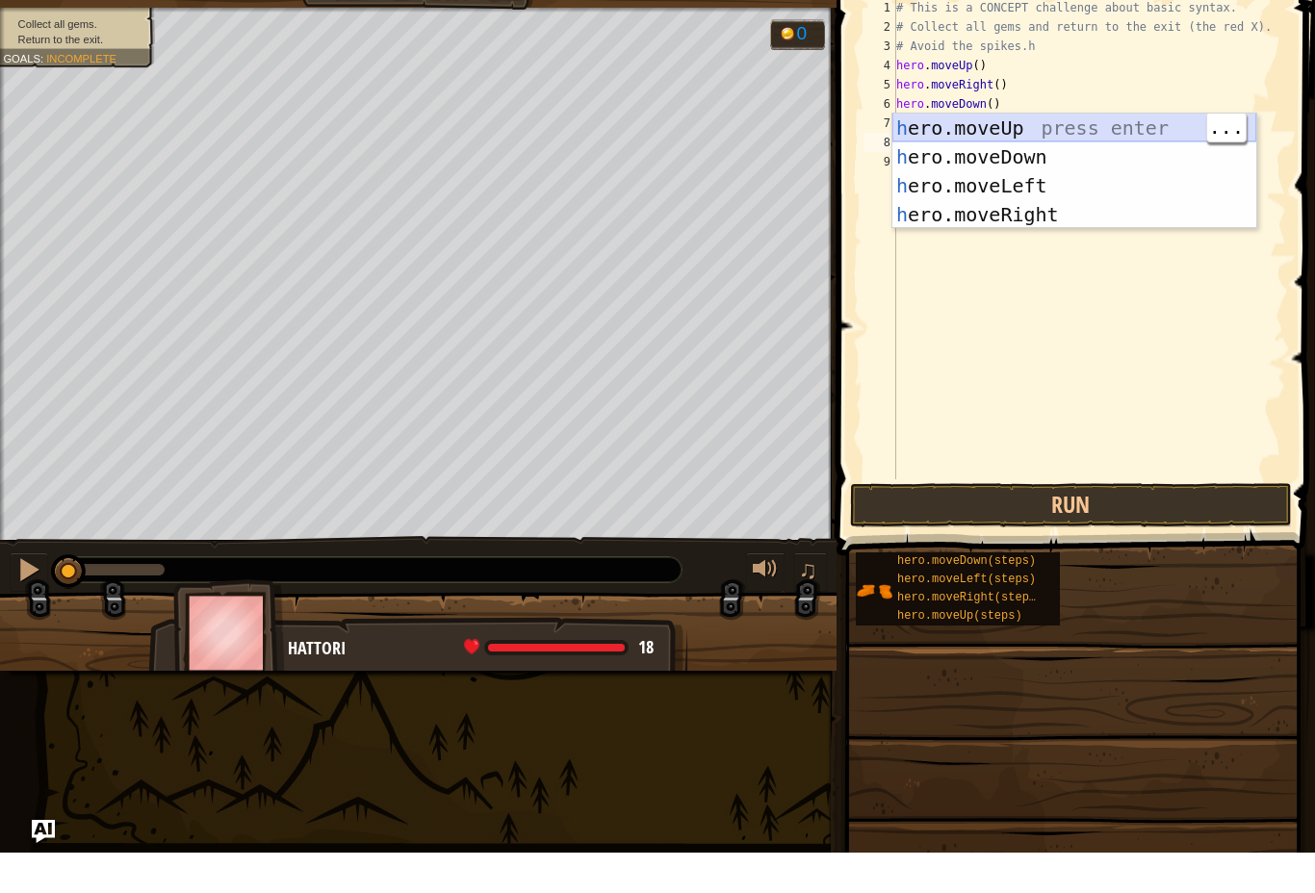
click at [1061, 154] on div "h ero.moveUp press enter h ero.moveDown press enter h ero.moveLeft press enter …" at bounding box center [1074, 240] width 364 height 173
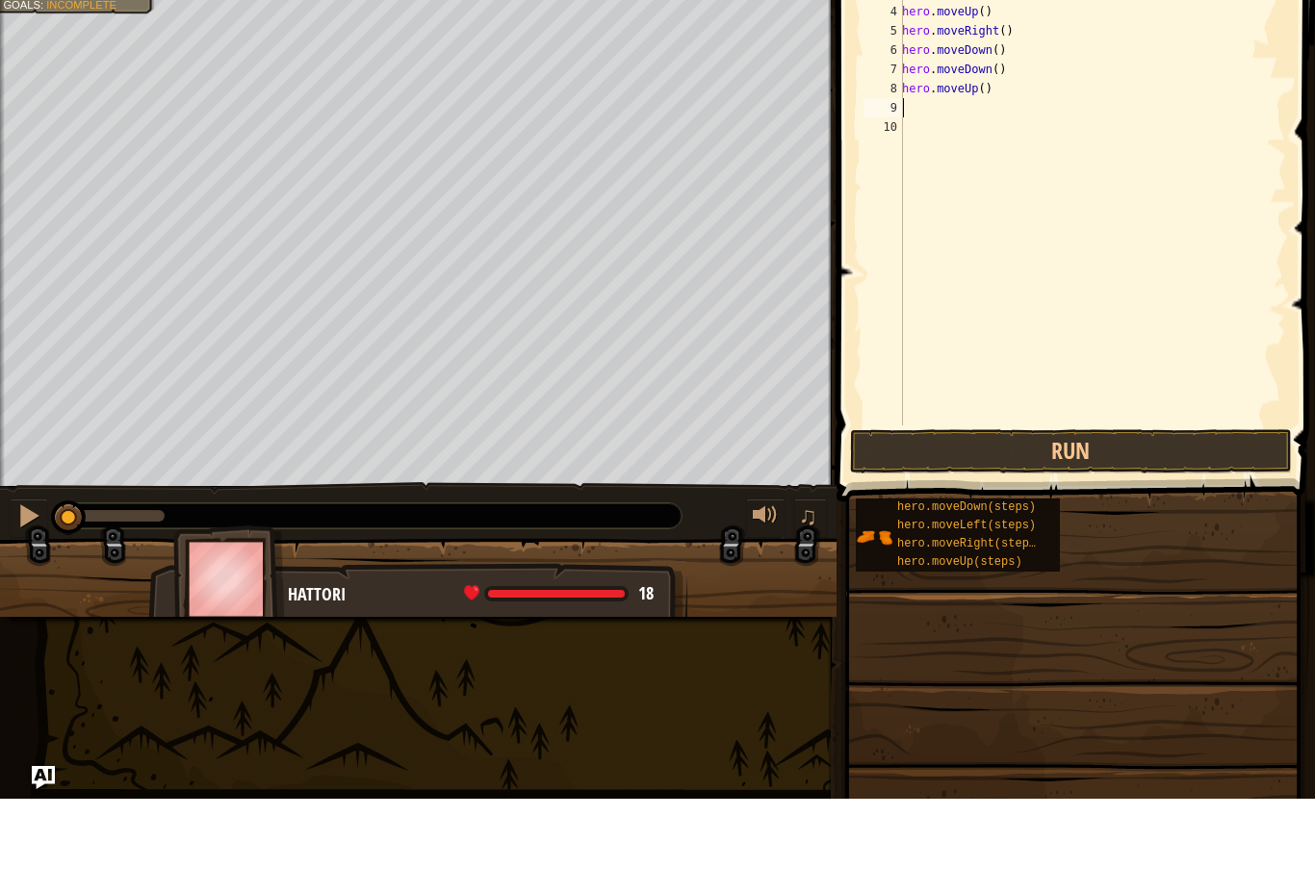
type textarea "h"
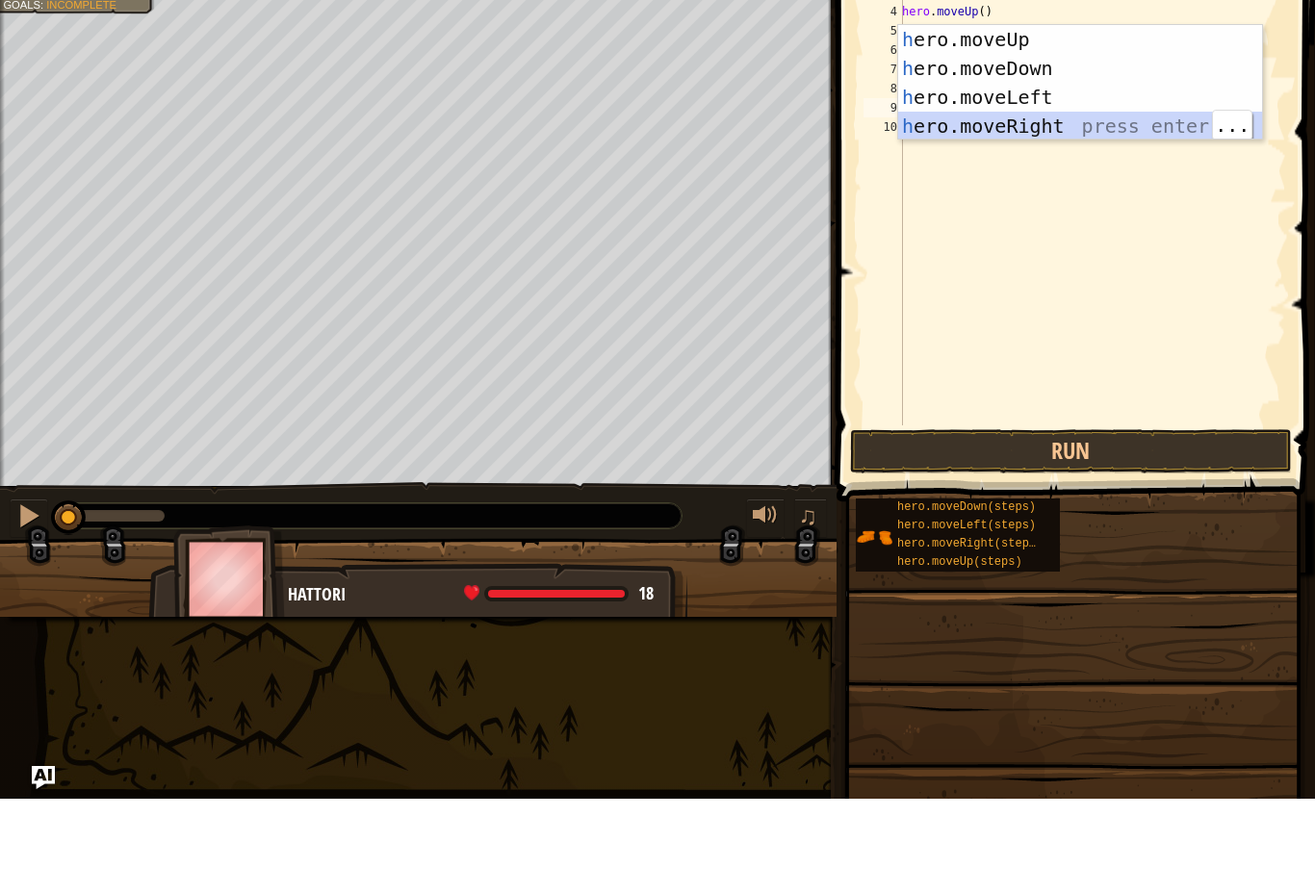
click at [1107, 127] on div "h ero.moveUp press enter h ero.moveDown press enter h ero.moveLeft press enter …" at bounding box center [1080, 205] width 364 height 173
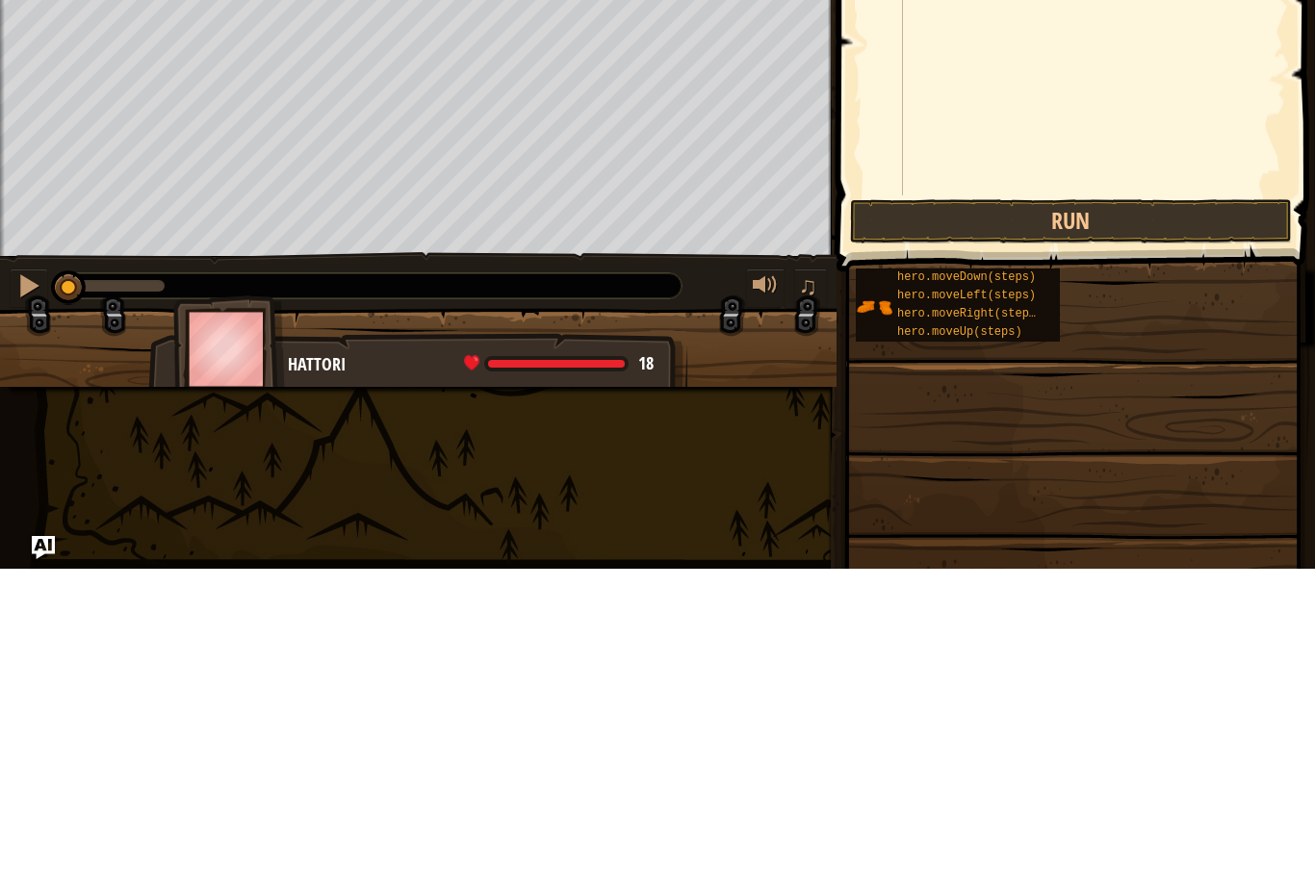
click at [1199, 524] on button "Run" at bounding box center [1071, 546] width 442 height 44
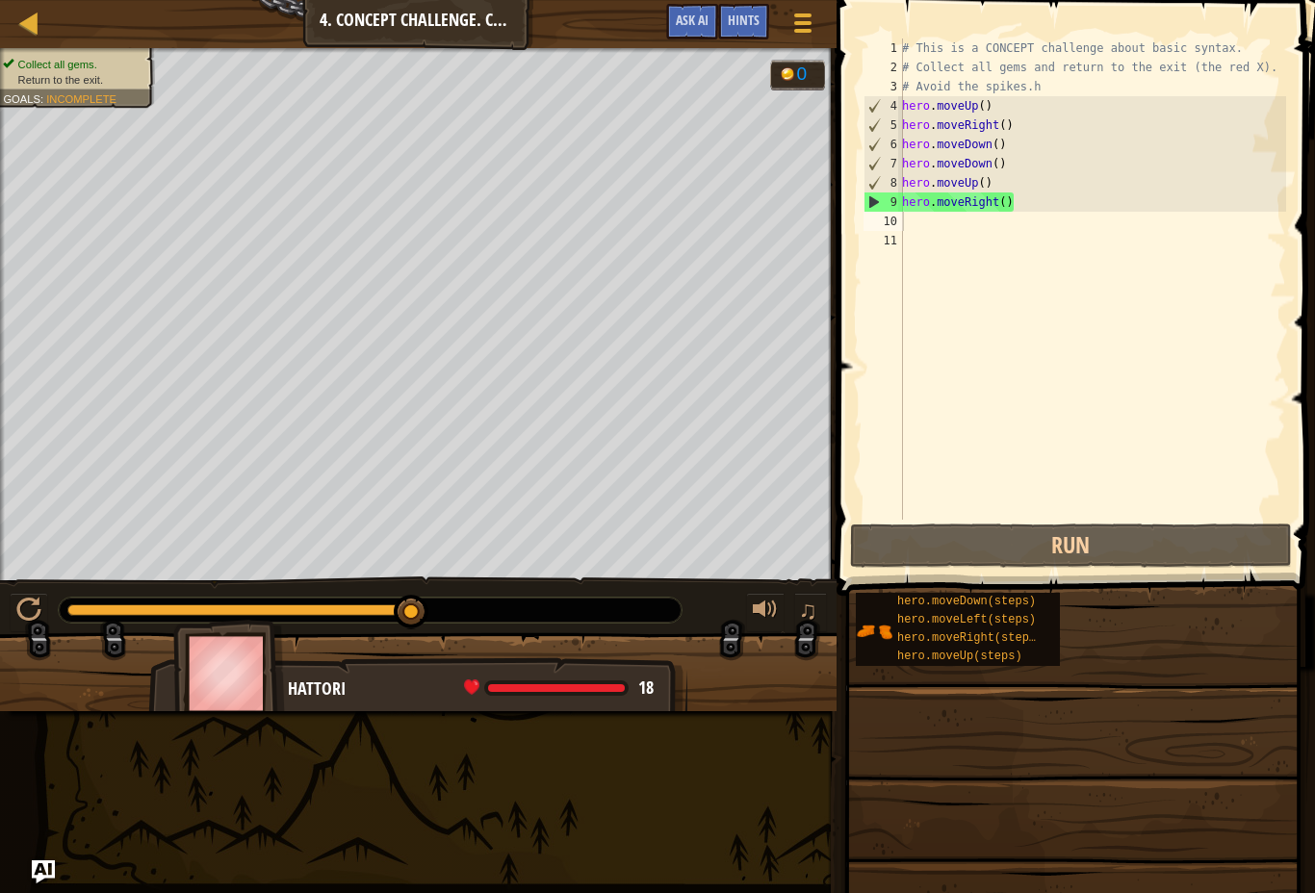
click at [1151, 555] on button "Run" at bounding box center [1071, 546] width 442 height 44
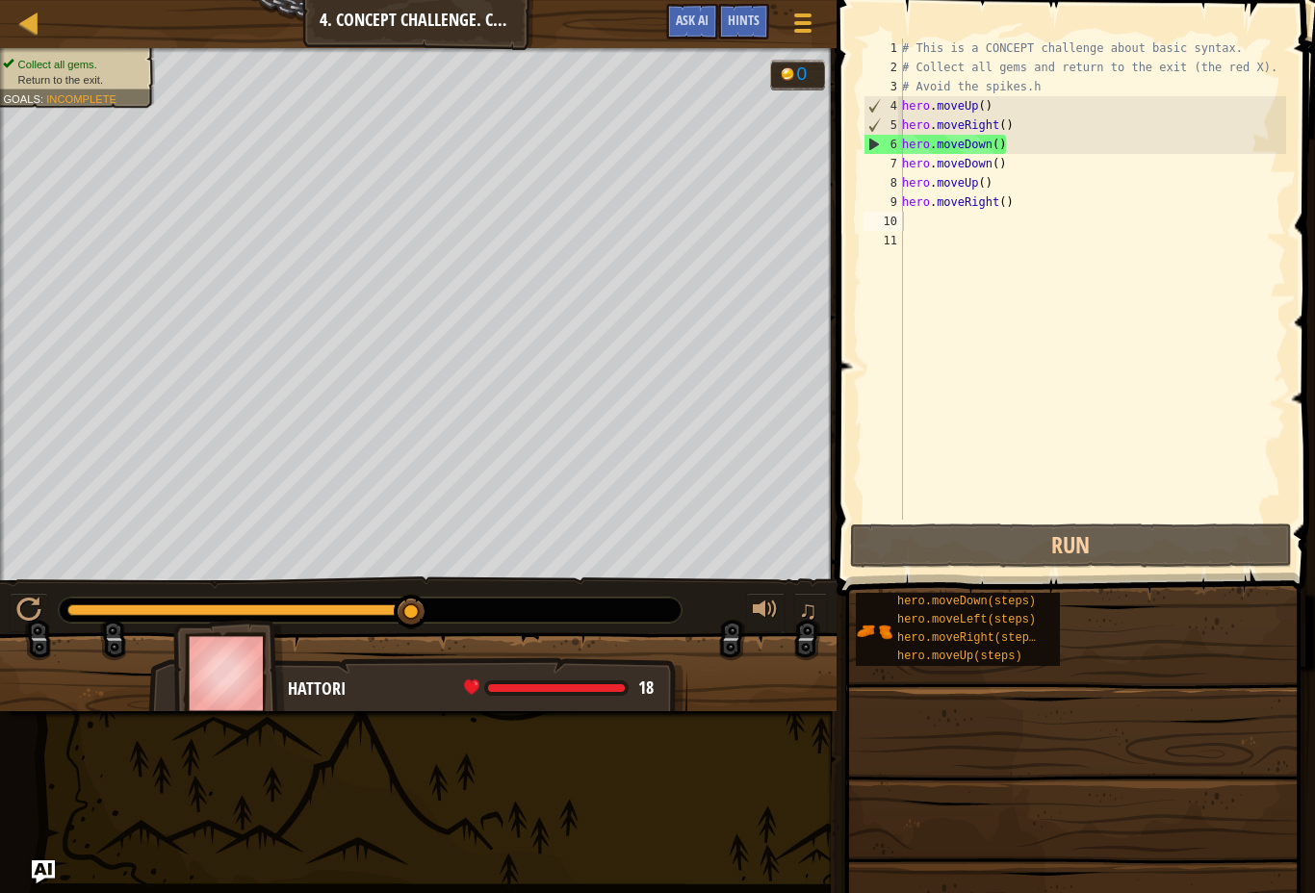
click at [29, 58] on span "Collect all gems." at bounding box center [57, 64] width 79 height 13
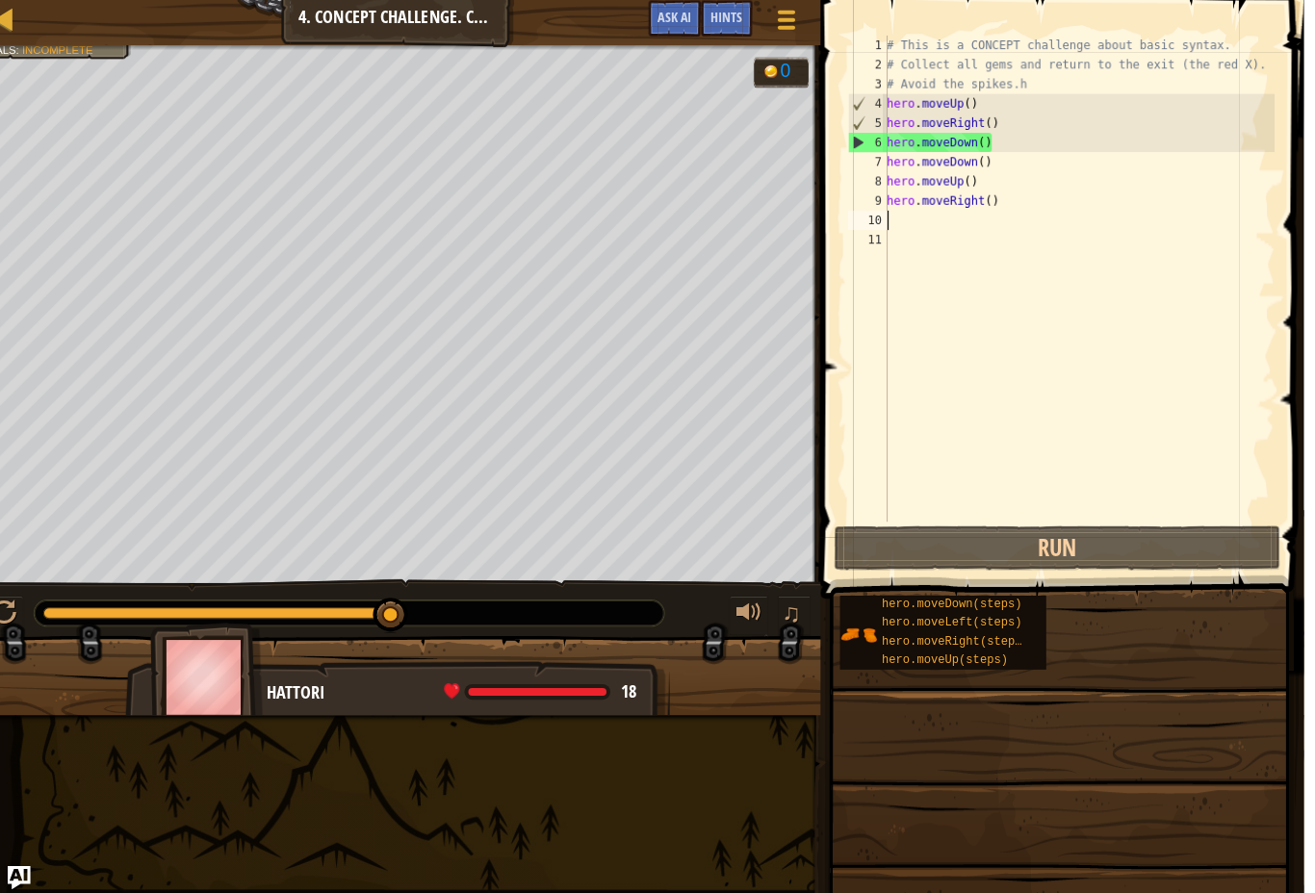
scroll to position [0, 0]
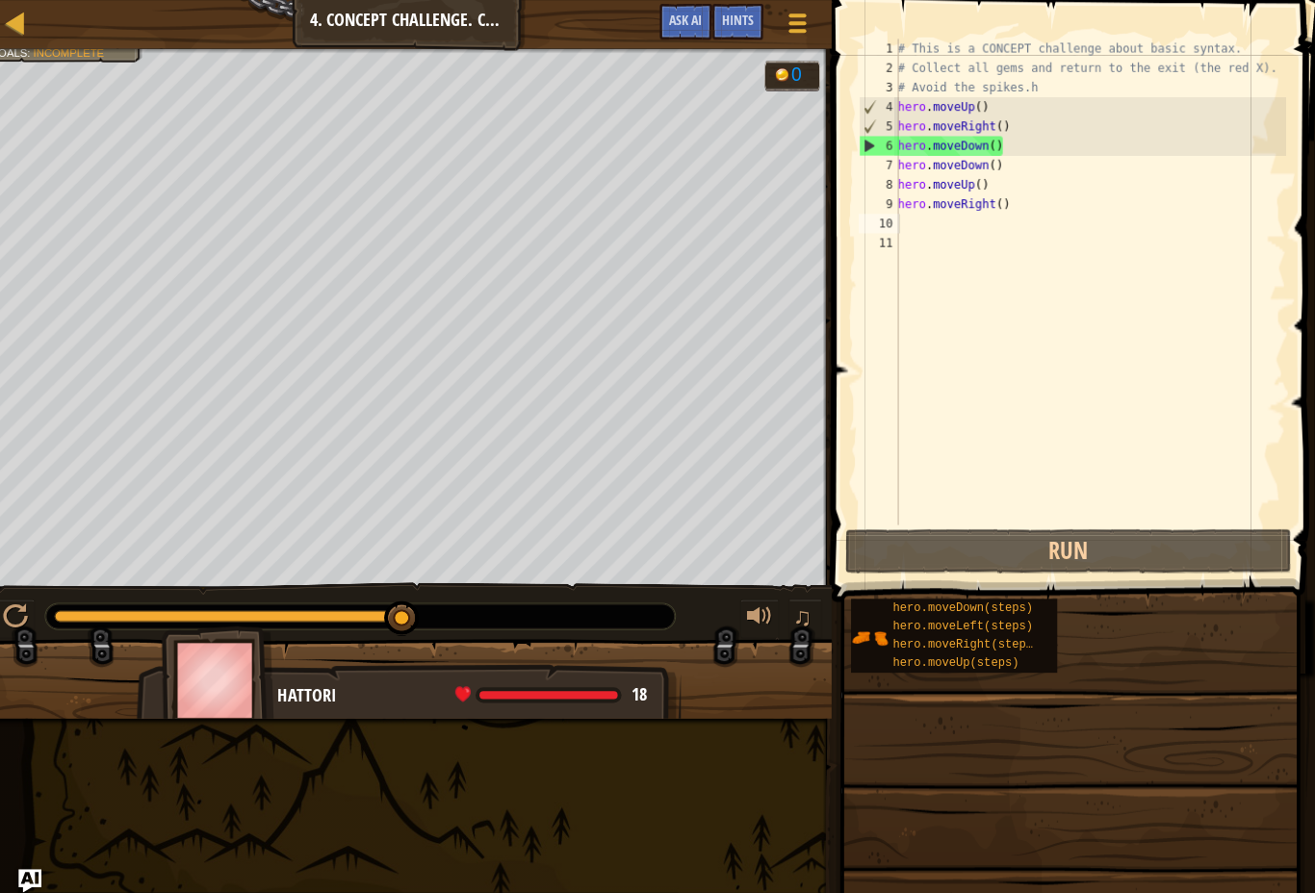
click at [1207, 544] on button "Run" at bounding box center [1071, 546] width 442 height 44
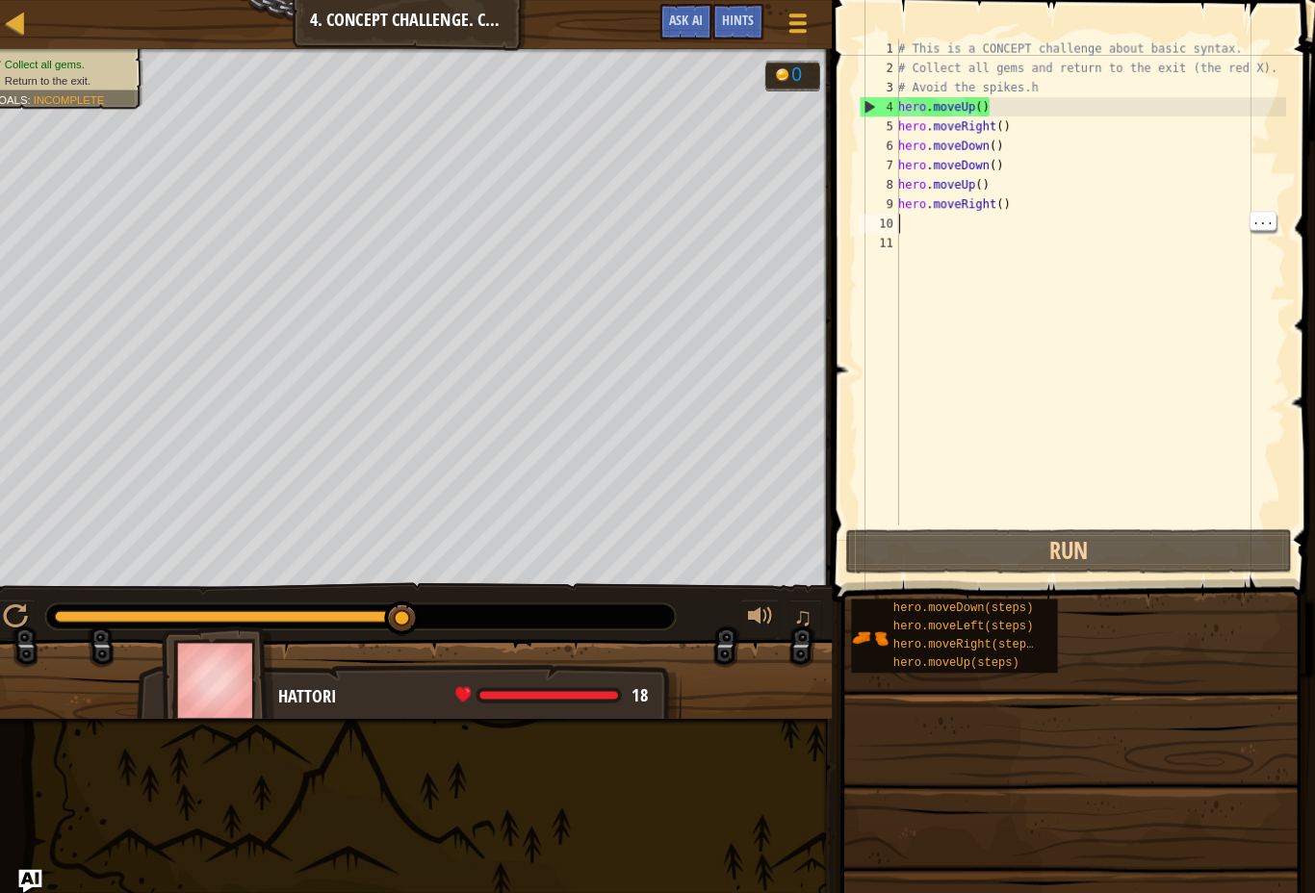
type textarea "h"
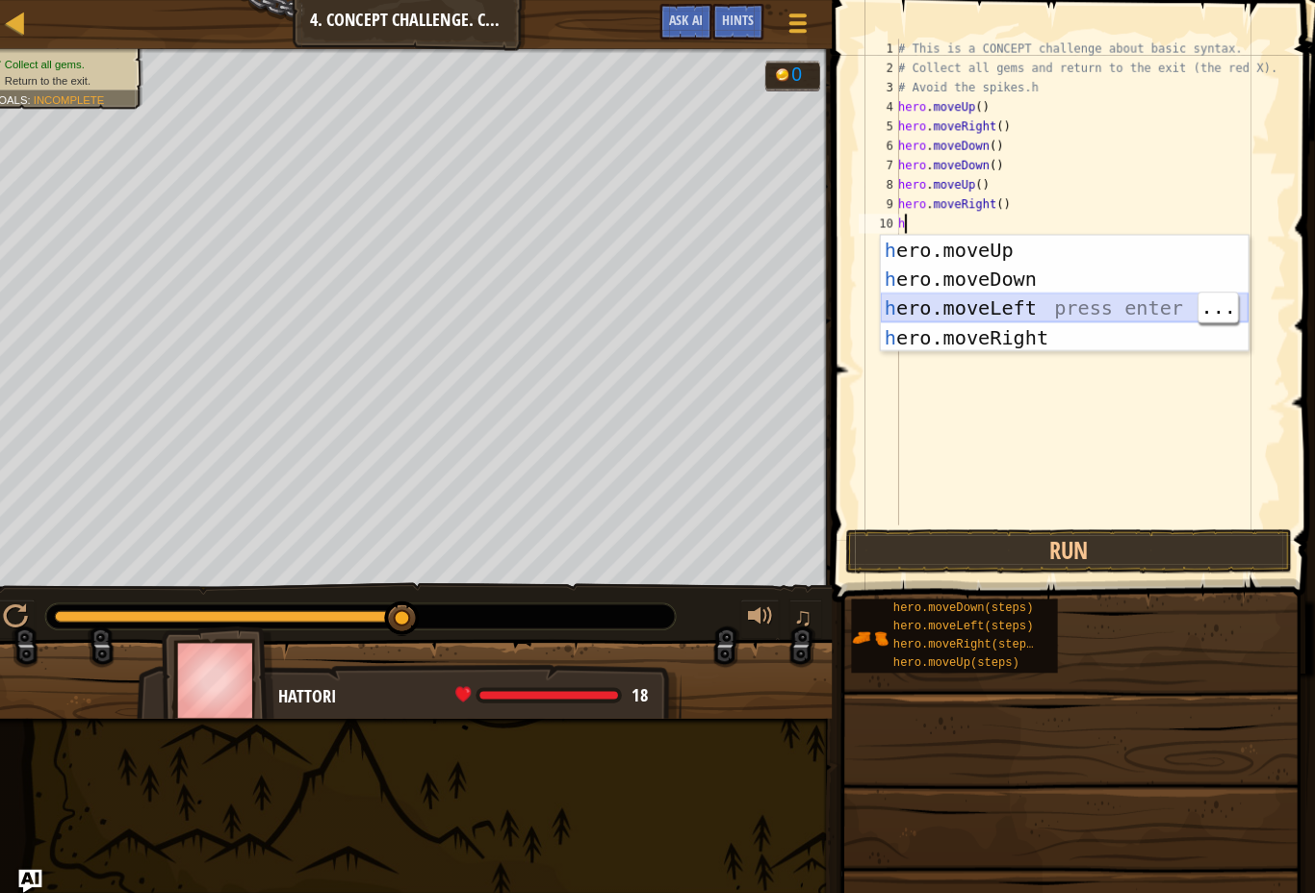
click at [1036, 302] on div "h ero.moveUp press enter h ero.moveDown press enter h ero.moveLeft press enter …" at bounding box center [1066, 319] width 364 height 173
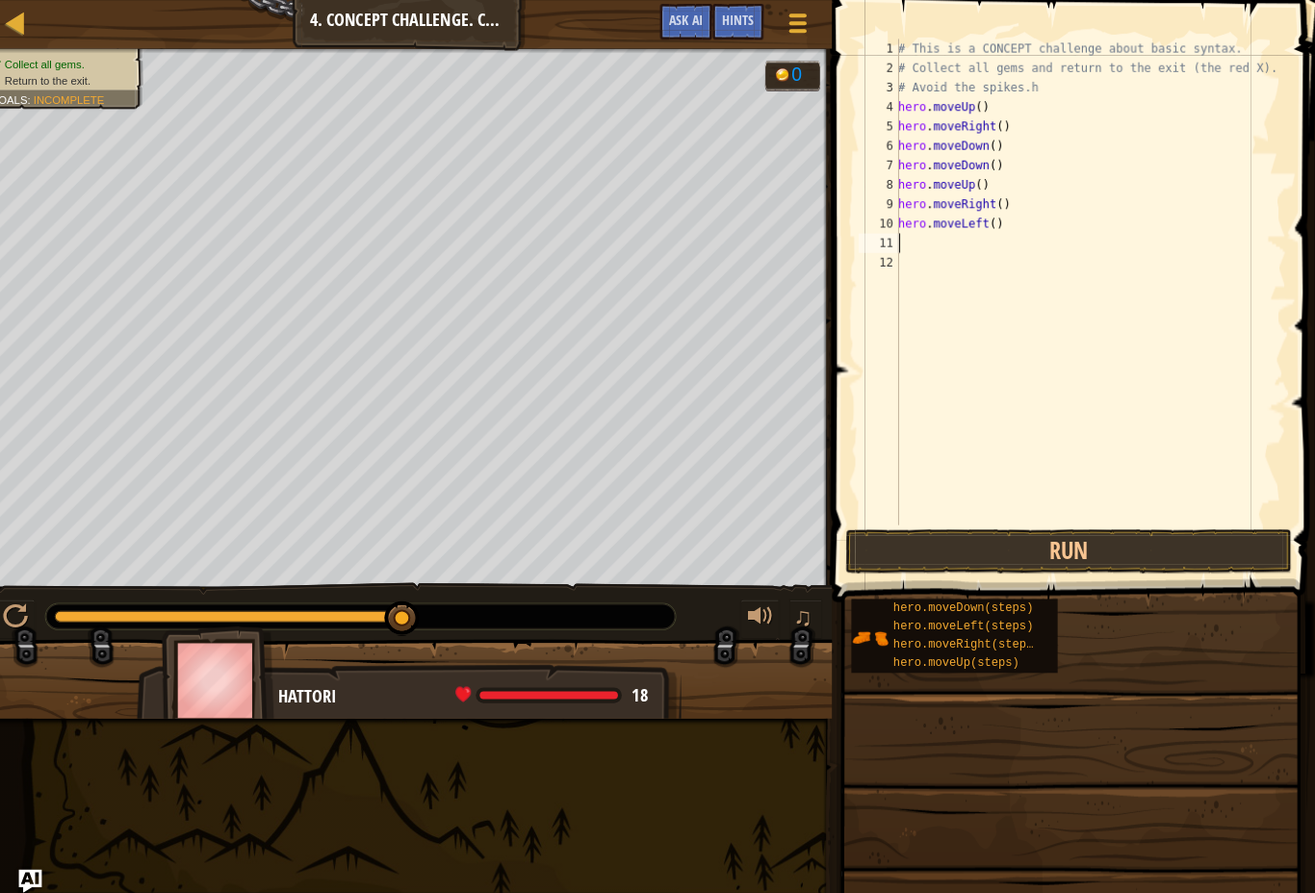
type textarea "h"
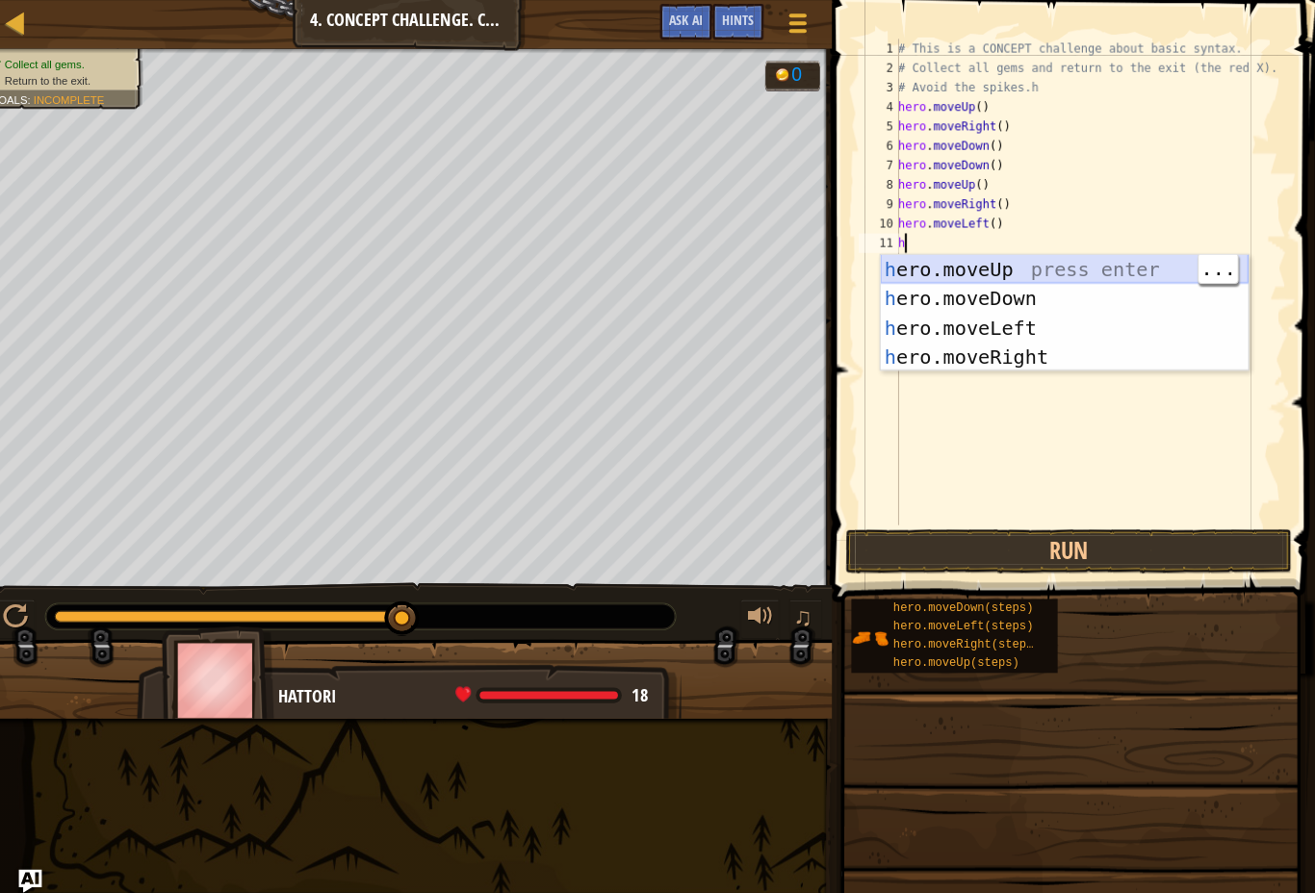
click at [1016, 259] on div "h ero.moveUp press enter h ero.moveDown press enter h ero.moveLeft press enter …" at bounding box center [1066, 338] width 364 height 173
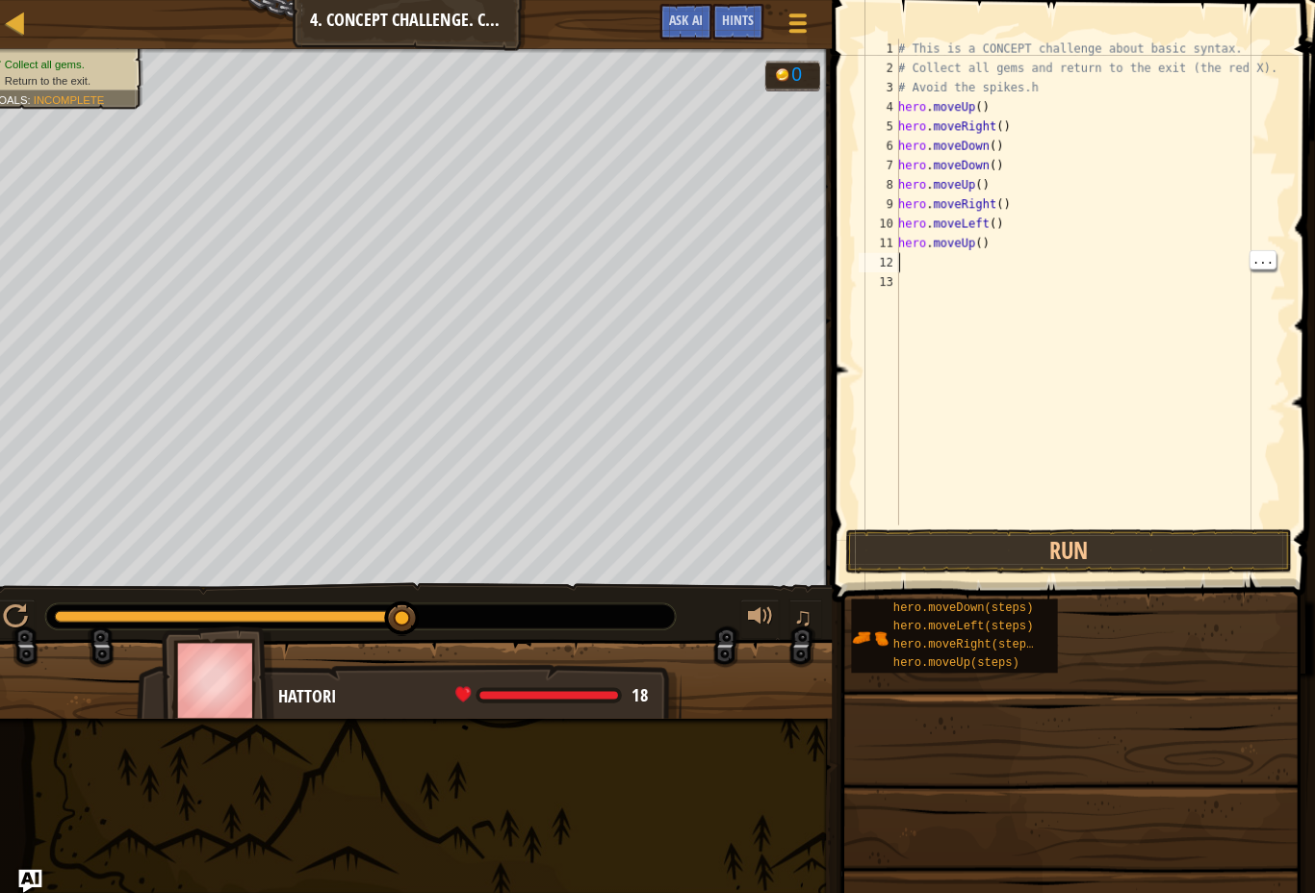
click at [903, 259] on div "# This is a CONCEPT challenge about basic syntax. # Collect all gems and return…" at bounding box center [1092, 298] width 388 height 520
type textarea "h"
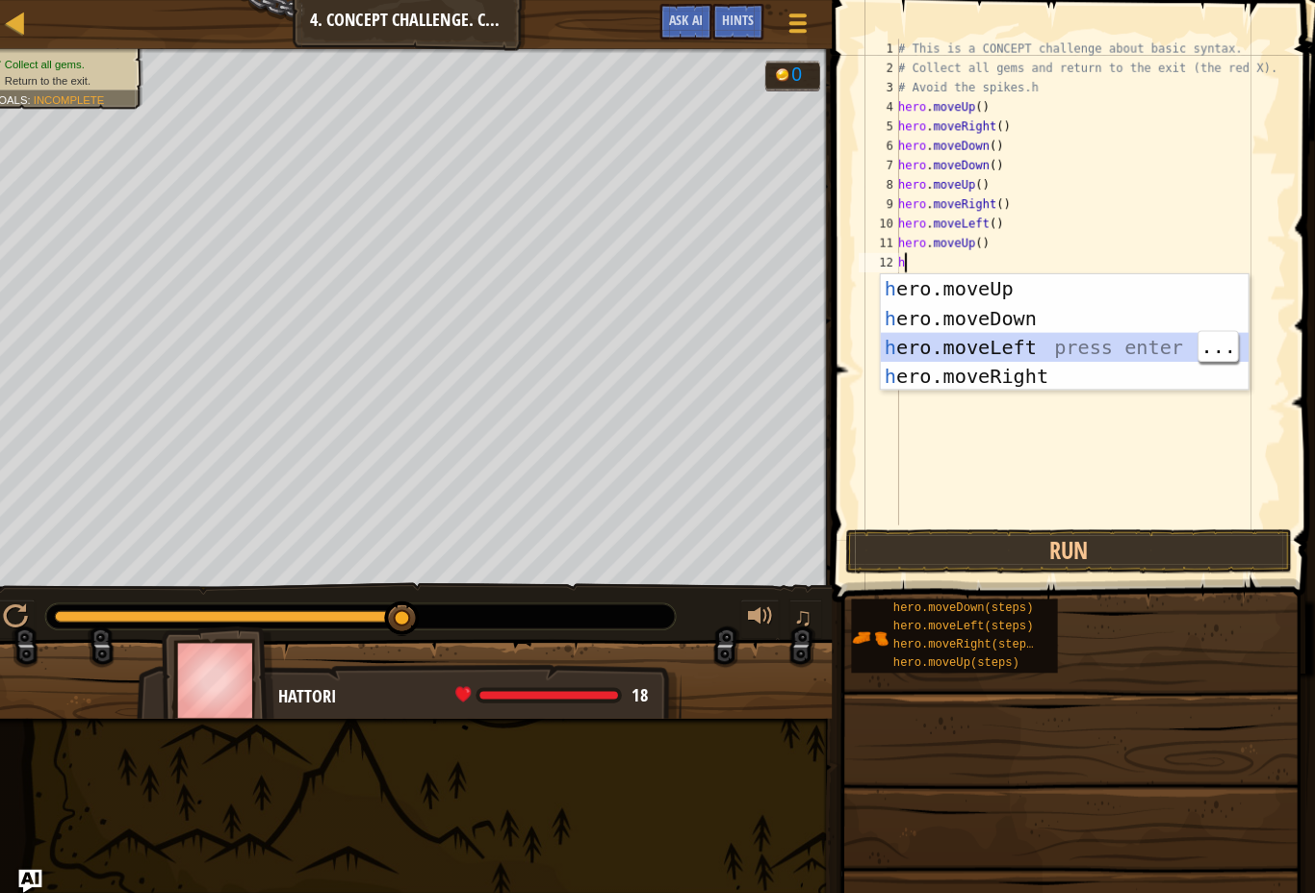
click at [1033, 340] on div "h ero.moveUp press enter h ero.moveDown press enter h ero.moveLeft press enter …" at bounding box center [1066, 357] width 364 height 173
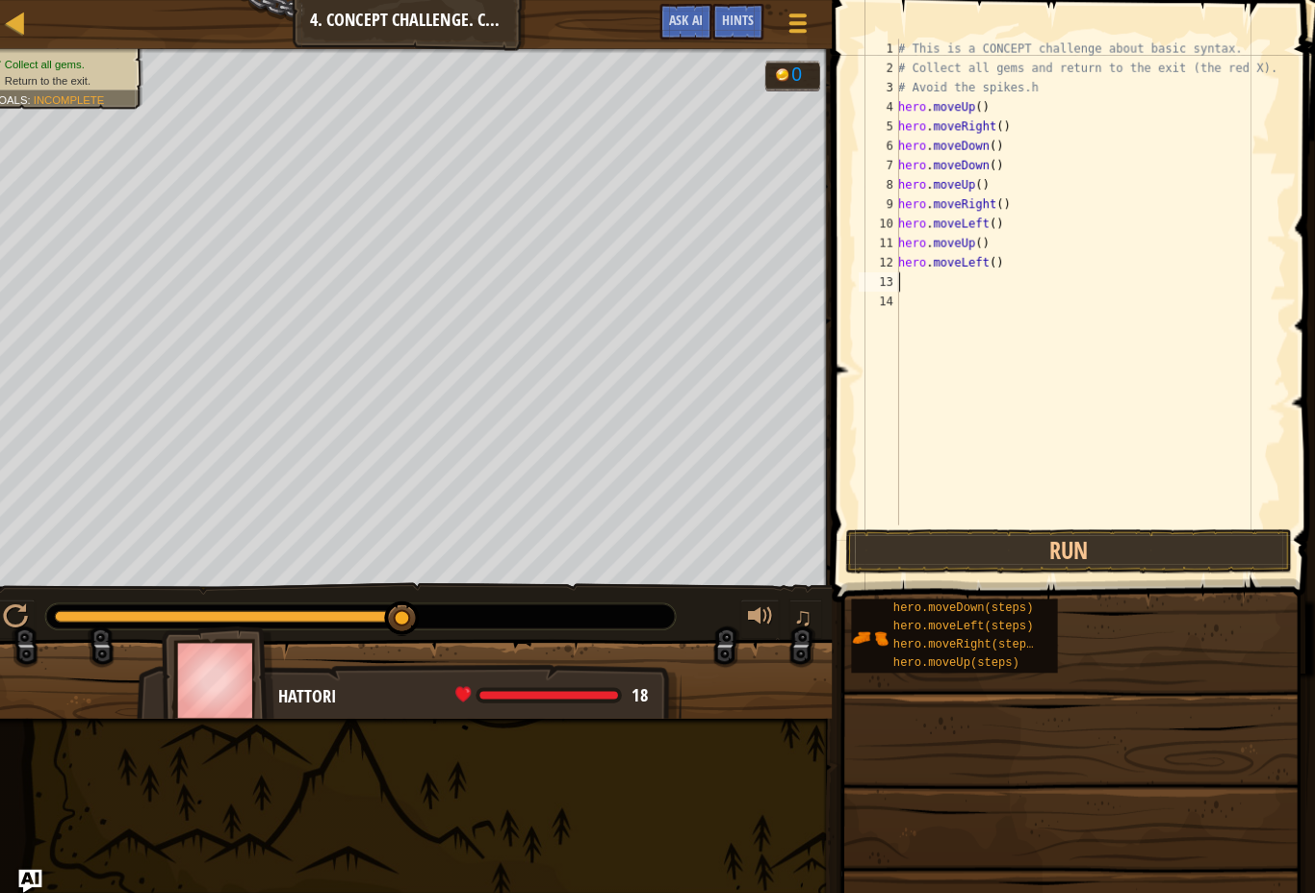
type textarea "h"
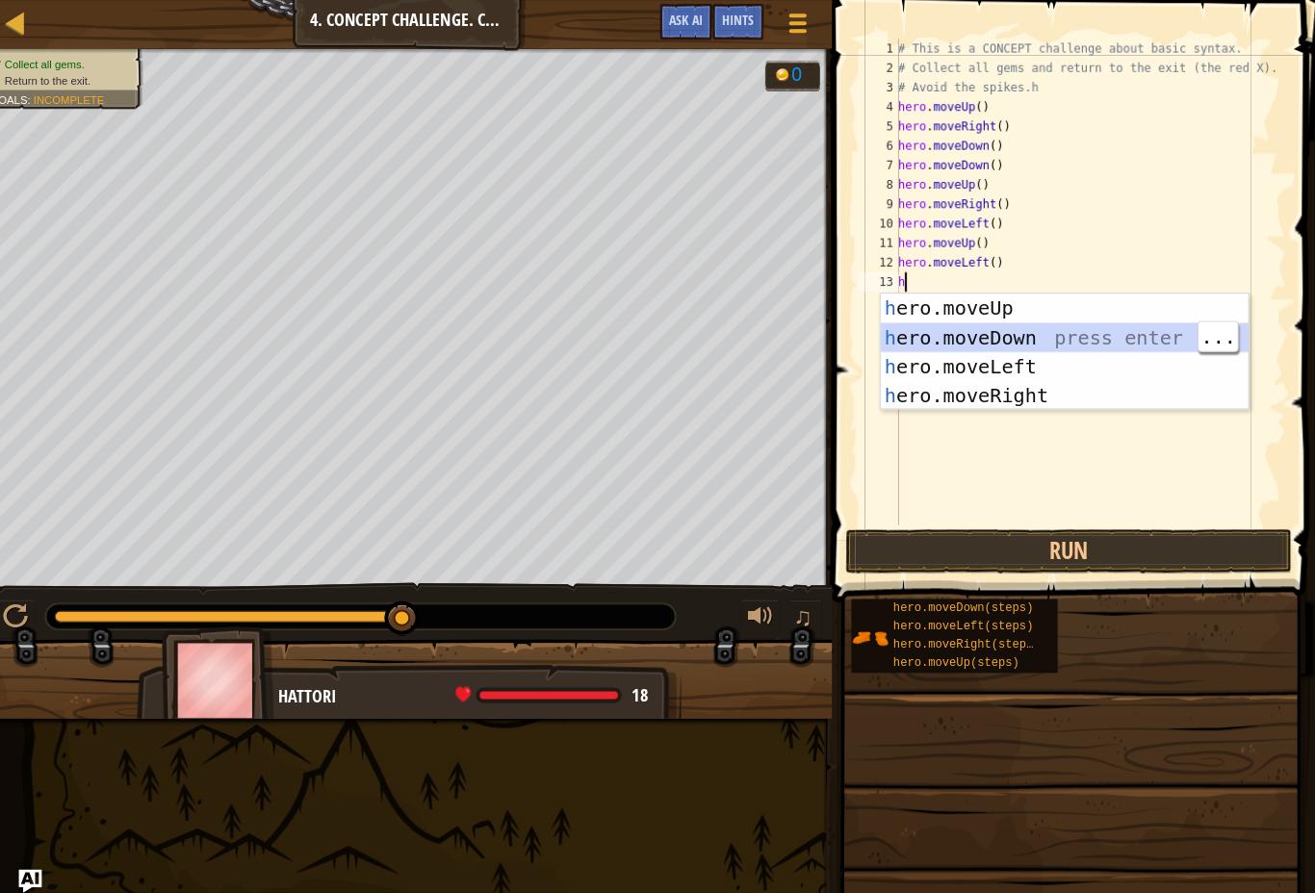
click at [1060, 330] on div "h ero.moveUp press enter h ero.moveDown press enter h ero.moveLeft press enter …" at bounding box center [1066, 377] width 364 height 173
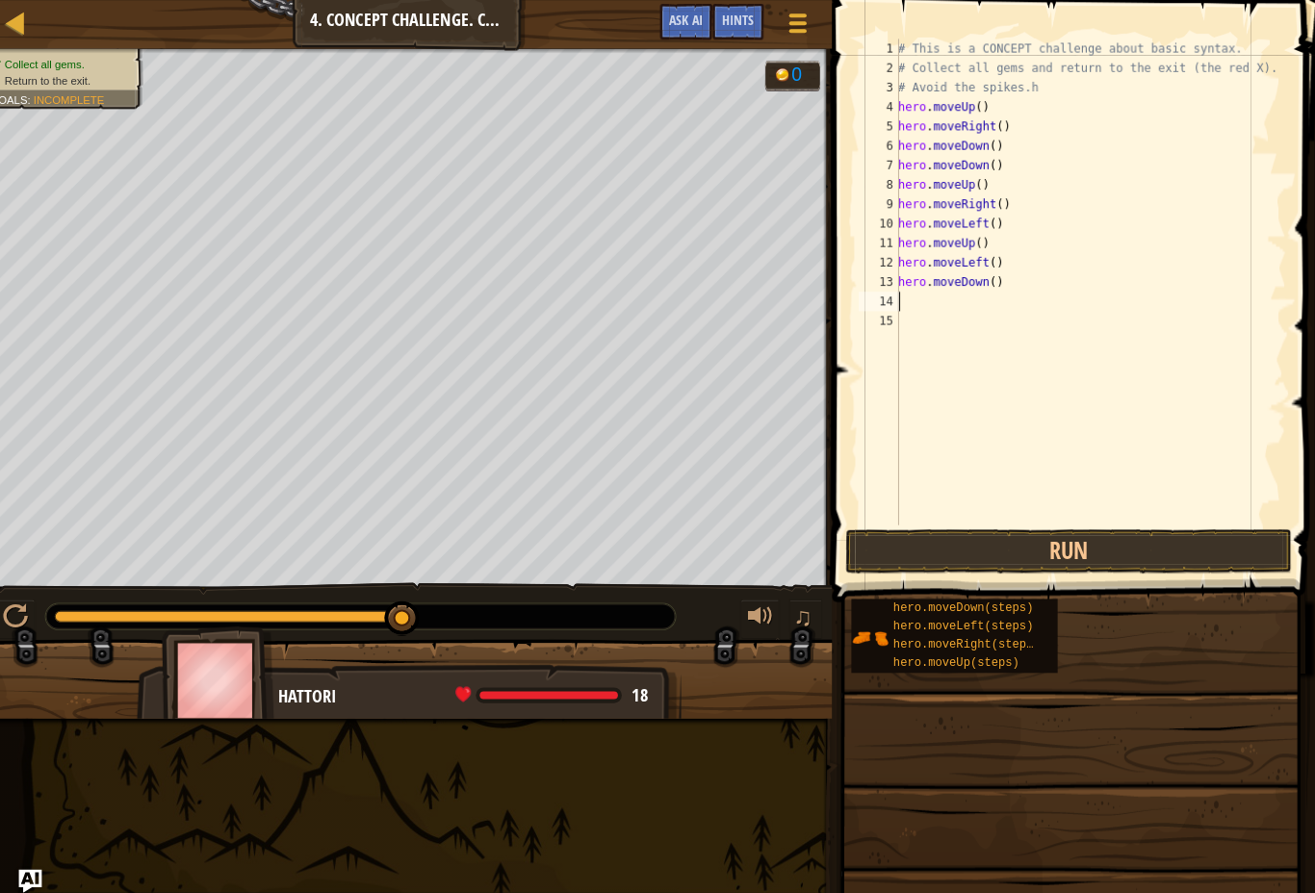
type textarea "h"
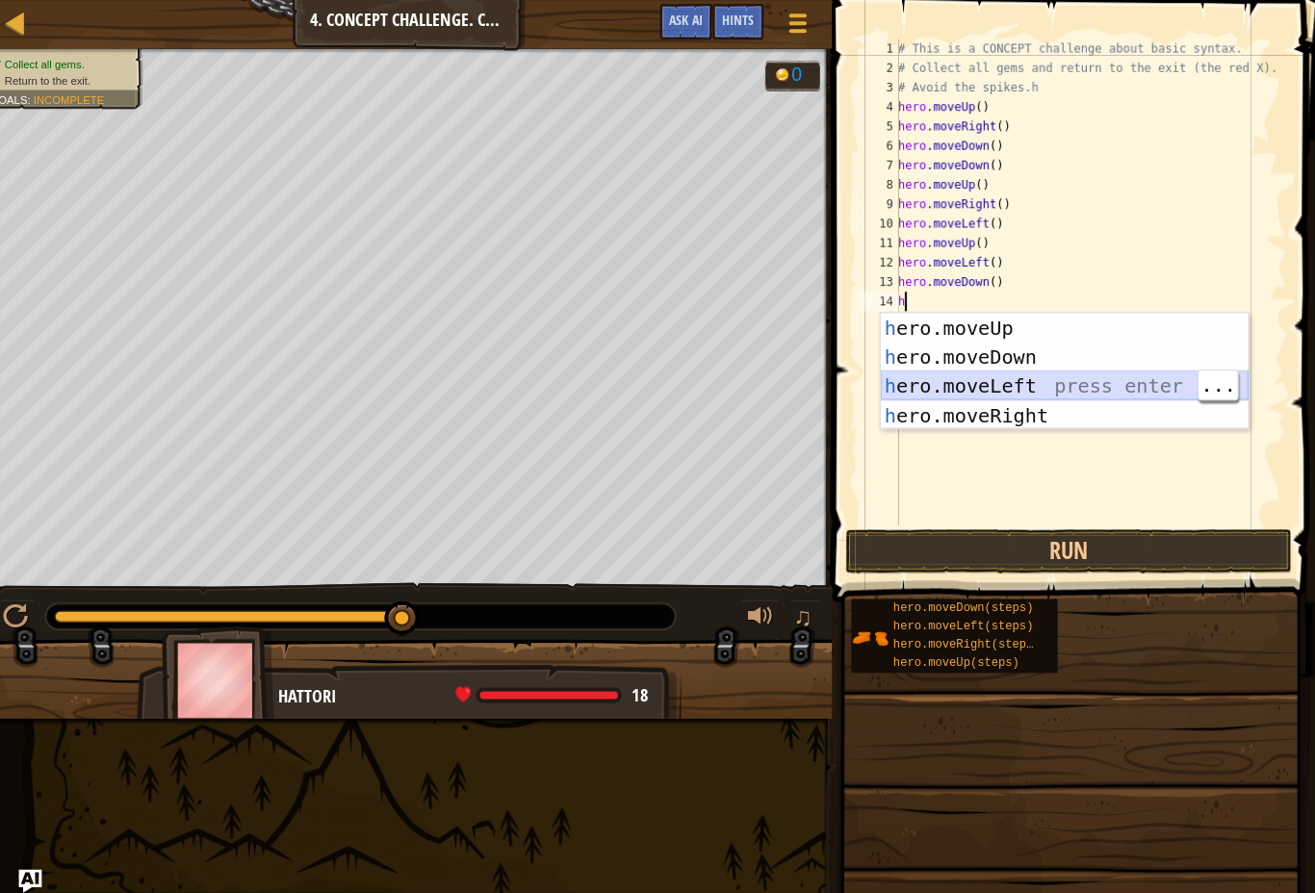
click at [1014, 376] on div "h ero.moveUp press enter h ero.moveDown press enter h ero.moveLeft press enter …" at bounding box center [1066, 396] width 364 height 173
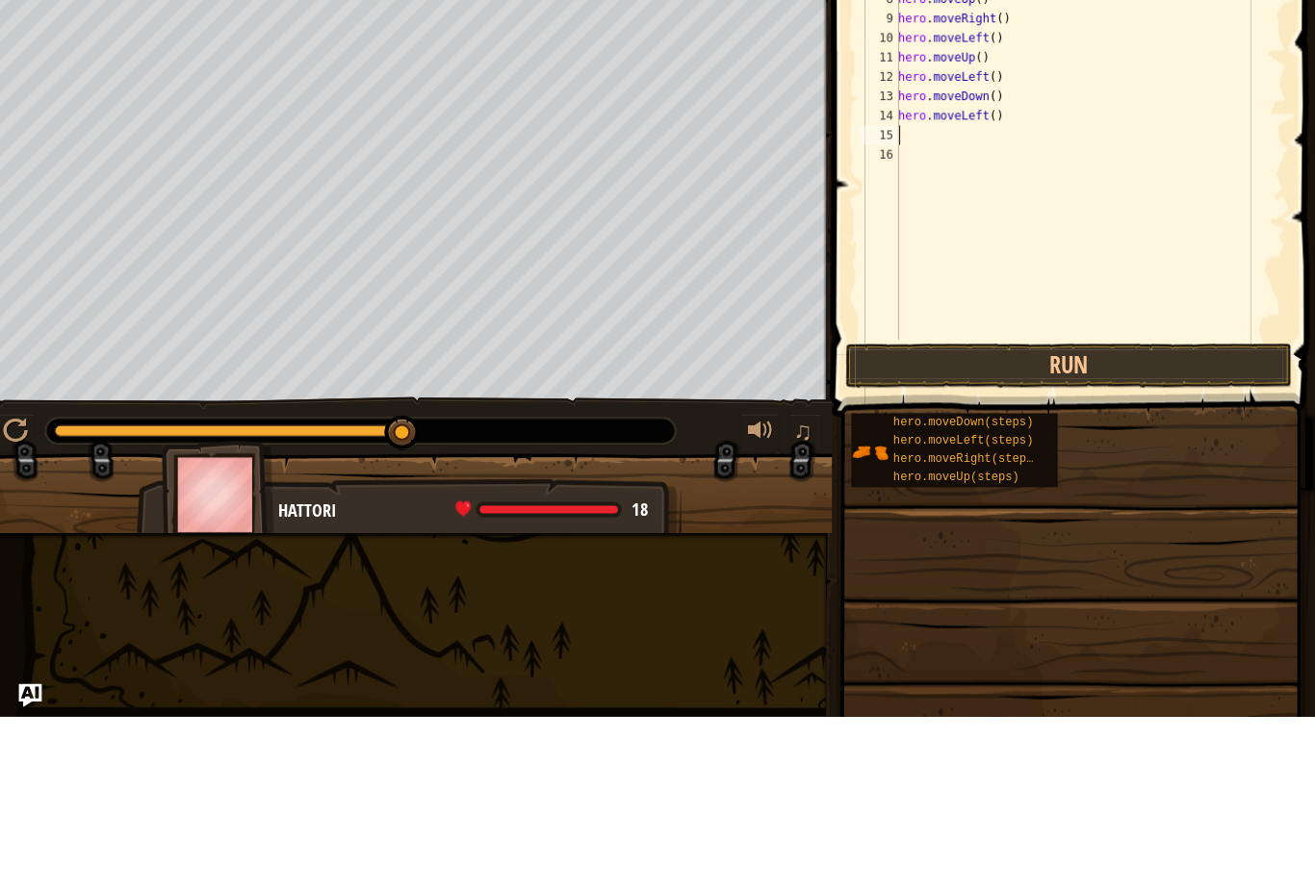
click at [1148, 524] on button "Run" at bounding box center [1071, 546] width 442 height 44
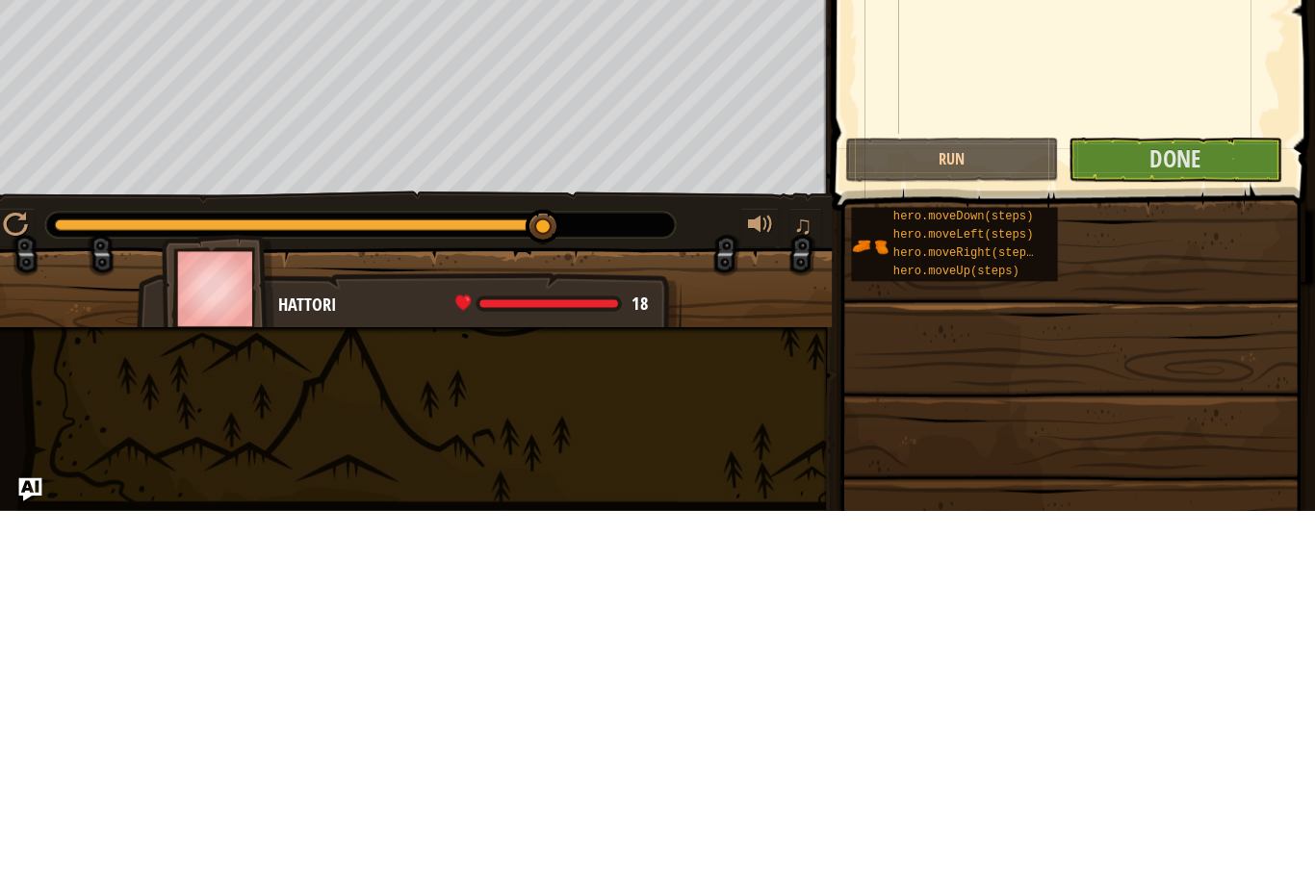
click at [1185, 524] on button "Done" at bounding box center [1175, 546] width 211 height 44
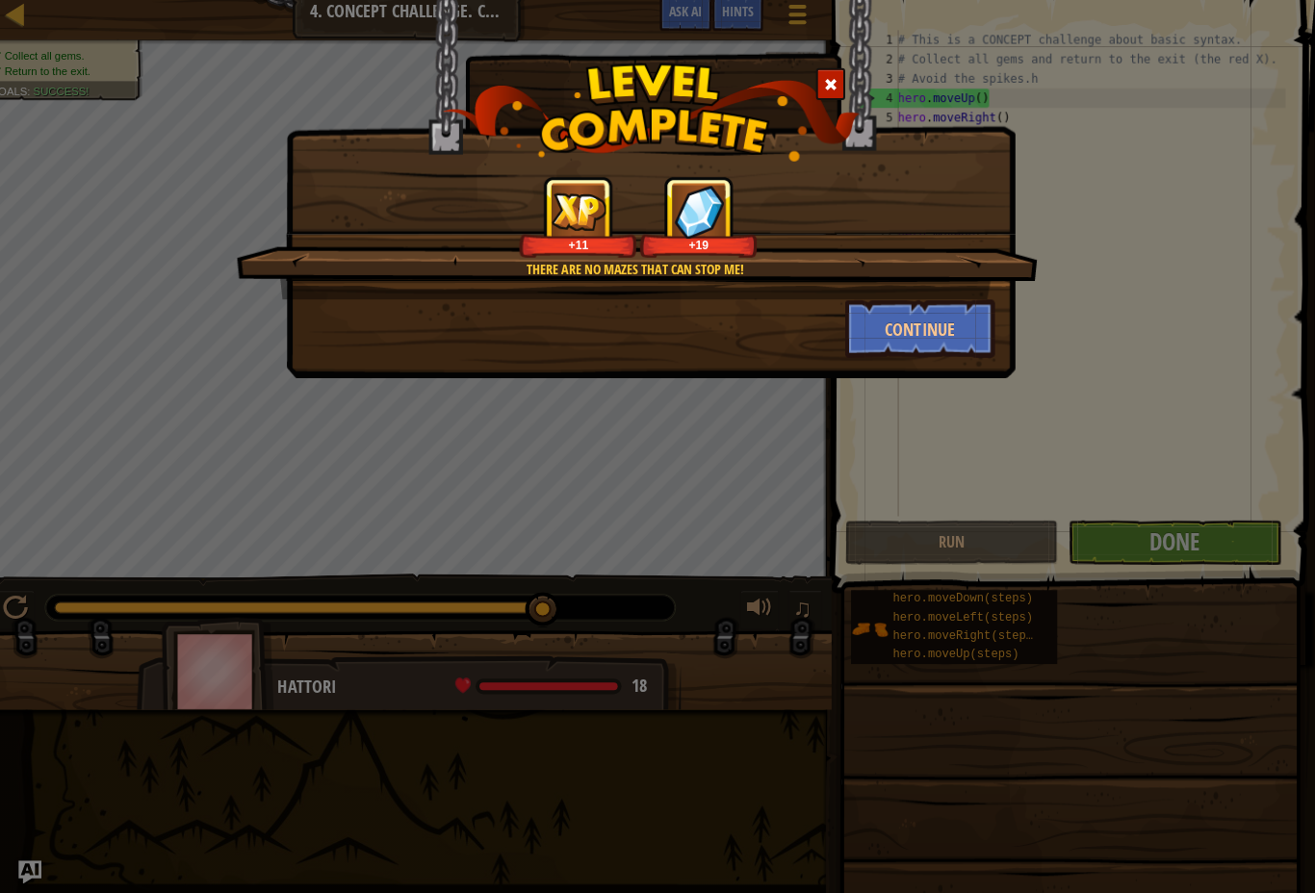
click at [930, 328] on button "Continue" at bounding box center [924, 334] width 149 height 58
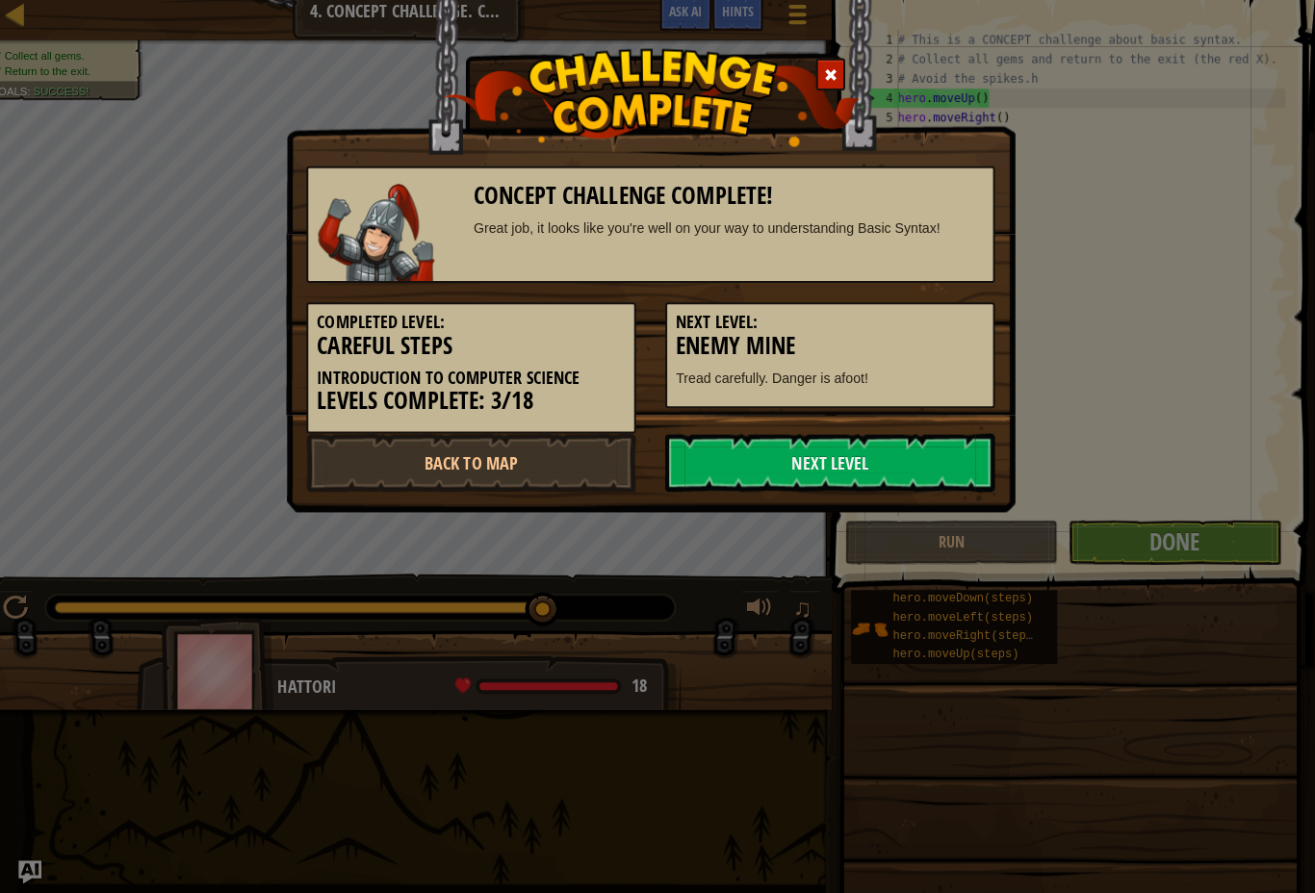
click at [908, 469] on link "Next Level" at bounding box center [835, 467] width 326 height 58
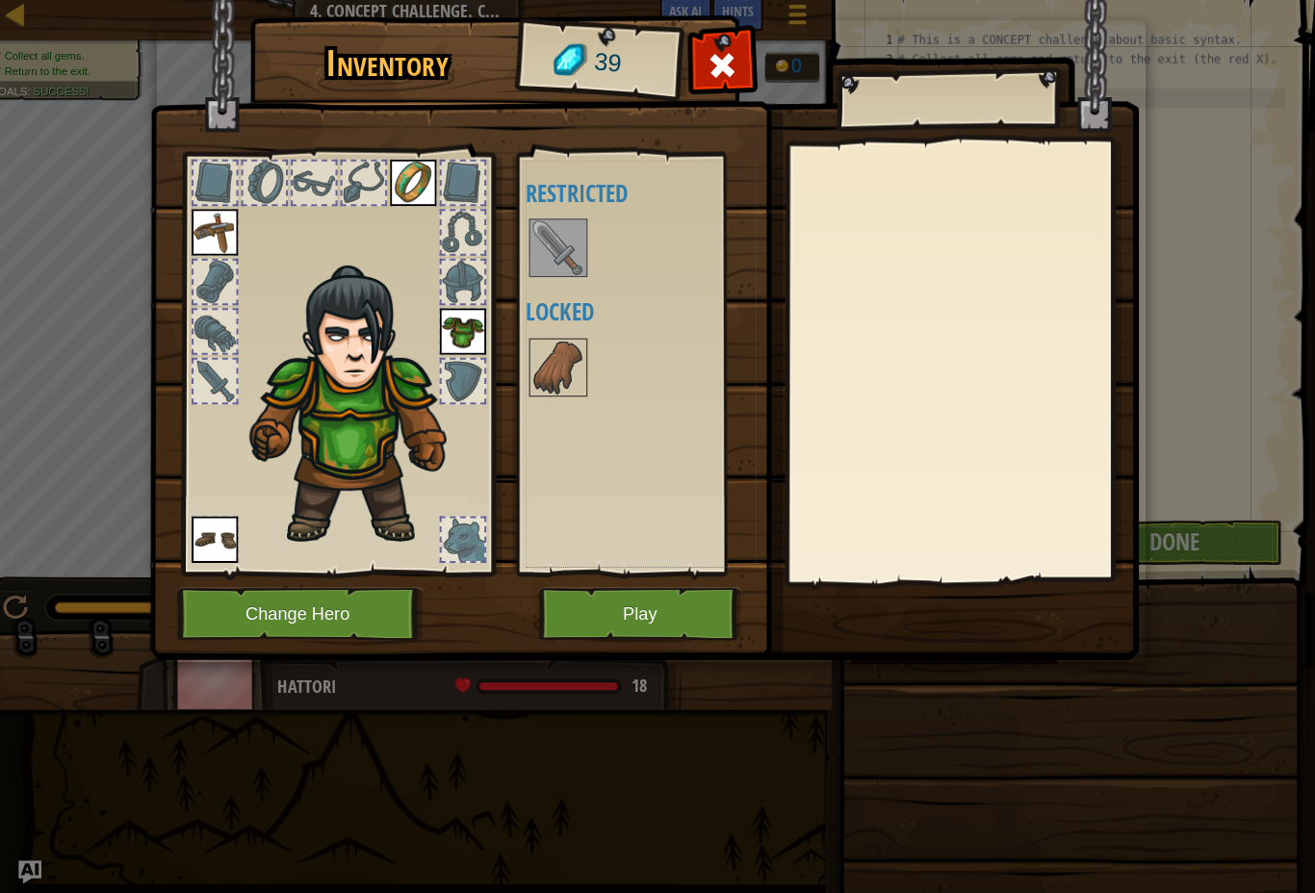
click at [578, 353] on img at bounding box center [566, 372] width 54 height 54
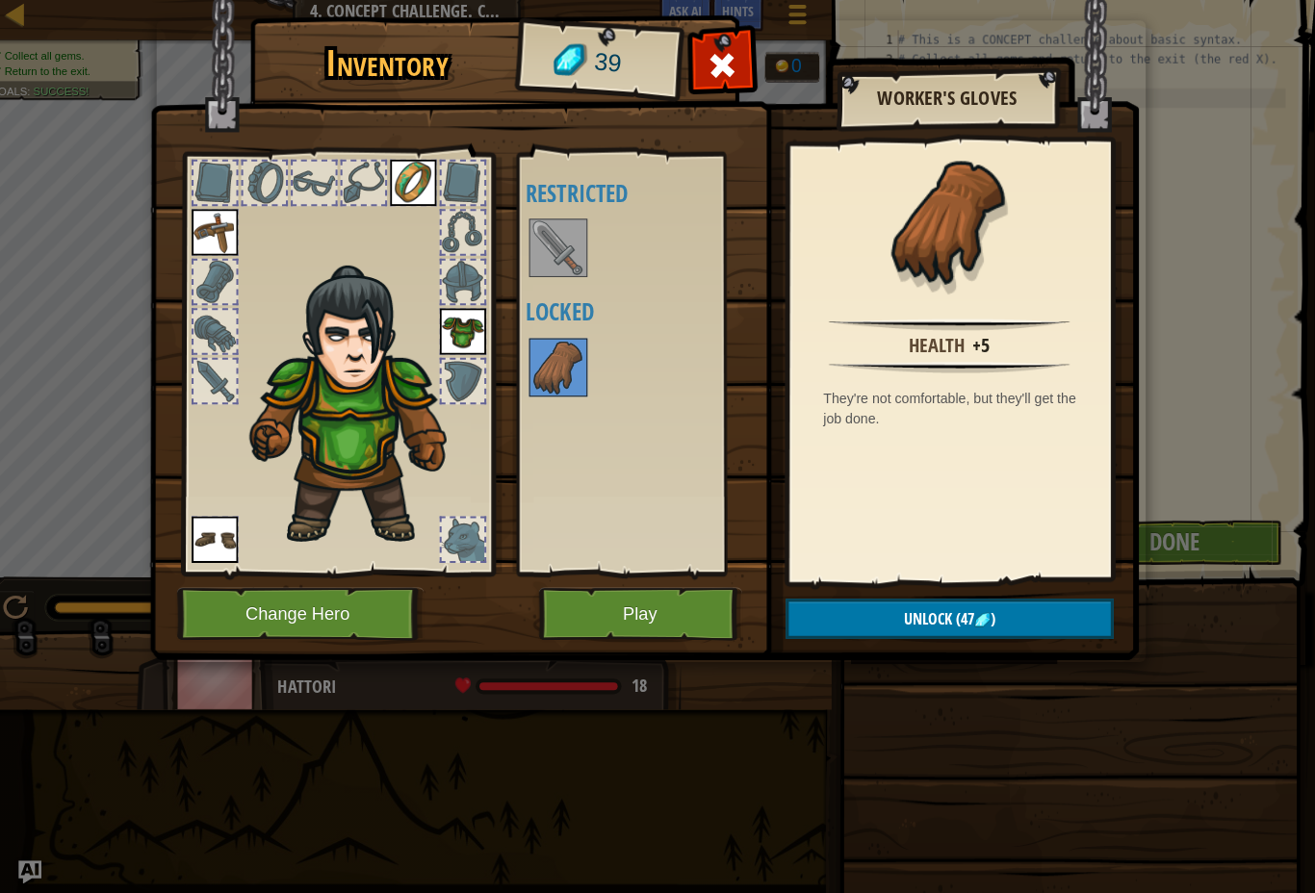
click at [908, 617] on span "Unlock" at bounding box center [932, 620] width 48 height 21
click at [908, 620] on span "Unlock" at bounding box center [932, 620] width 48 height 21
click at [908, 610] on span "Unlock" at bounding box center [932, 620] width 48 height 21
click at [891, 609] on button "Unlock (47 )" at bounding box center [953, 620] width 324 height 39
click at [908, 615] on span "Unlock" at bounding box center [932, 620] width 48 height 21
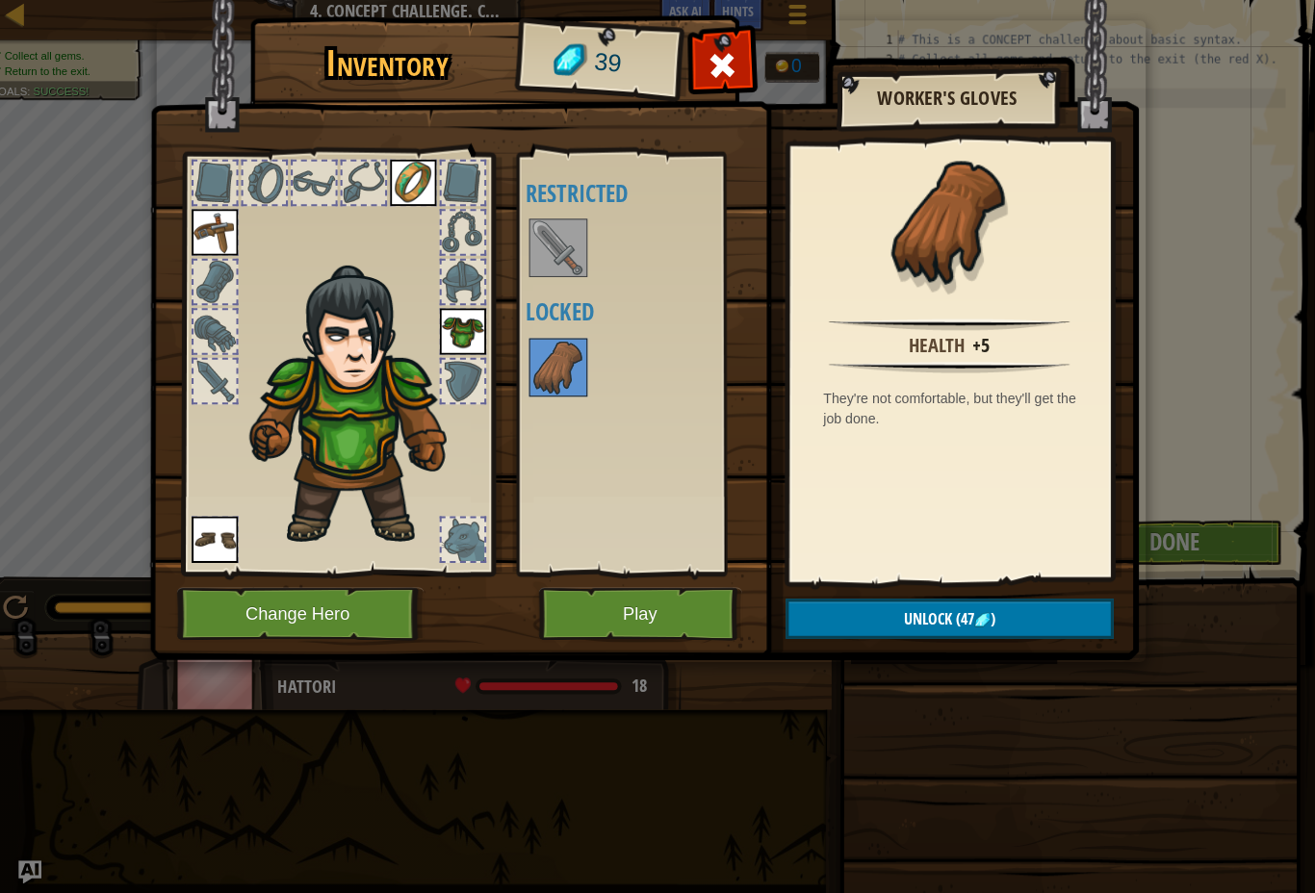
click at [908, 616] on span "Unlock" at bounding box center [932, 620] width 48 height 21
click at [908, 618] on span "Unlock" at bounding box center [932, 620] width 48 height 21
click at [918, 610] on span "Unlock" at bounding box center [932, 620] width 48 height 21
click at [918, 619] on span "Unlock" at bounding box center [932, 620] width 48 height 21
click at [934, 614] on span "Unlock" at bounding box center [932, 620] width 48 height 21
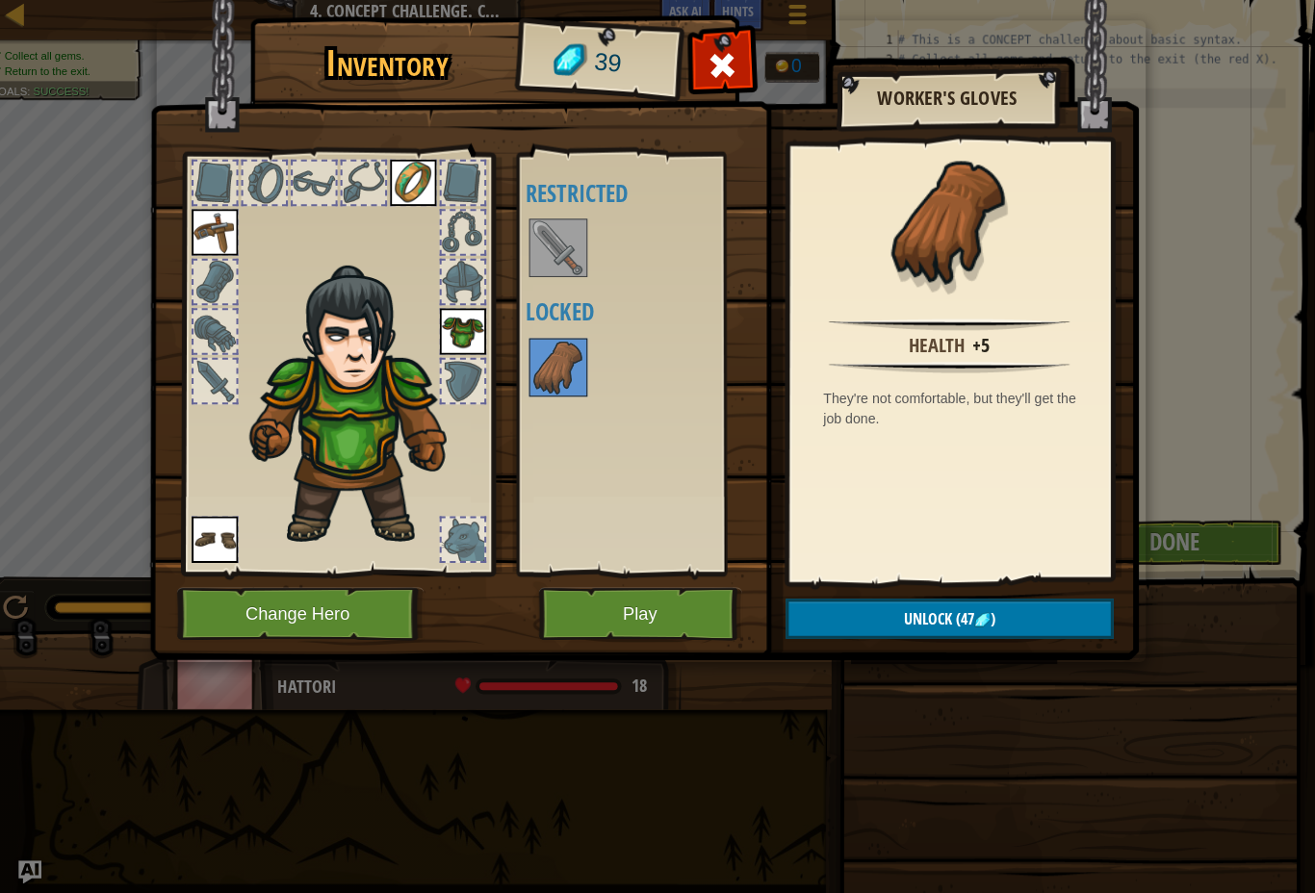
click at [956, 610] on span "(47" at bounding box center [967, 620] width 22 height 21
click at [956, 616] on span "(47" at bounding box center [967, 620] width 22 height 21
click at [956, 621] on span "(47" at bounding box center [967, 620] width 22 height 21
click at [956, 617] on span "(47" at bounding box center [967, 620] width 22 height 21
click at [956, 616] on span "(47" at bounding box center [967, 620] width 22 height 21
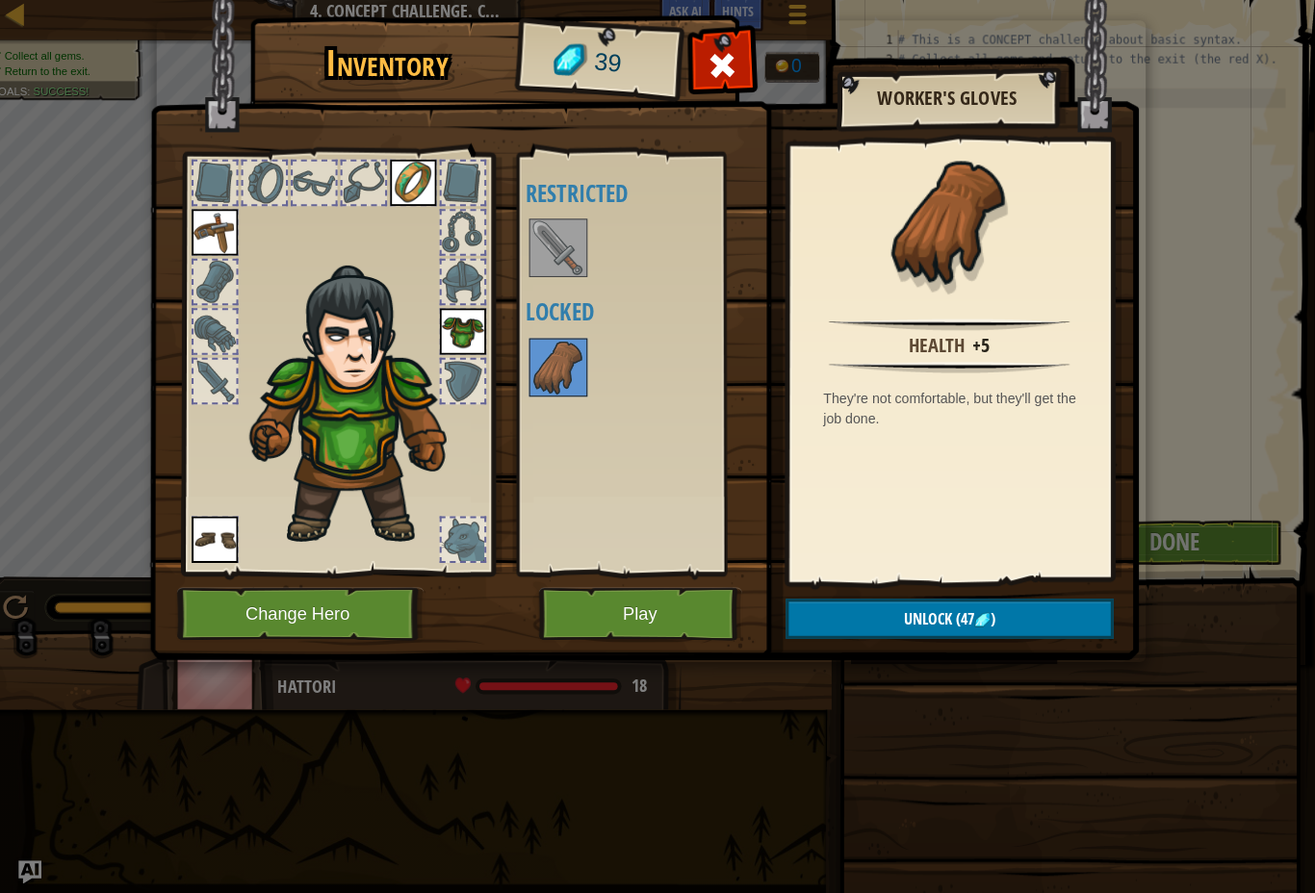
click at [704, 101] on img at bounding box center [651, 312] width 979 height 699
click at [765, 55] on img at bounding box center [651, 312] width 979 height 699
click at [712, 58] on span at bounding box center [727, 73] width 31 height 31
